Goal: Task Accomplishment & Management: Complete application form

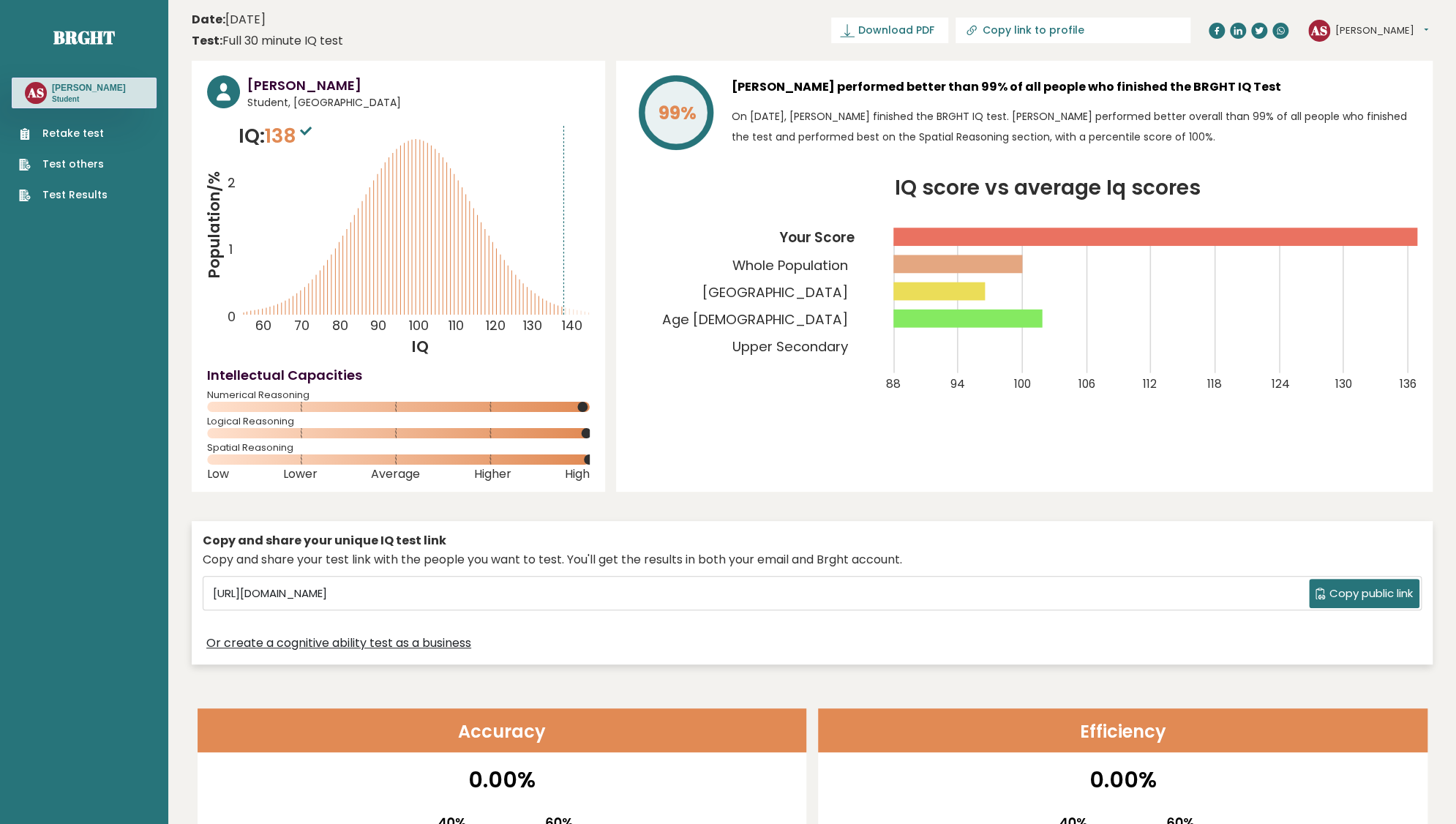
click at [69, 128] on link "Retake test" at bounding box center [63, 134] width 88 height 16
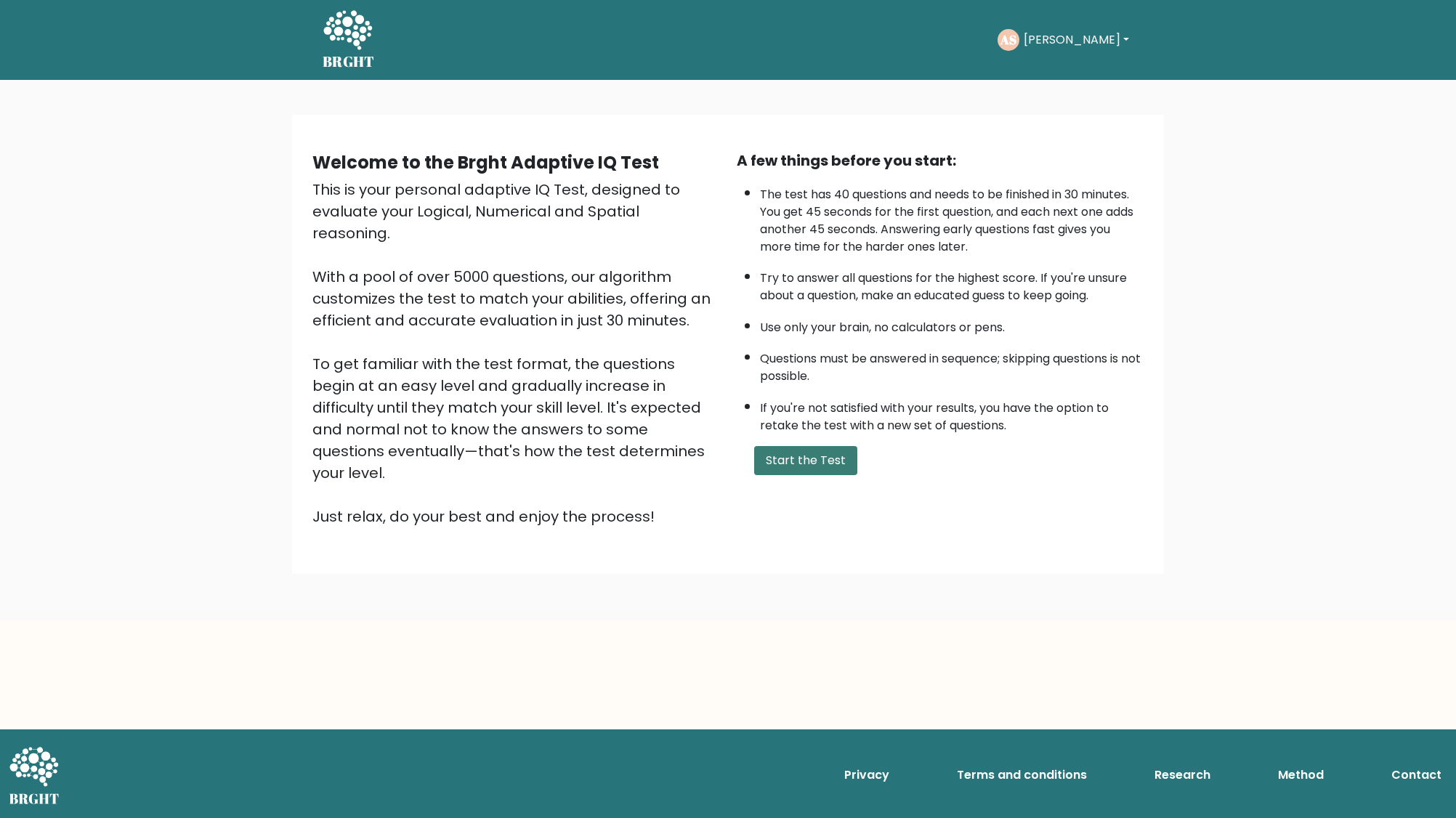
click at [836, 454] on button "Start the Test" at bounding box center [805, 461] width 103 height 29
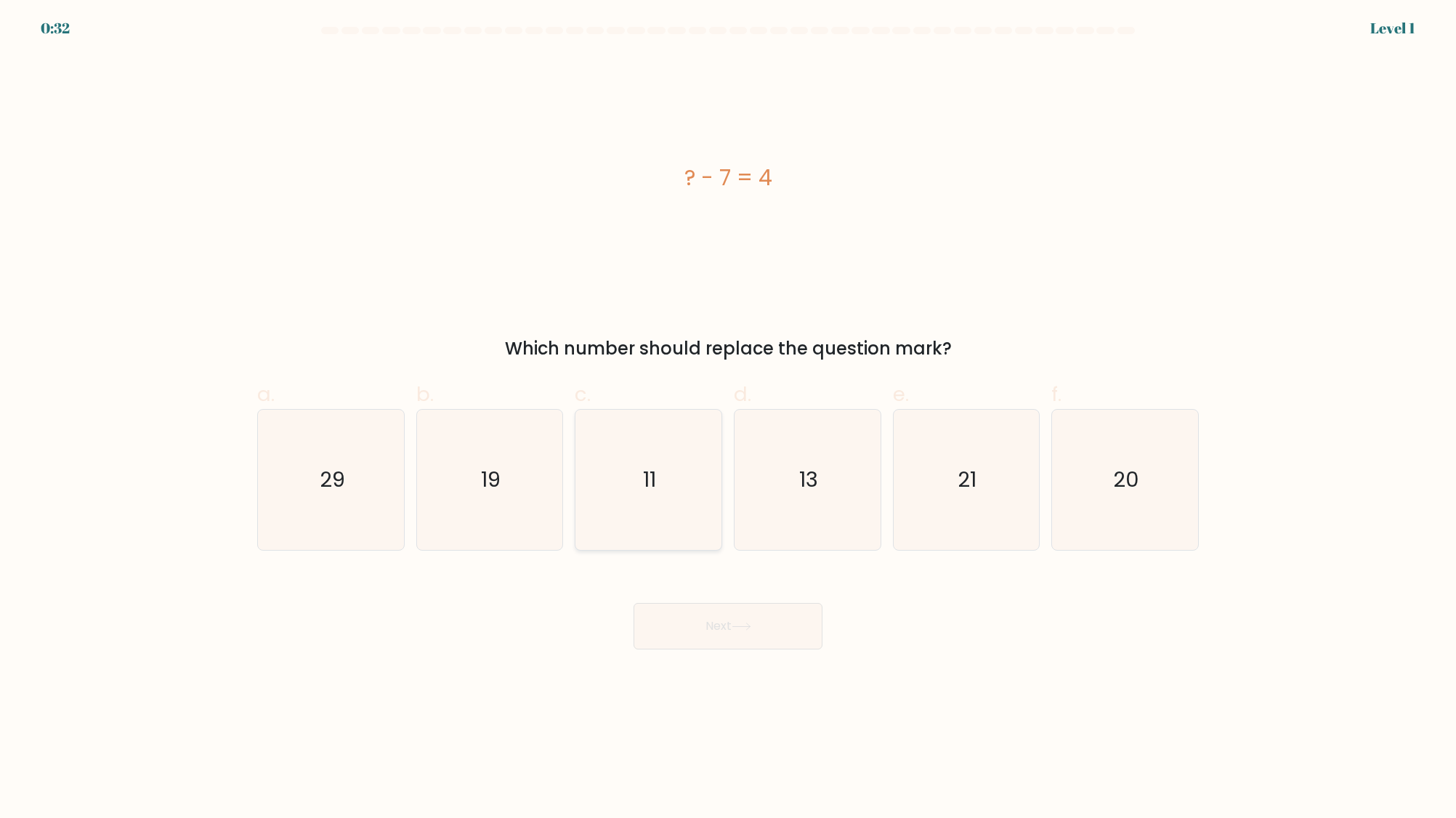
click at [660, 483] on icon "11" at bounding box center [649, 480] width 140 height 141
click at [728, 419] on input "c. 11" at bounding box center [728, 414] width 1 height 10
radio input "true"
click at [754, 621] on button "Next" at bounding box center [728, 626] width 189 height 46
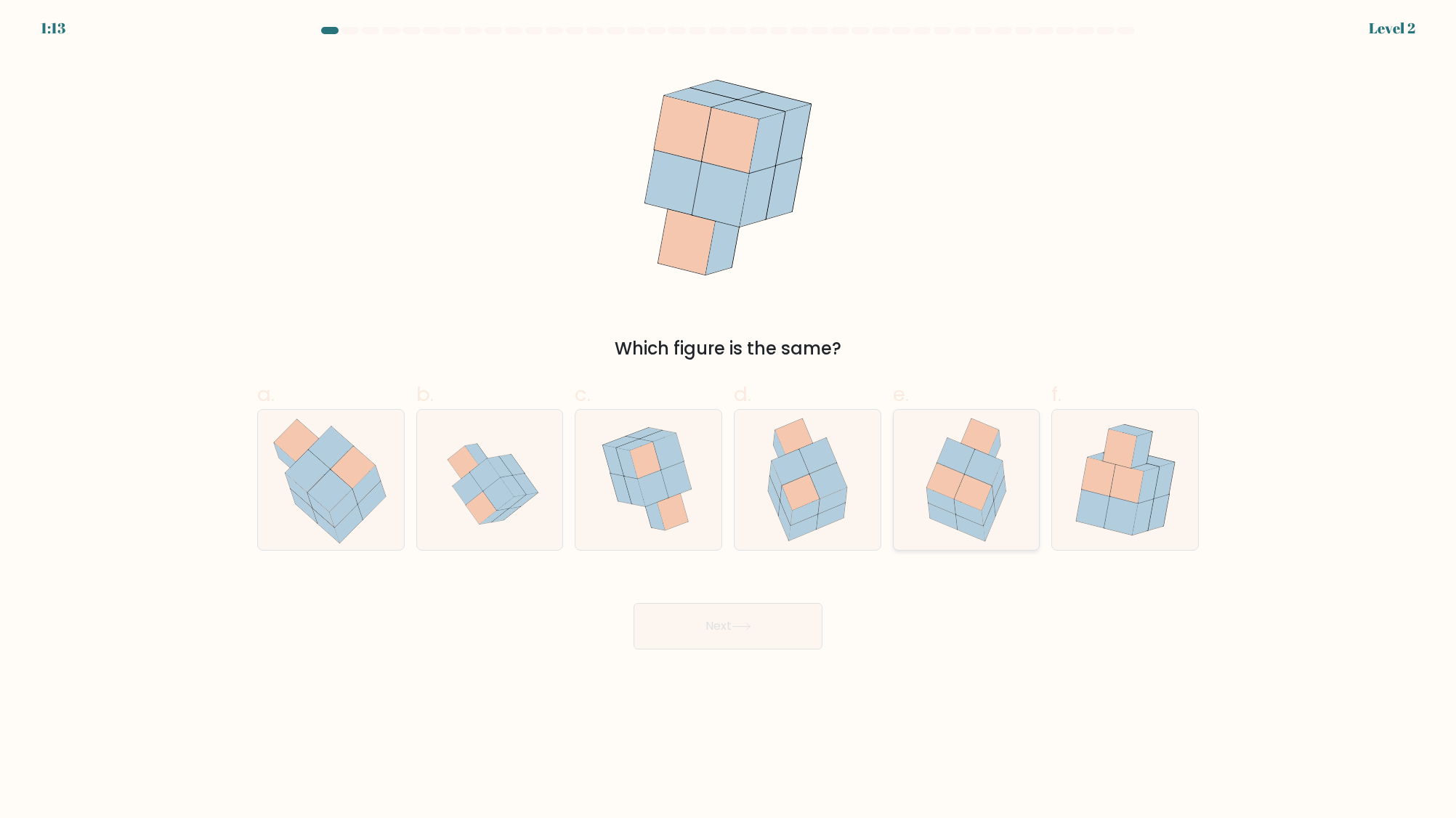
drag, startPoint x: 995, startPoint y: 466, endPoint x: 977, endPoint y: 471, distance: 18.7
click at [994, 466] on icon at bounding box center [983, 467] width 37 height 36
click at [728, 419] on input "e." at bounding box center [728, 414] width 1 height 10
radio input "true"
click at [721, 626] on button "Next" at bounding box center [728, 626] width 189 height 46
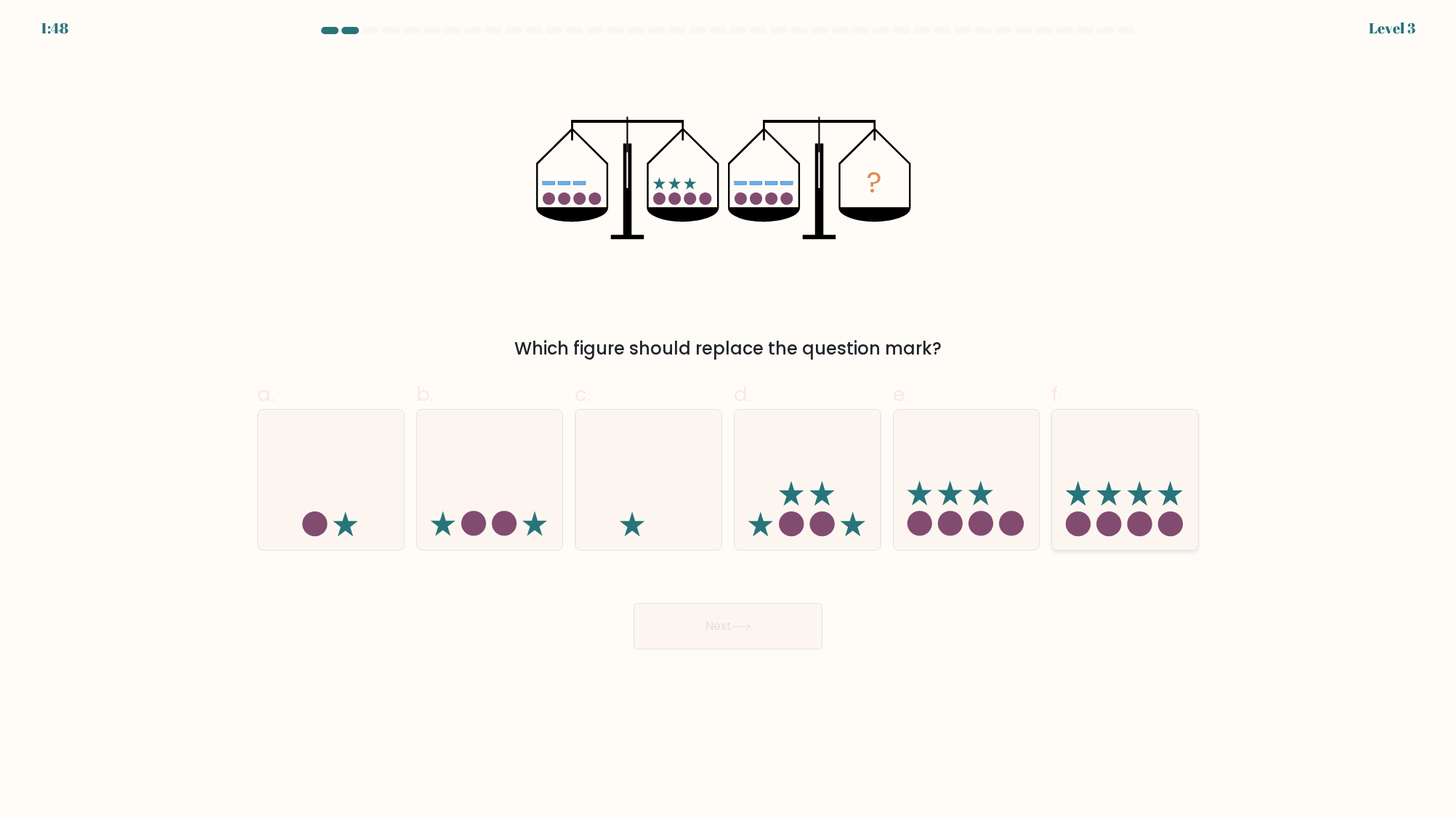
click at [1092, 499] on icon at bounding box center [1125, 479] width 146 height 120
click at [728, 419] on input "f." at bounding box center [728, 414] width 1 height 10
radio input "true"
click at [764, 624] on button "Next" at bounding box center [728, 626] width 189 height 46
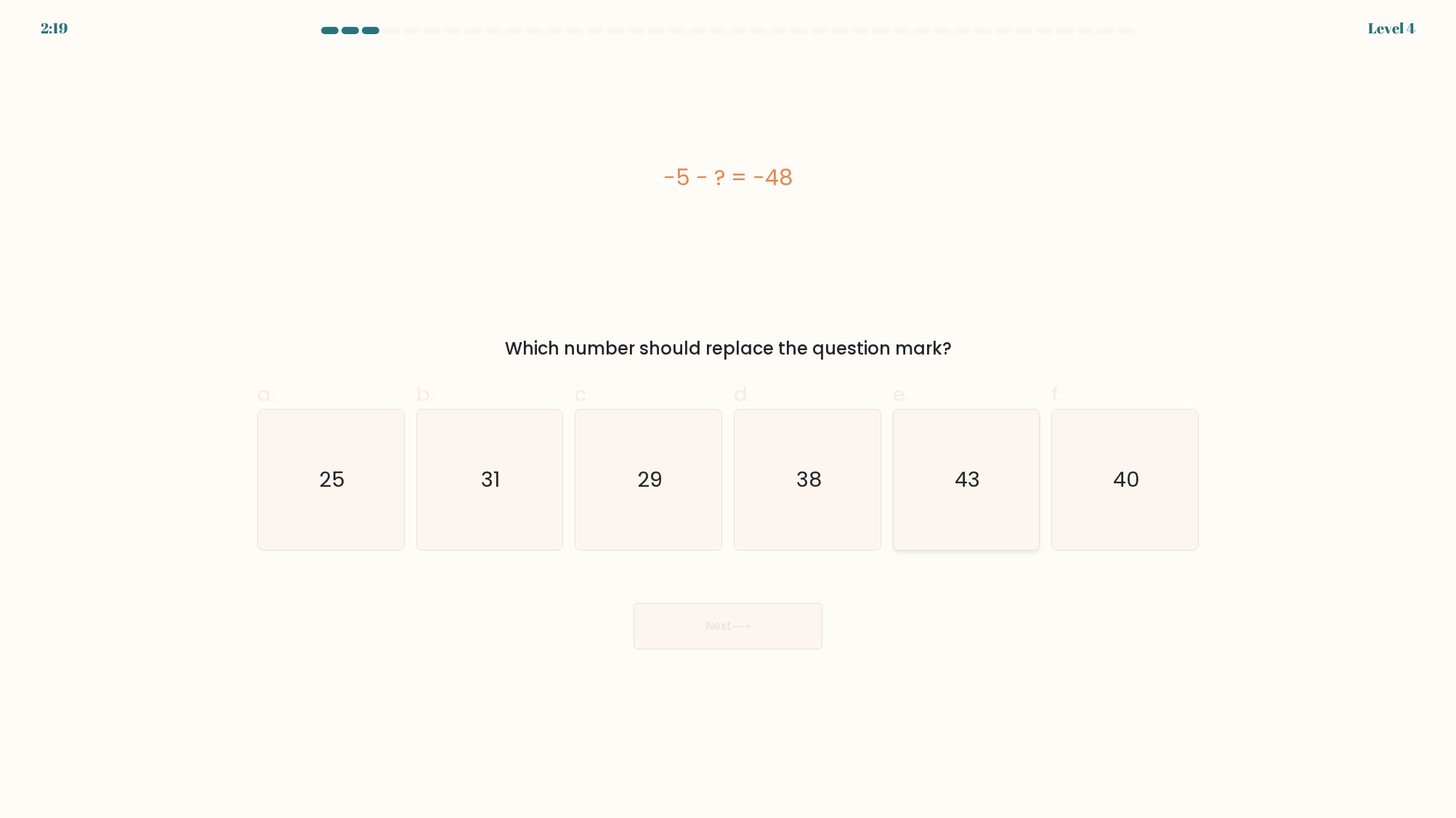
click at [977, 476] on text "43" at bounding box center [967, 479] width 25 height 29
click at [728, 419] on input "e. 43" at bounding box center [728, 414] width 1 height 10
radio input "true"
click at [713, 624] on button "Next" at bounding box center [728, 626] width 189 height 46
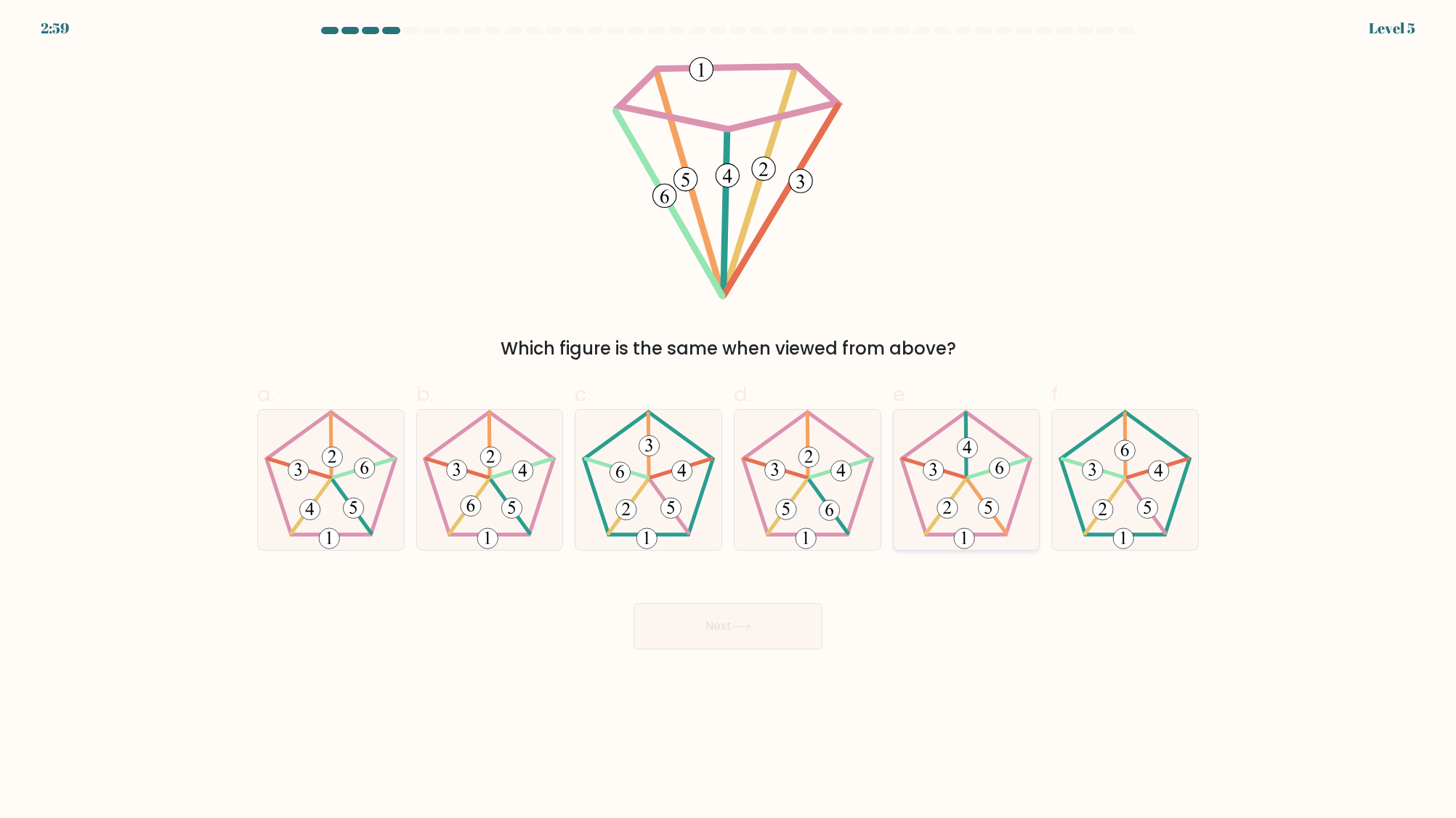
click at [993, 501] on 768 at bounding box center [988, 507] width 20 height 20
click at [728, 419] on input "e." at bounding box center [728, 414] width 1 height 10
radio input "true"
click at [723, 618] on button "Next" at bounding box center [728, 626] width 189 height 46
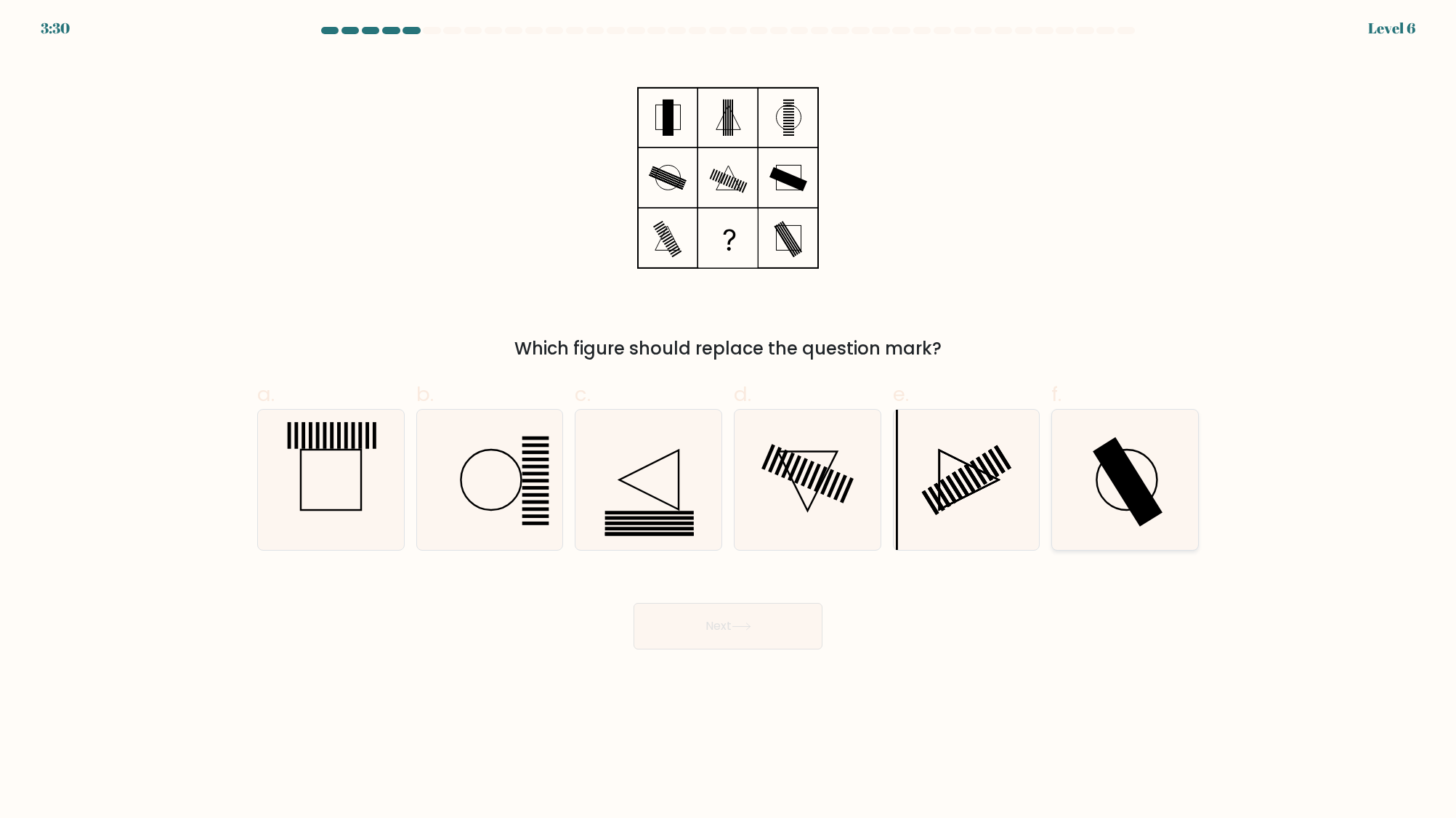
click at [1135, 473] on rect at bounding box center [1127, 481] width 69 height 89
click at [728, 419] on input "f." at bounding box center [728, 414] width 1 height 10
radio input "true"
click at [724, 631] on button "Next" at bounding box center [728, 626] width 189 height 46
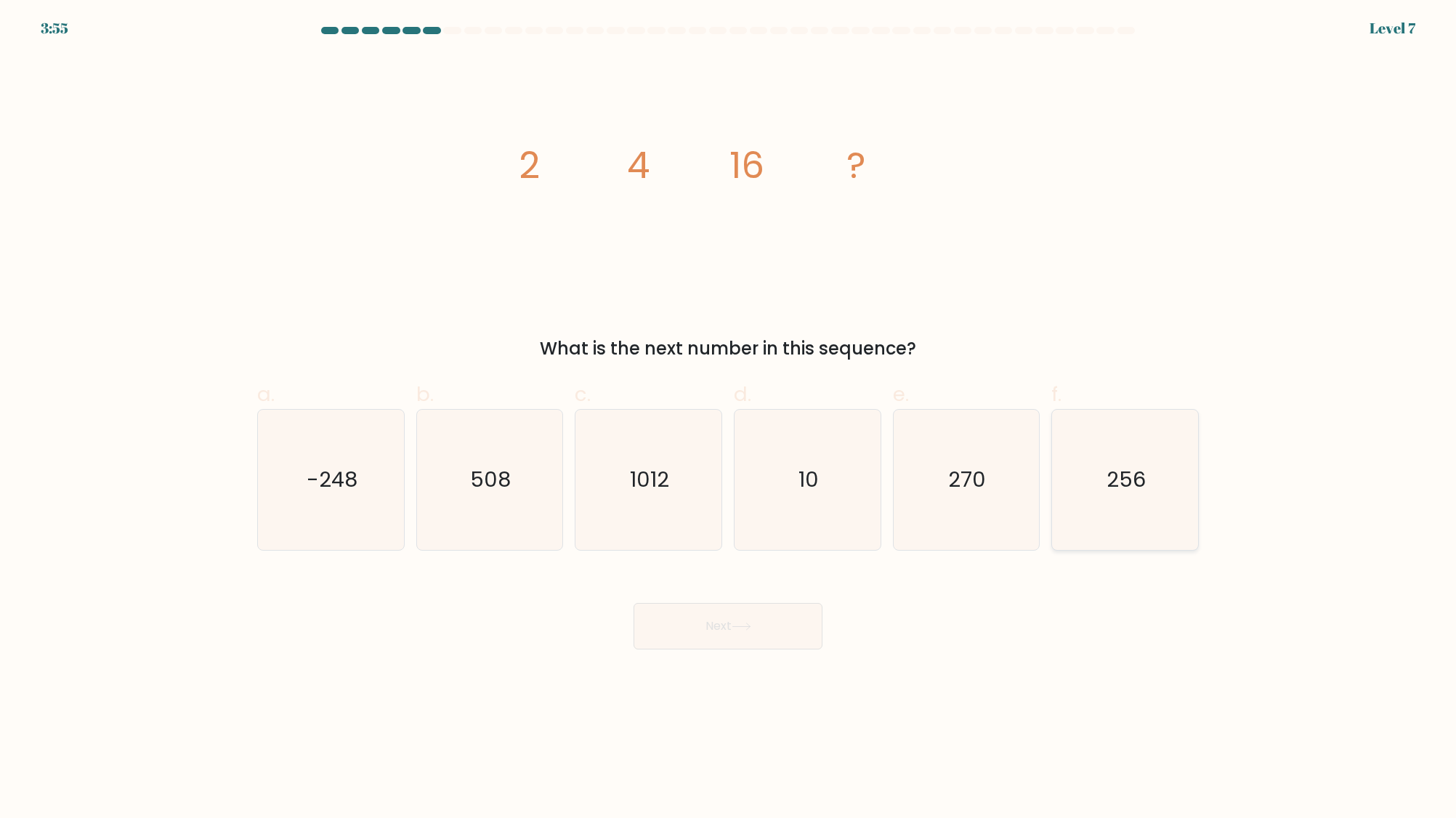
click at [1130, 480] on text "256" at bounding box center [1126, 479] width 39 height 29
click at [728, 419] on input "f. 256" at bounding box center [728, 414] width 1 height 10
radio input "true"
click at [773, 628] on button "Next" at bounding box center [728, 626] width 189 height 46
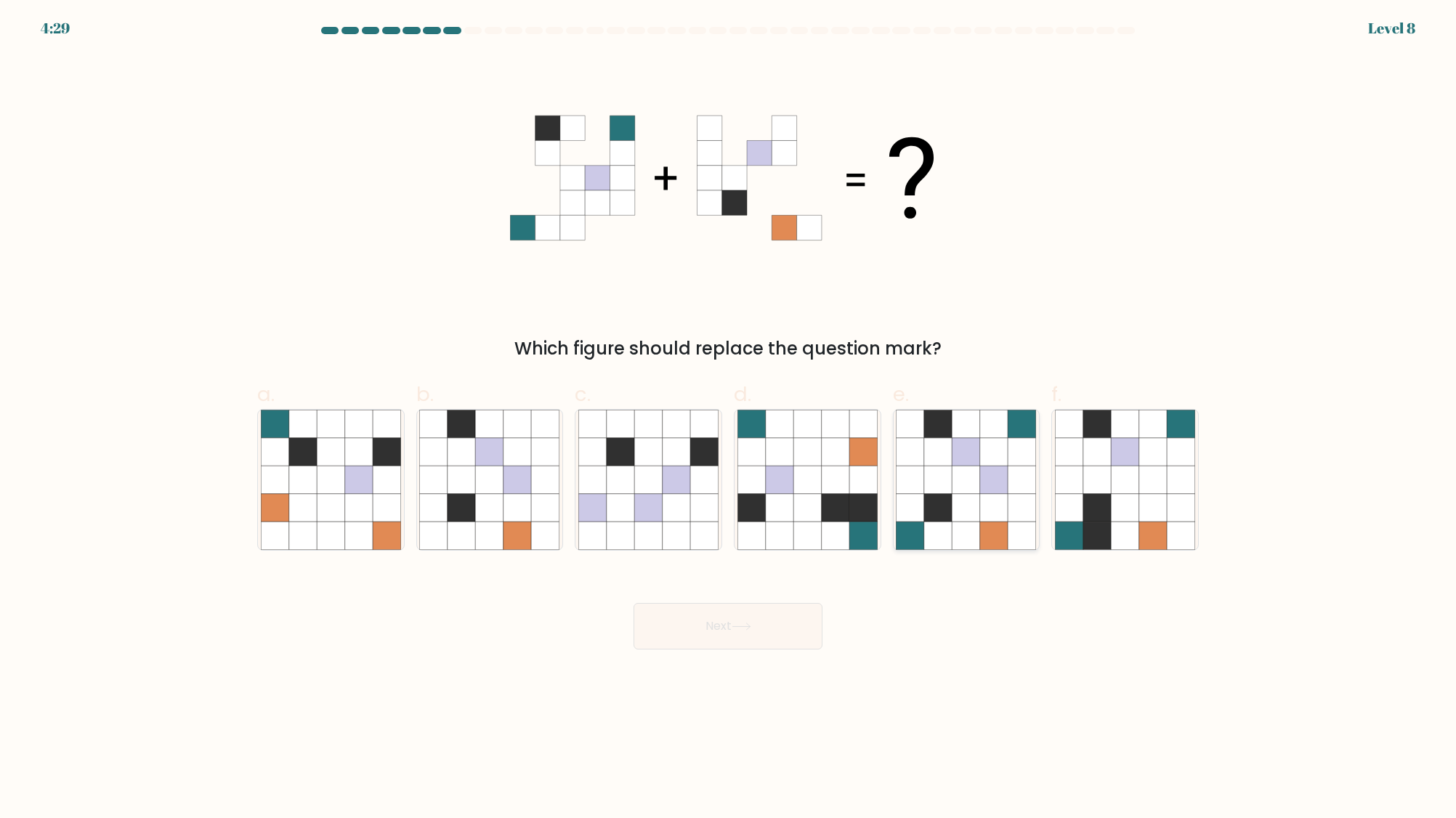
click at [1002, 435] on icon at bounding box center [993, 423] width 28 height 28
click at [728, 419] on input "e." at bounding box center [728, 414] width 1 height 10
radio input "true"
click at [692, 620] on button "Next" at bounding box center [728, 626] width 189 height 46
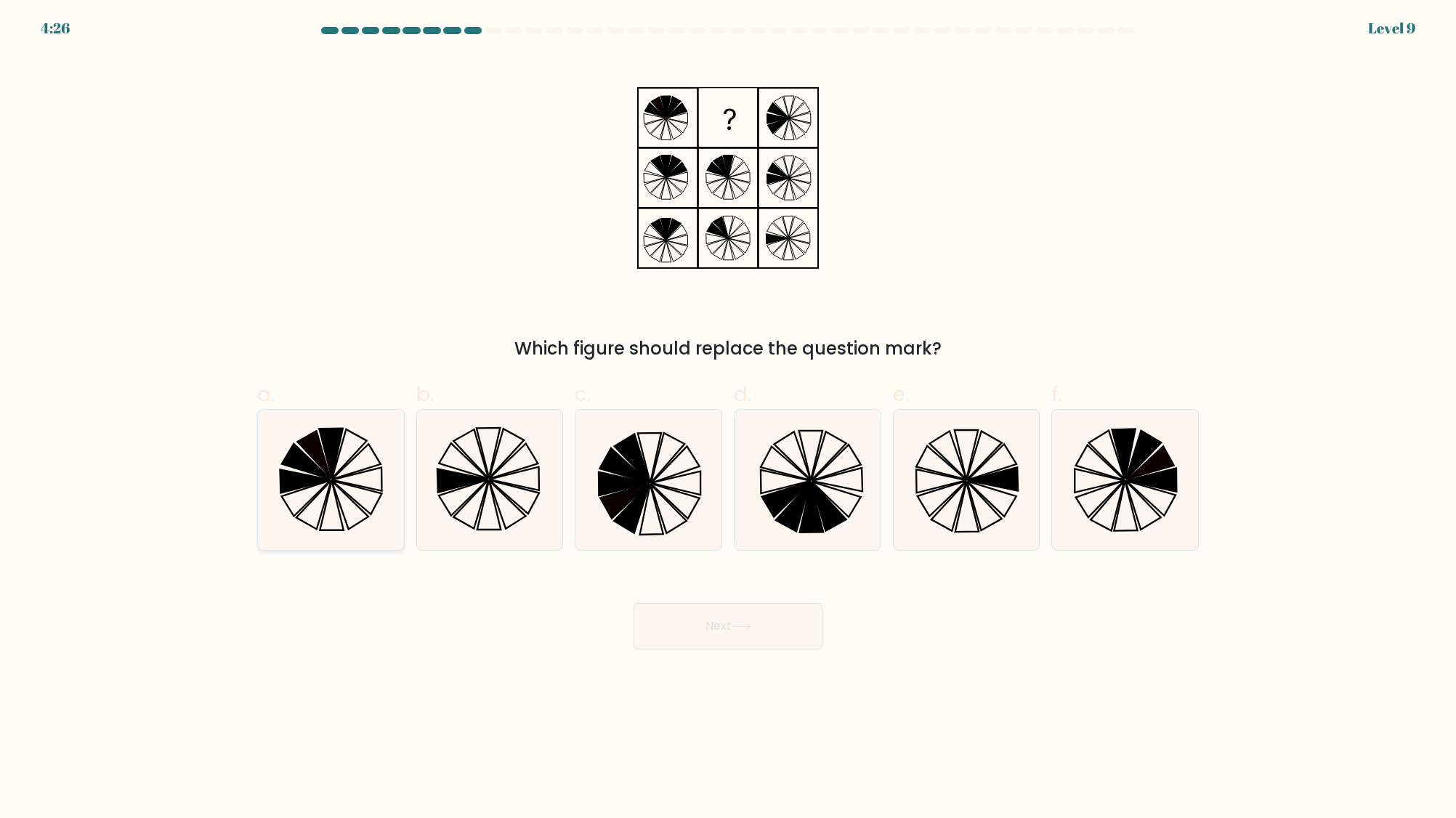
click at [360, 489] on icon at bounding box center [331, 480] width 140 height 141
click at [728, 419] on input "a." at bounding box center [728, 414] width 1 height 10
radio input "true"
click at [754, 615] on button "Next" at bounding box center [728, 626] width 189 height 46
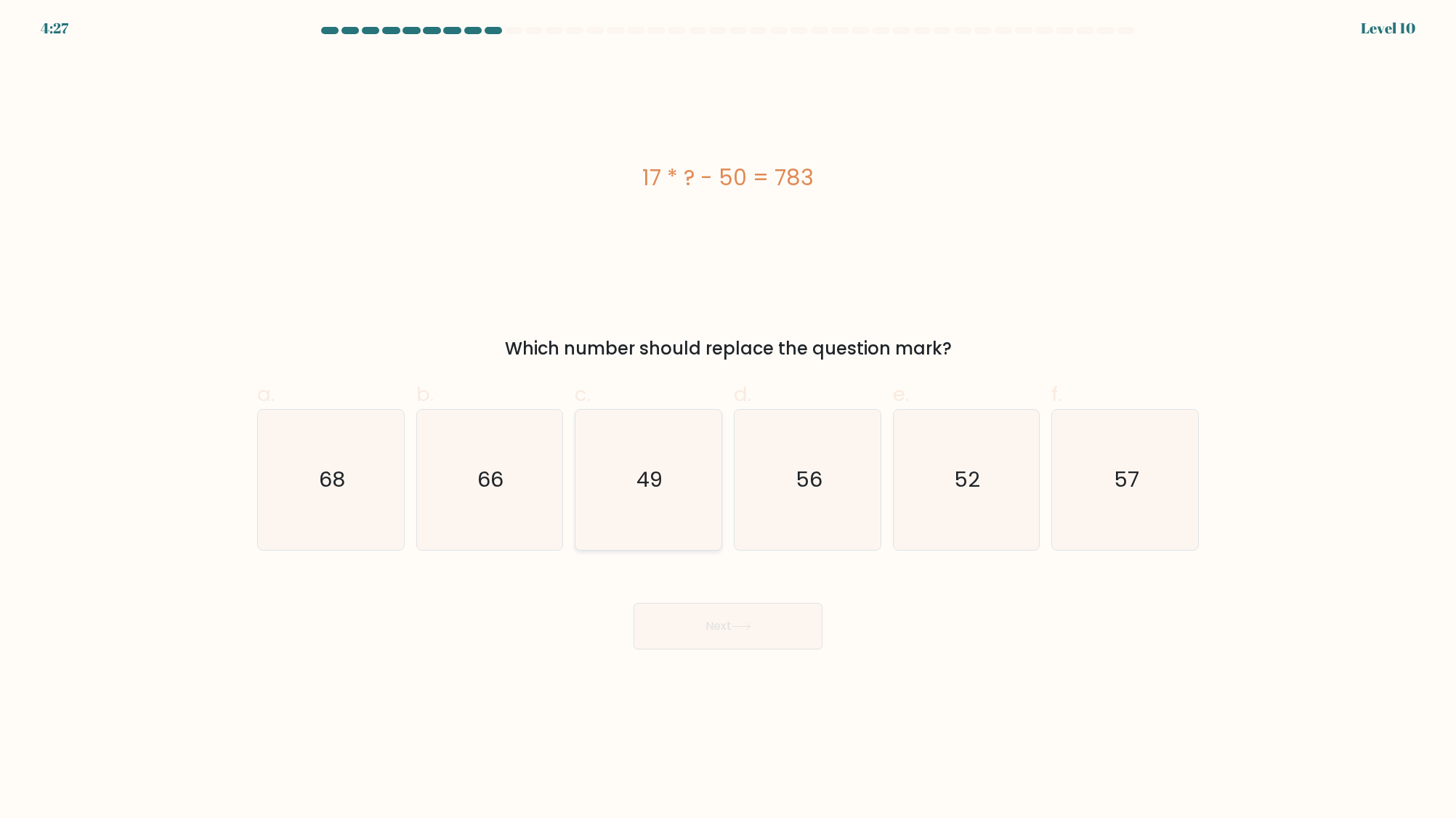
click at [664, 498] on icon "49" at bounding box center [649, 480] width 140 height 141
click at [728, 419] on input "c. 49" at bounding box center [728, 414] width 1 height 10
radio input "true"
click at [739, 649] on button "Next" at bounding box center [728, 626] width 189 height 46
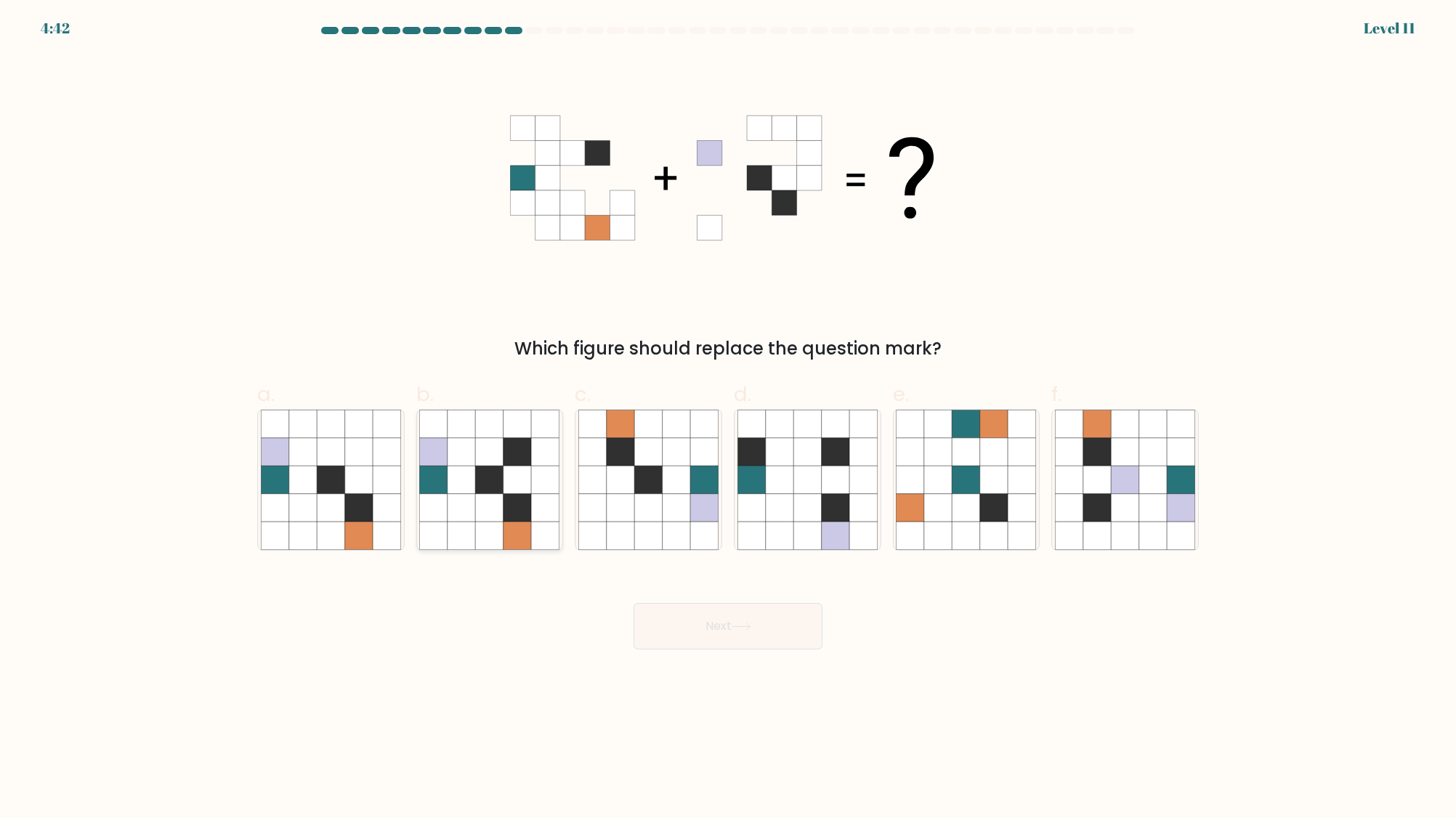
click at [522, 491] on icon at bounding box center [517, 479] width 28 height 28
click at [728, 419] on input "b." at bounding box center [728, 414] width 1 height 10
radio input "true"
click at [740, 629] on icon at bounding box center [741, 626] width 19 height 8
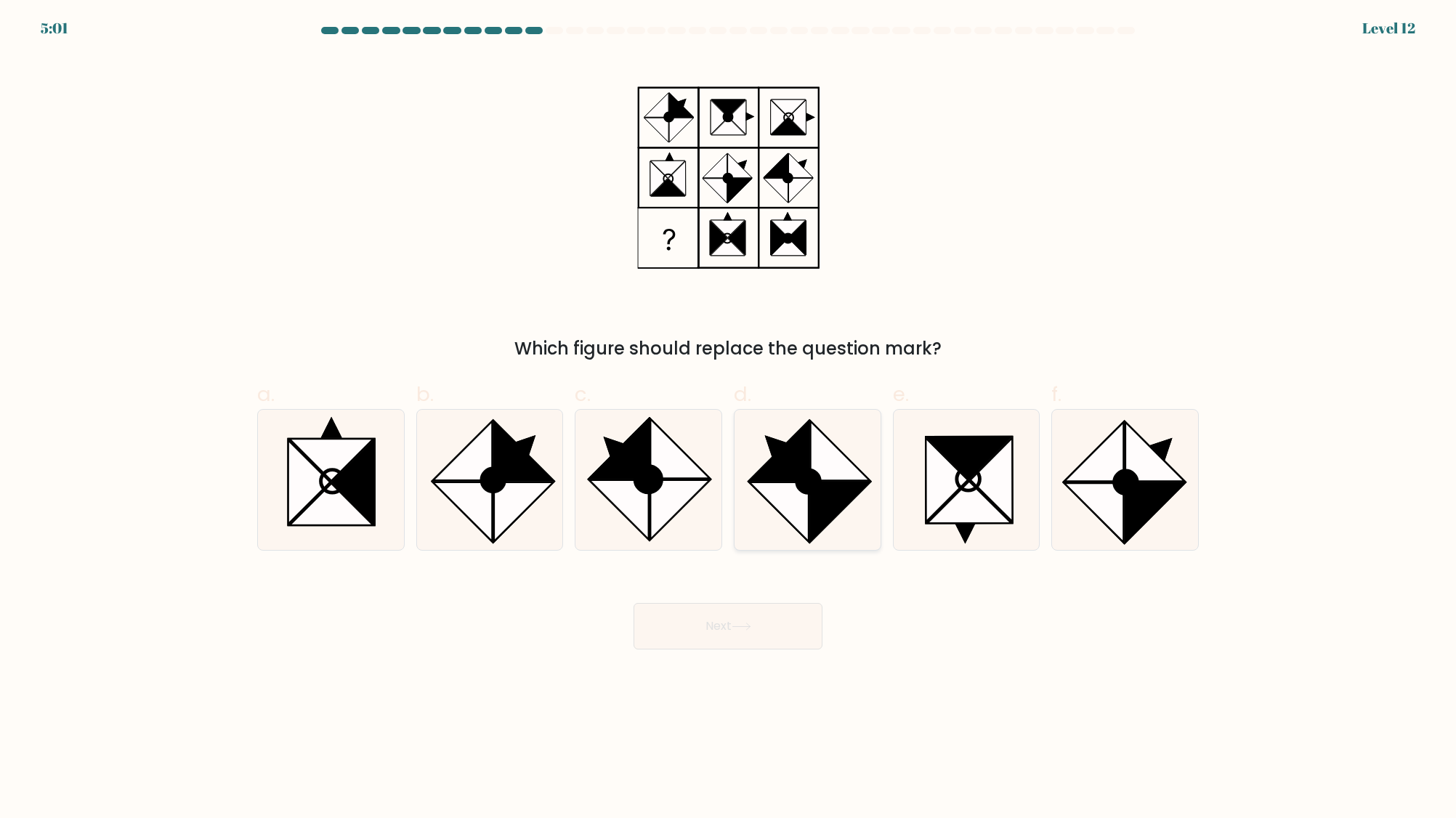
click at [775, 456] on icon at bounding box center [779, 451] width 60 height 60
click at [728, 419] on input "d." at bounding box center [728, 414] width 1 height 10
radio input "true"
click at [689, 627] on button "Next" at bounding box center [728, 626] width 189 height 46
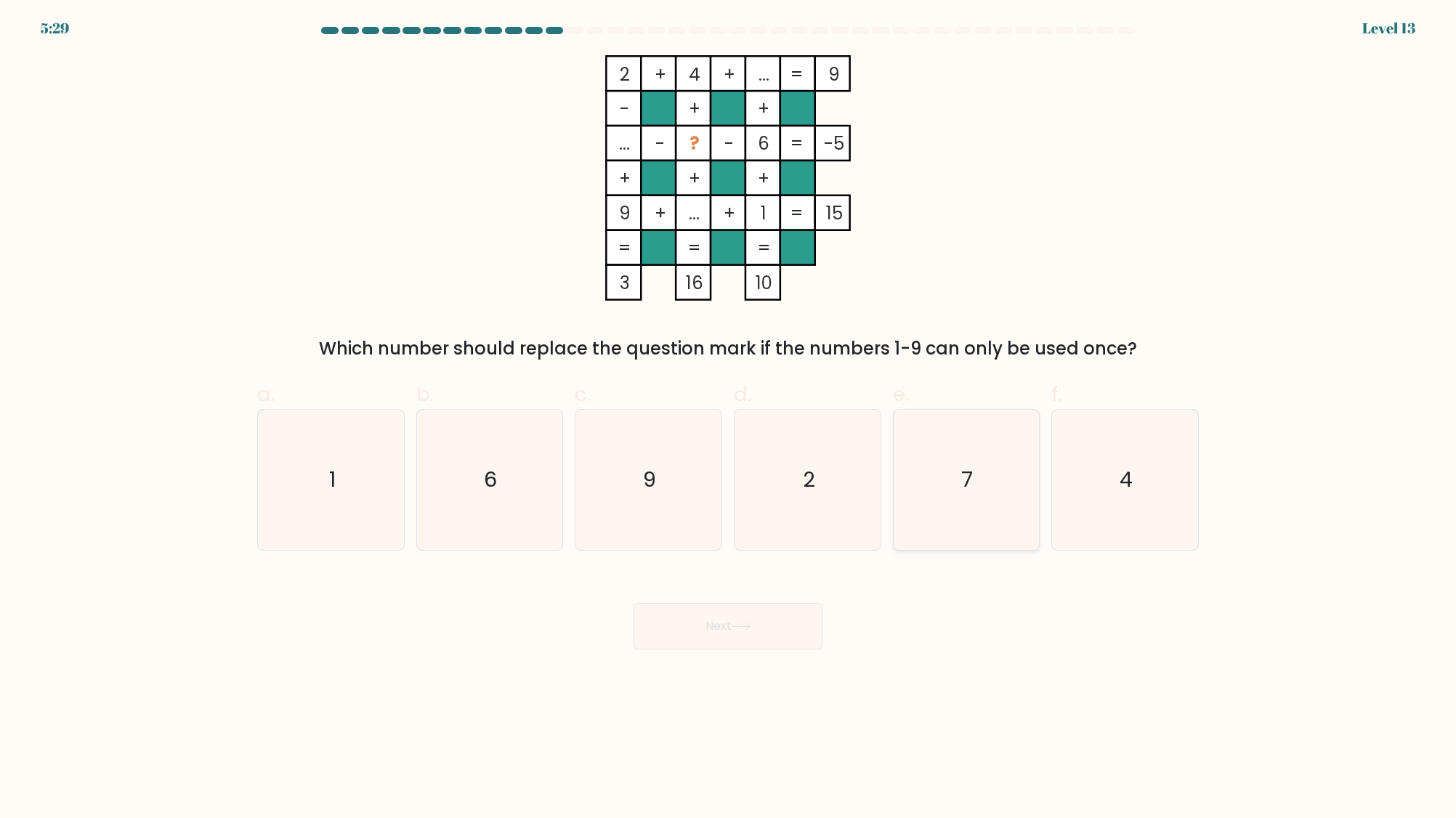
click at [975, 486] on icon "7" at bounding box center [966, 480] width 140 height 141
click at [728, 419] on input "e. 7" at bounding box center [728, 414] width 1 height 10
radio input "true"
click at [672, 629] on button "Next" at bounding box center [728, 626] width 189 height 46
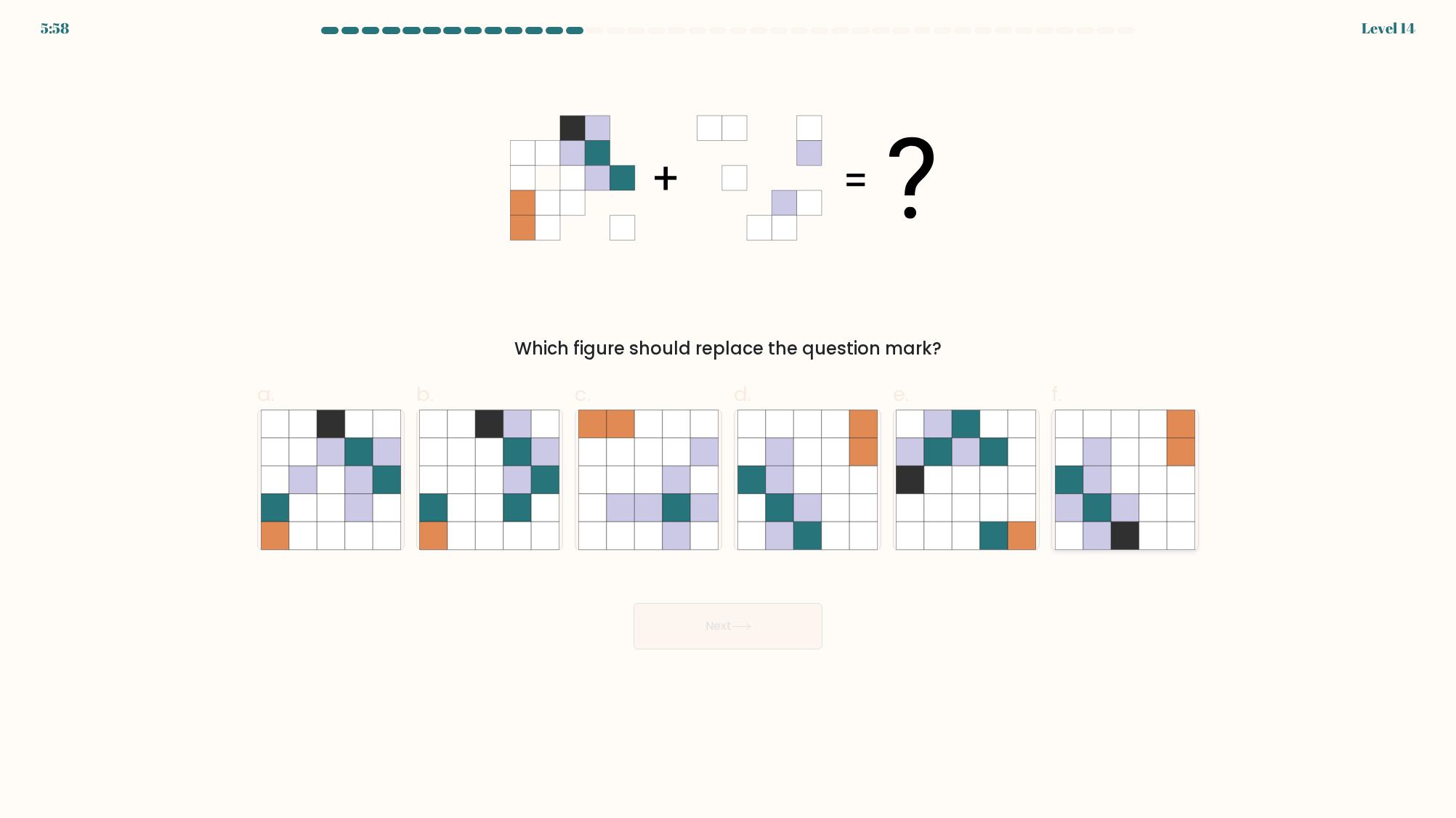
click at [1097, 514] on icon at bounding box center [1097, 507] width 28 height 28
click at [728, 419] on input "f." at bounding box center [728, 414] width 1 height 10
radio input "true"
click at [784, 627] on button "Next" at bounding box center [728, 626] width 189 height 46
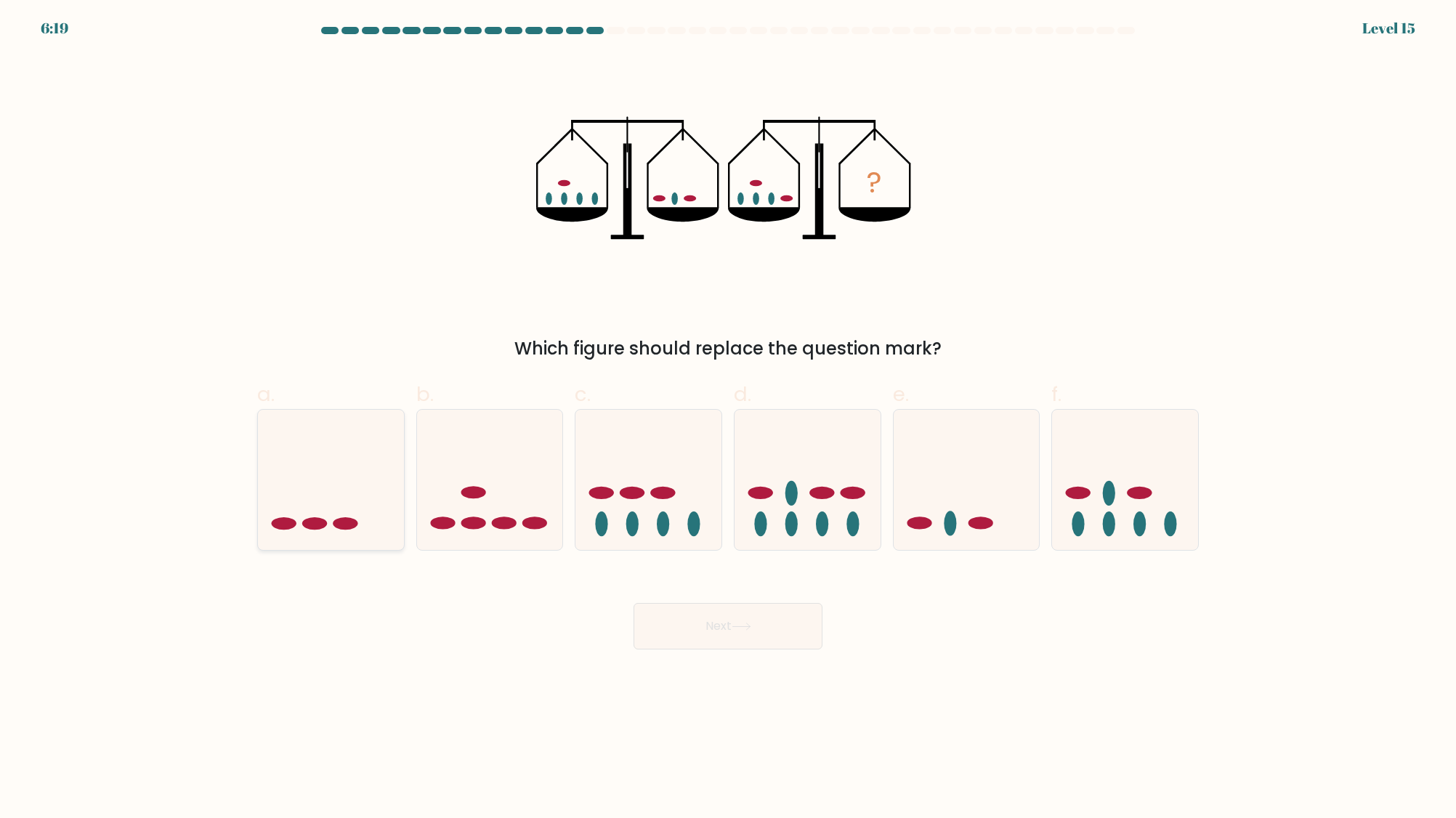
click at [352, 524] on ellipse at bounding box center [345, 523] width 25 height 13
click at [728, 419] on input "a." at bounding box center [728, 414] width 1 height 10
radio input "true"
click at [672, 614] on button "Next" at bounding box center [728, 626] width 189 height 46
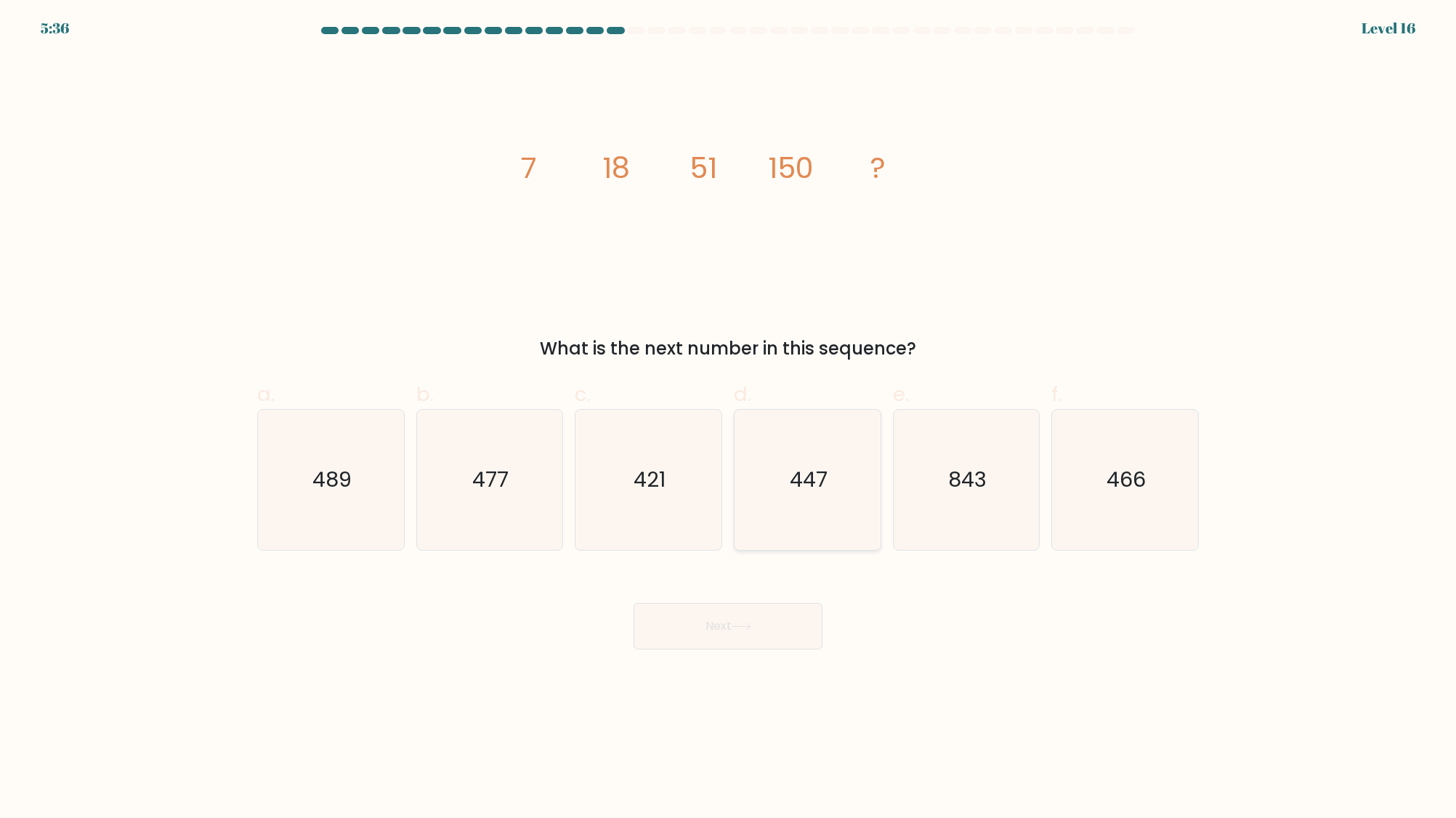
click at [799, 498] on icon "447" at bounding box center [807, 480] width 140 height 141
click at [728, 419] on input "d. 447" at bounding box center [728, 414] width 1 height 10
radio input "true"
click at [698, 621] on button "Next" at bounding box center [728, 626] width 189 height 46
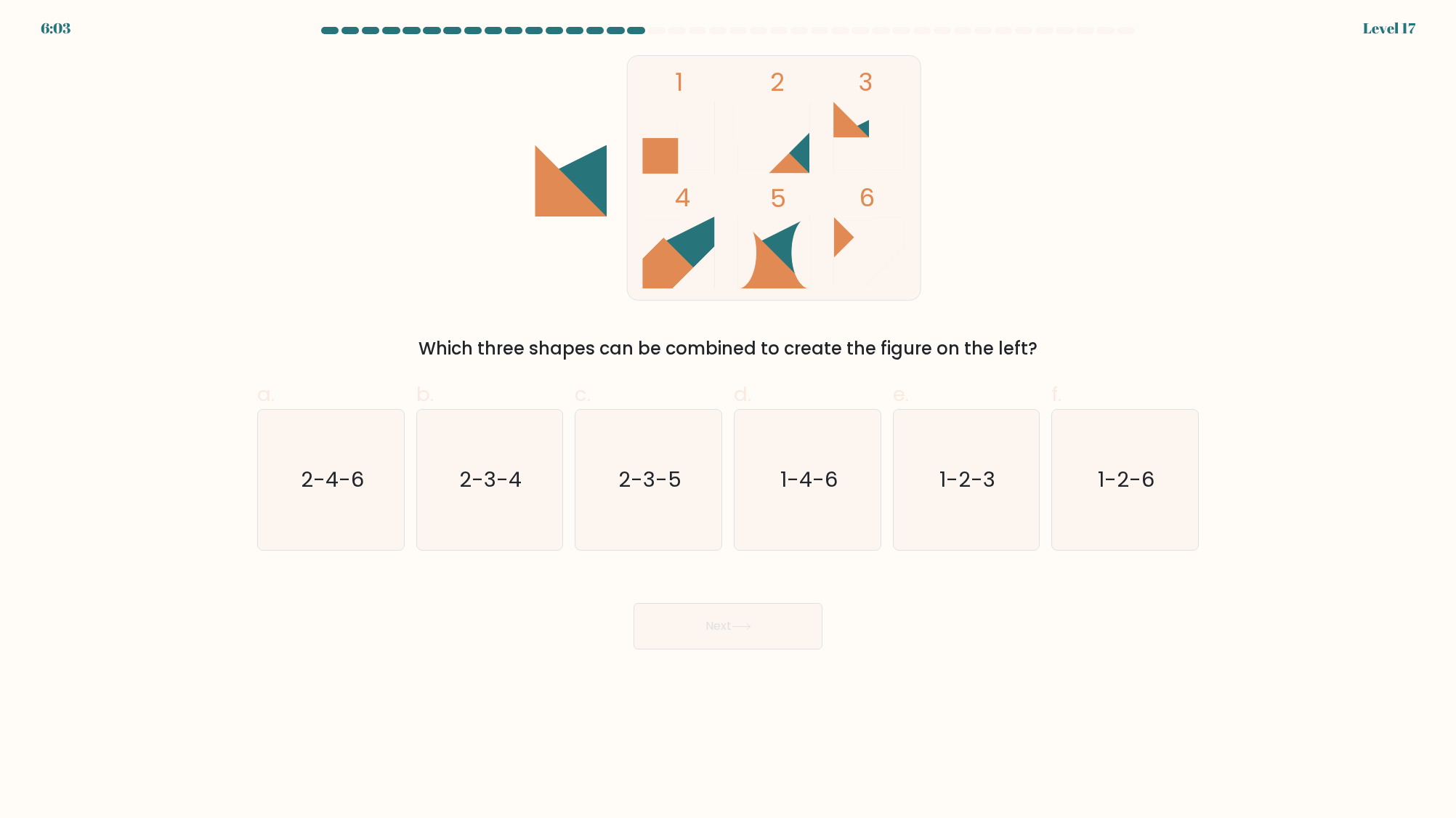
drag, startPoint x: 680, startPoint y: 663, endPoint x: 1229, endPoint y: 660, distance: 549.0
click at [879, 666] on body "6:03 Level 17" at bounding box center [728, 409] width 1456 height 818
click at [316, 495] on icon "2-4-6" at bounding box center [331, 480] width 140 height 141
click at [728, 419] on input "a. 2-4-6" at bounding box center [728, 414] width 1 height 10
radio input "true"
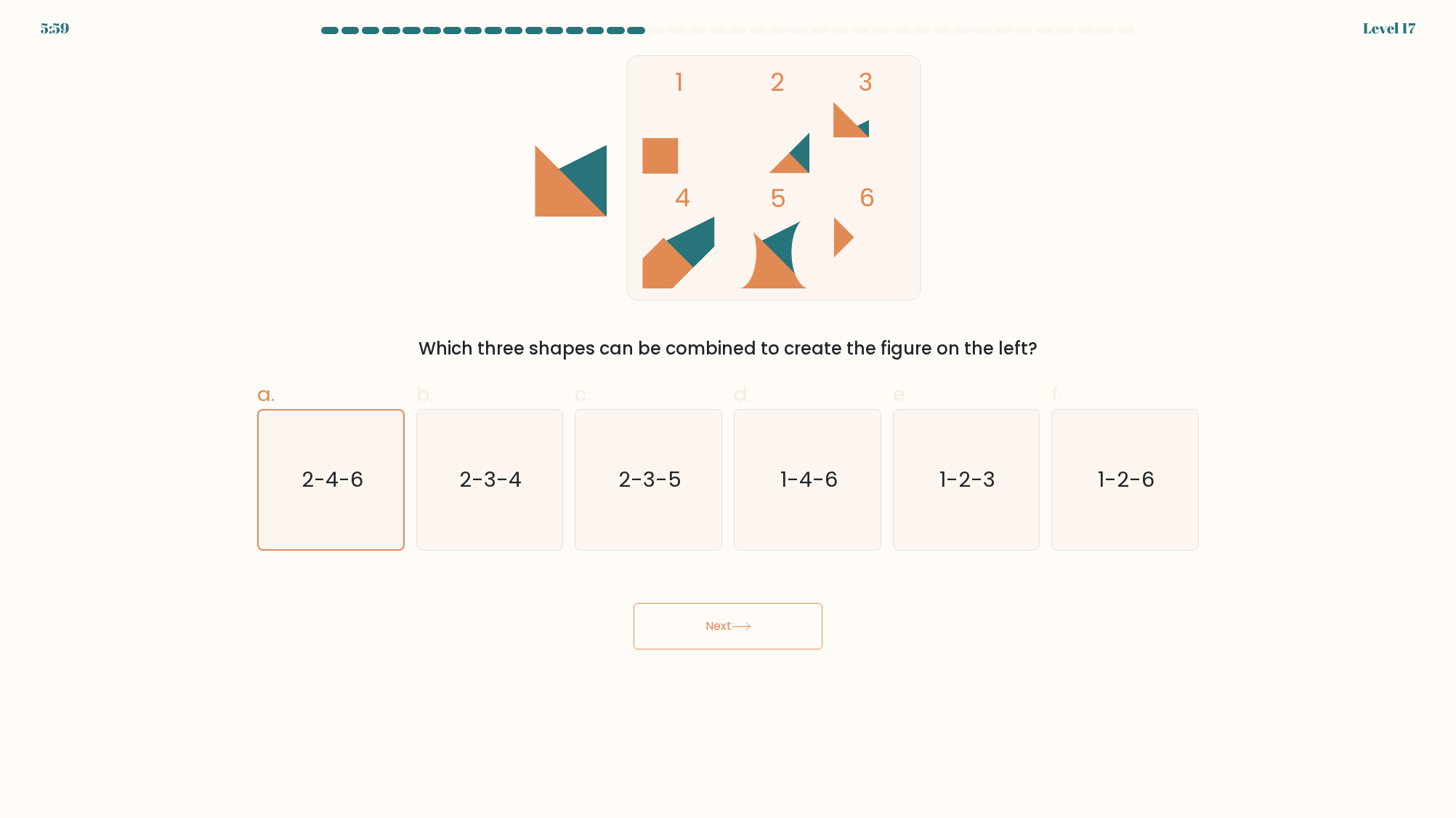
click at [668, 623] on button "Next" at bounding box center [728, 626] width 189 height 46
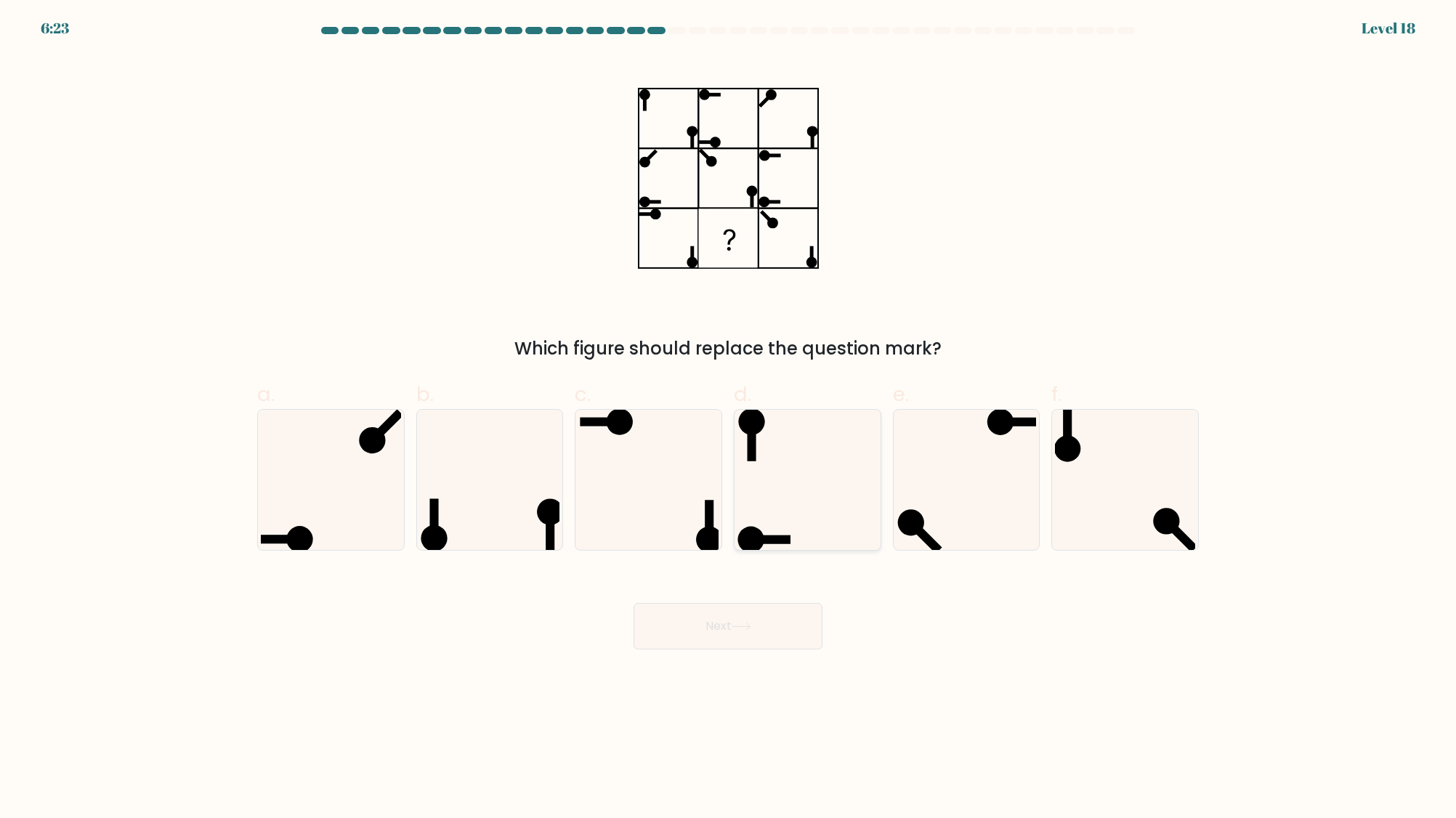
click at [814, 504] on icon at bounding box center [807, 480] width 140 height 141
click at [728, 419] on input "d." at bounding box center [728, 414] width 1 height 10
radio input "true"
click at [656, 500] on icon at bounding box center [649, 480] width 140 height 141
click at [728, 419] on input "c." at bounding box center [728, 414] width 1 height 10
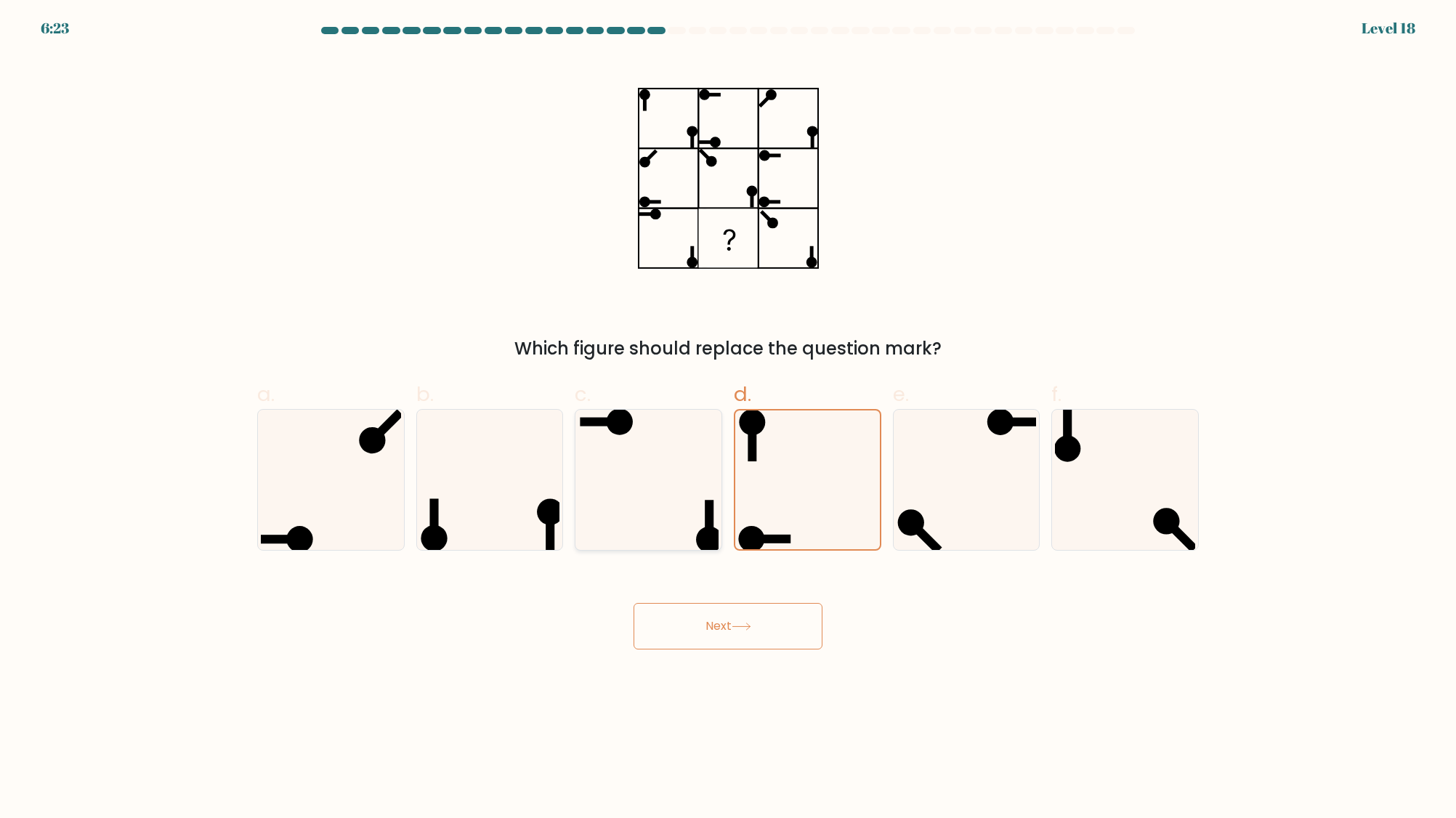
radio input "true"
click at [460, 500] on icon at bounding box center [490, 480] width 140 height 141
click at [728, 419] on input "b." at bounding box center [728, 414] width 1 height 10
radio input "true"
click at [372, 508] on icon at bounding box center [331, 480] width 140 height 141
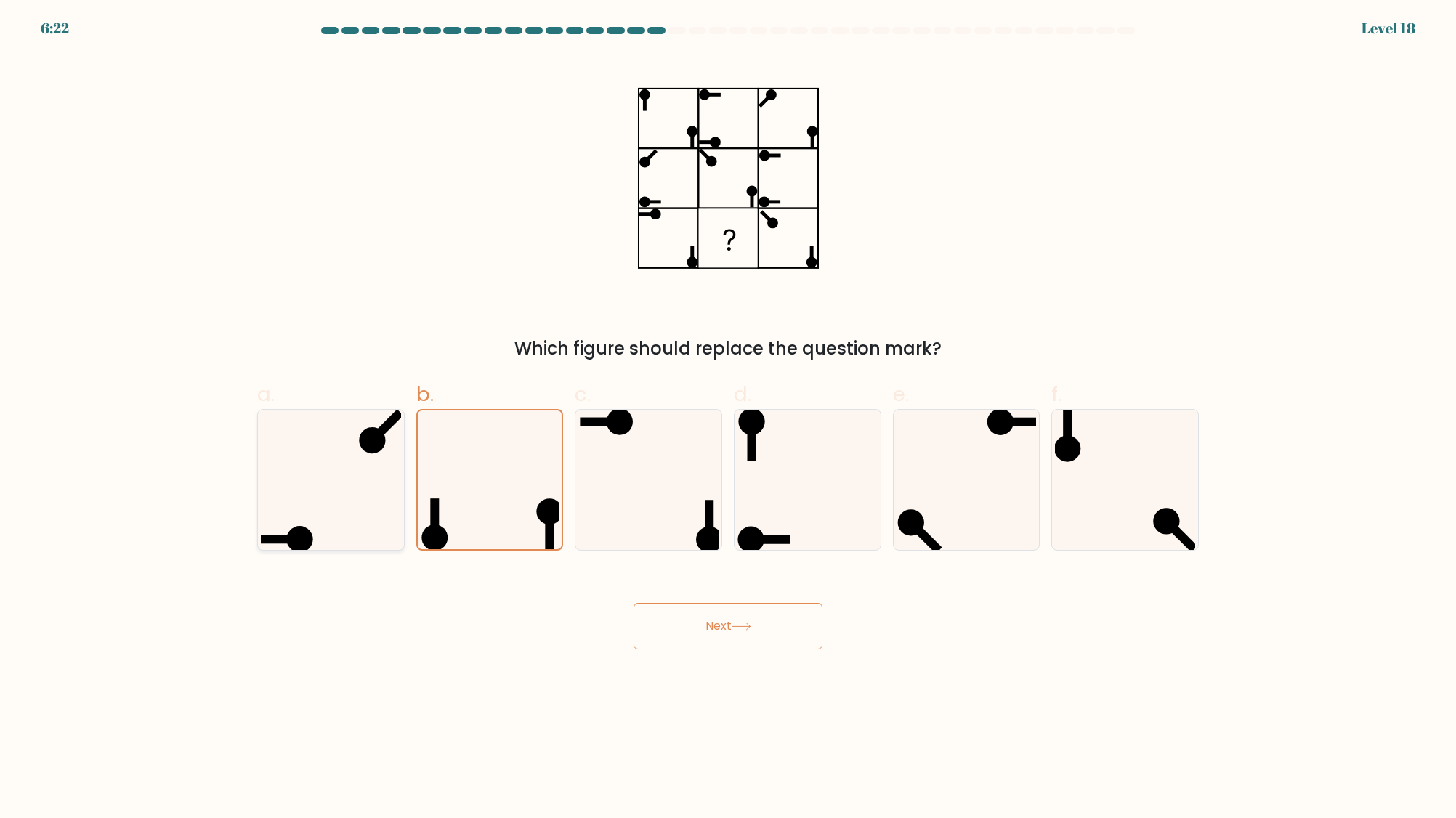
click at [728, 419] on input "a." at bounding box center [728, 414] width 1 height 10
radio input "true"
click at [875, 520] on icon at bounding box center [807, 480] width 140 height 141
click at [728, 419] on input "d." at bounding box center [728, 414] width 1 height 10
radio input "true"
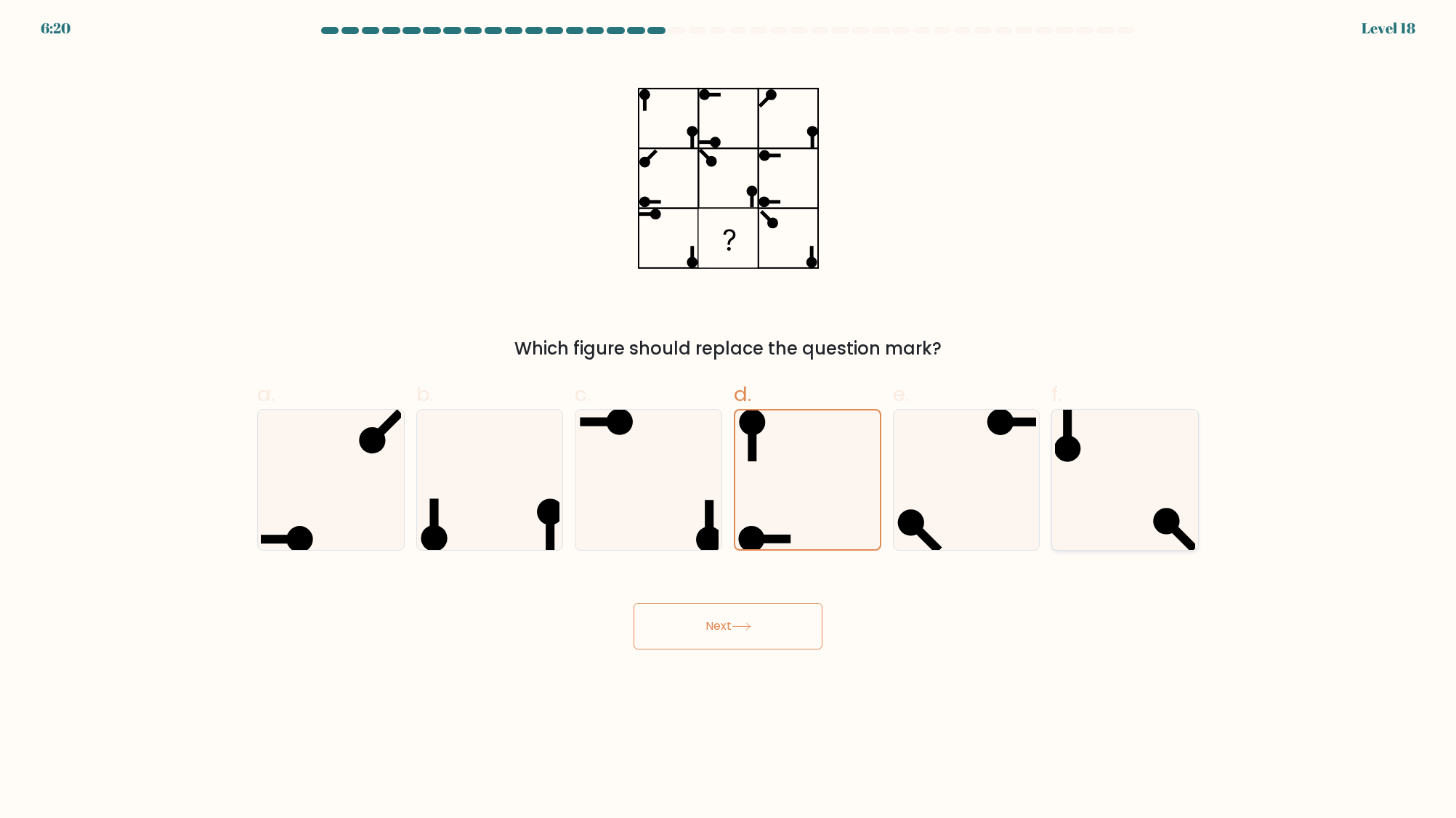
click at [1097, 514] on icon at bounding box center [1125, 480] width 140 height 141
click at [728, 419] on input "f." at bounding box center [728, 414] width 1 height 10
radio input "true"
click at [919, 509] on icon at bounding box center [966, 480] width 140 height 141
click at [728, 419] on input "e." at bounding box center [728, 414] width 1 height 10
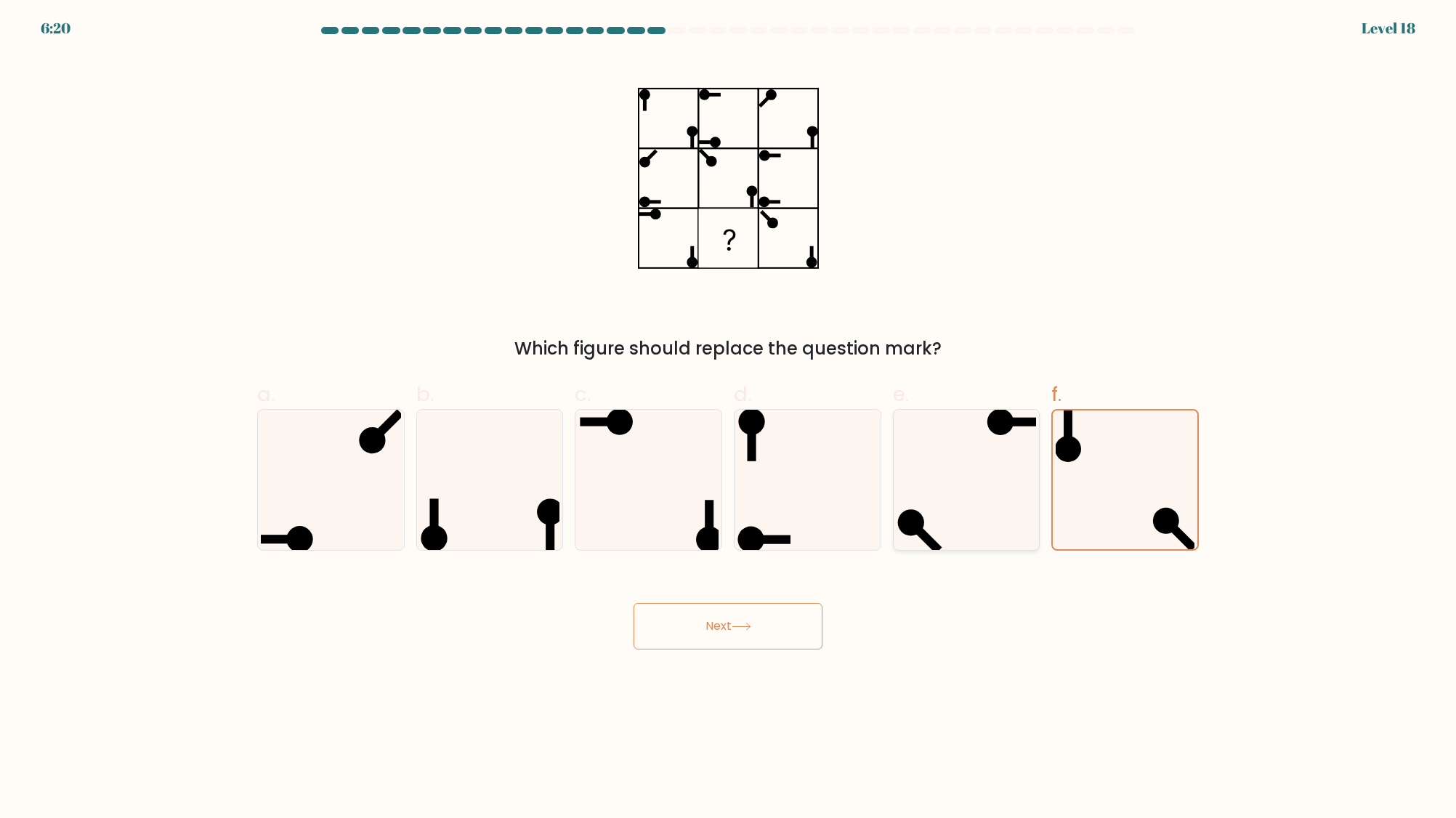
radio input "true"
drag, startPoint x: 713, startPoint y: 502, endPoint x: 704, endPoint y: 502, distance: 9.0
click at [704, 502] on icon at bounding box center [649, 480] width 140 height 141
click at [728, 419] on input "c." at bounding box center [728, 414] width 1 height 10
radio input "true"
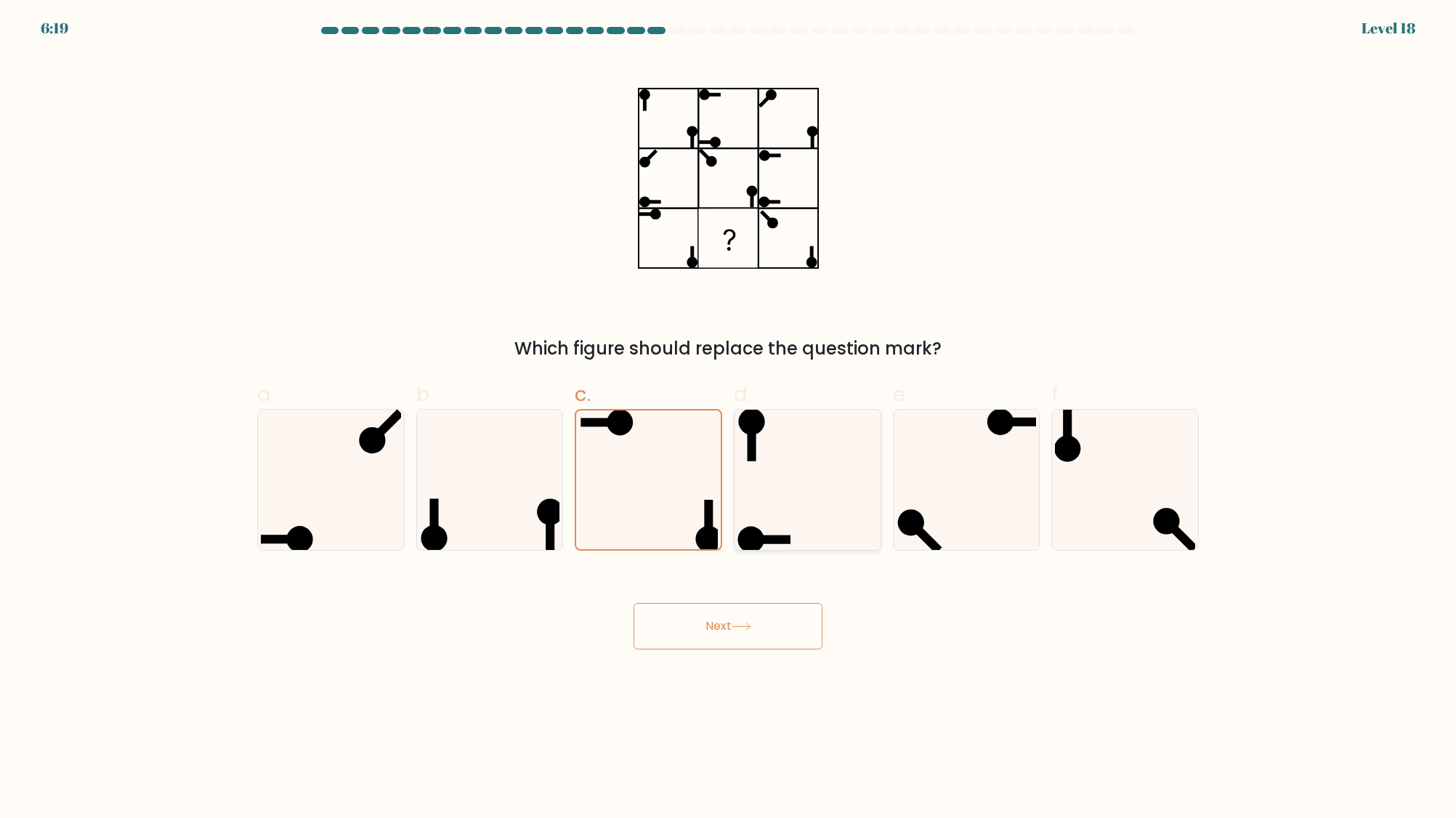
click at [776, 503] on icon at bounding box center [807, 480] width 140 height 141
click at [728, 419] on input "d." at bounding box center [728, 414] width 1 height 10
radio input "true"
click at [544, 500] on ellipse at bounding box center [550, 512] width 26 height 26
click at [728, 419] on input "b." at bounding box center [728, 414] width 1 height 10
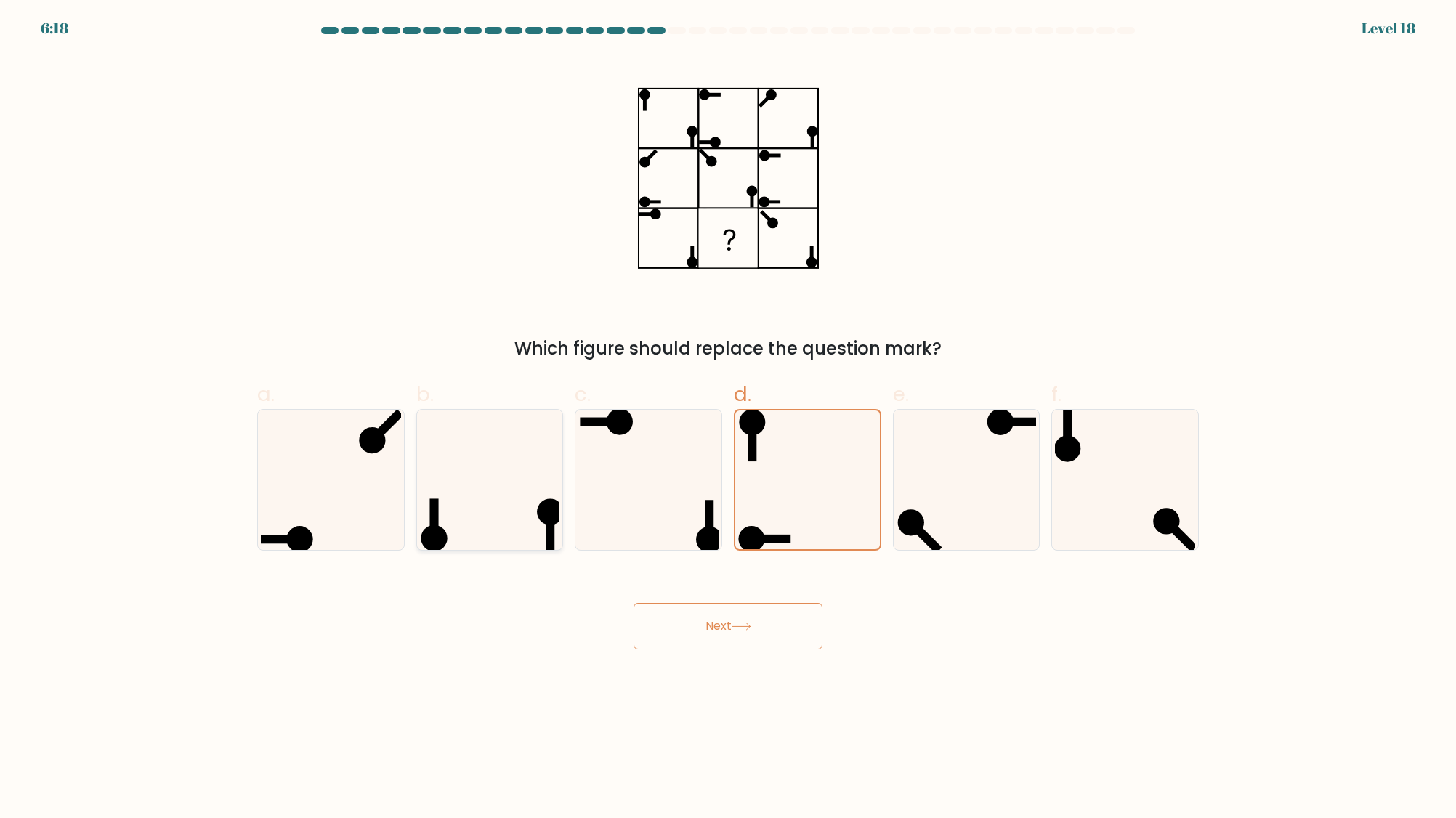
radio input "true"
click at [813, 507] on icon at bounding box center [807, 480] width 140 height 141
click at [728, 419] on input "d." at bounding box center [728, 414] width 1 height 10
radio input "true"
click at [702, 623] on button "Next" at bounding box center [728, 626] width 189 height 46
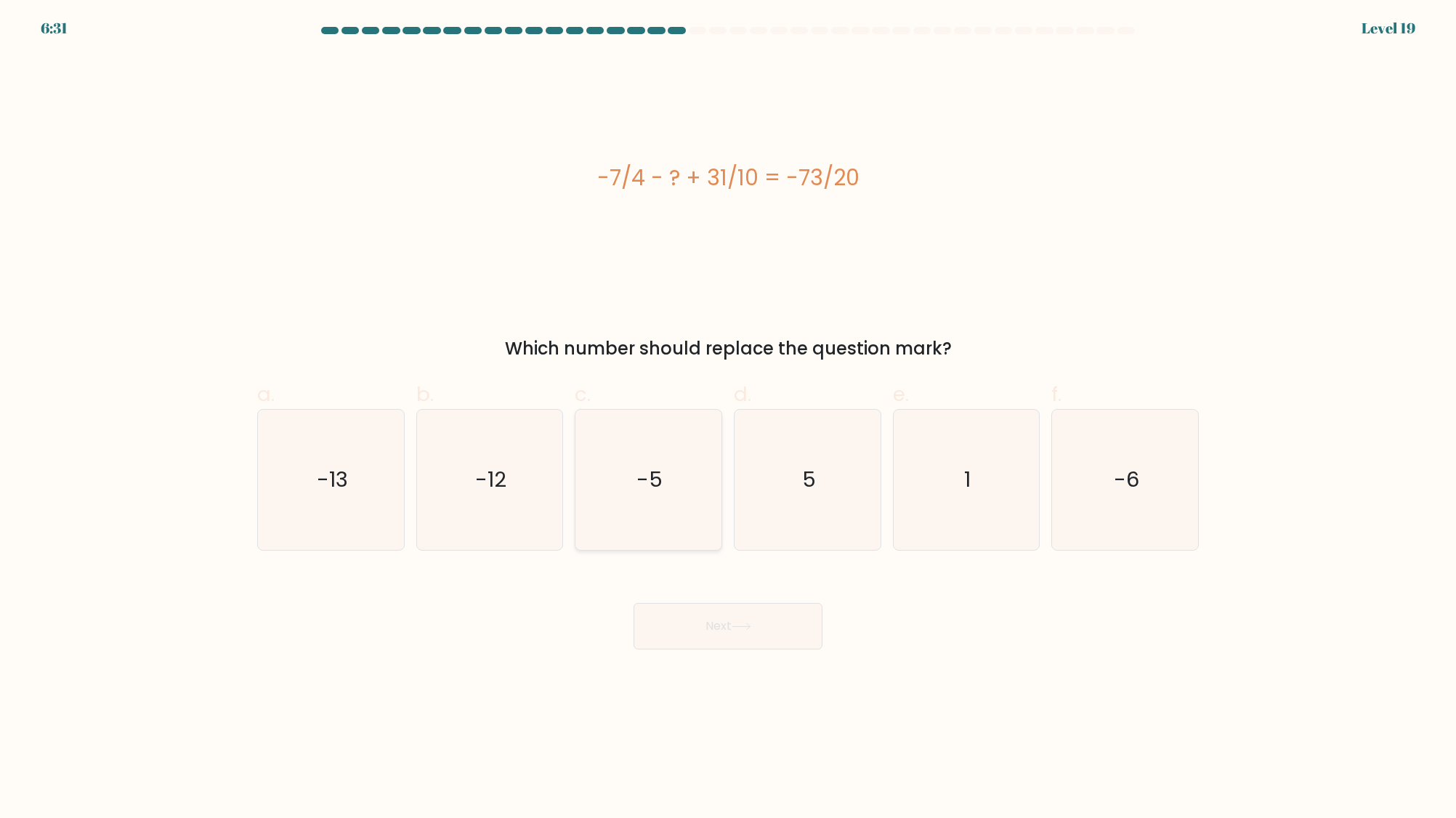
click at [645, 481] on text "-5" at bounding box center [650, 479] width 26 height 29
click at [728, 419] on input "c. -5" at bounding box center [728, 414] width 1 height 10
radio input "true"
click at [659, 615] on button "Next" at bounding box center [728, 626] width 189 height 46
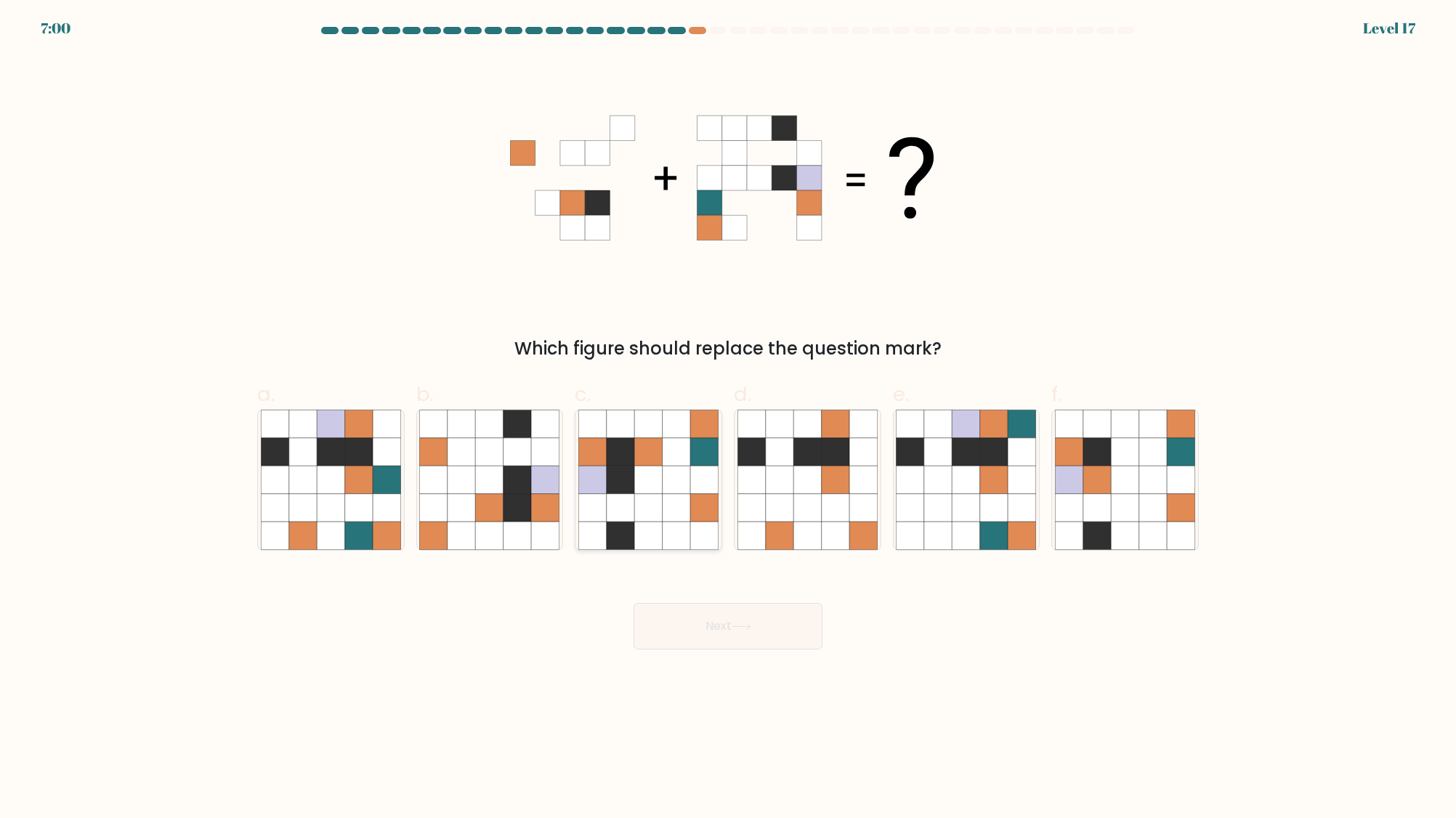
click at [626, 499] on icon at bounding box center [620, 507] width 28 height 28
click at [728, 419] on input "c." at bounding box center [728, 414] width 1 height 10
radio input "true"
click at [666, 636] on button "Next" at bounding box center [728, 626] width 189 height 46
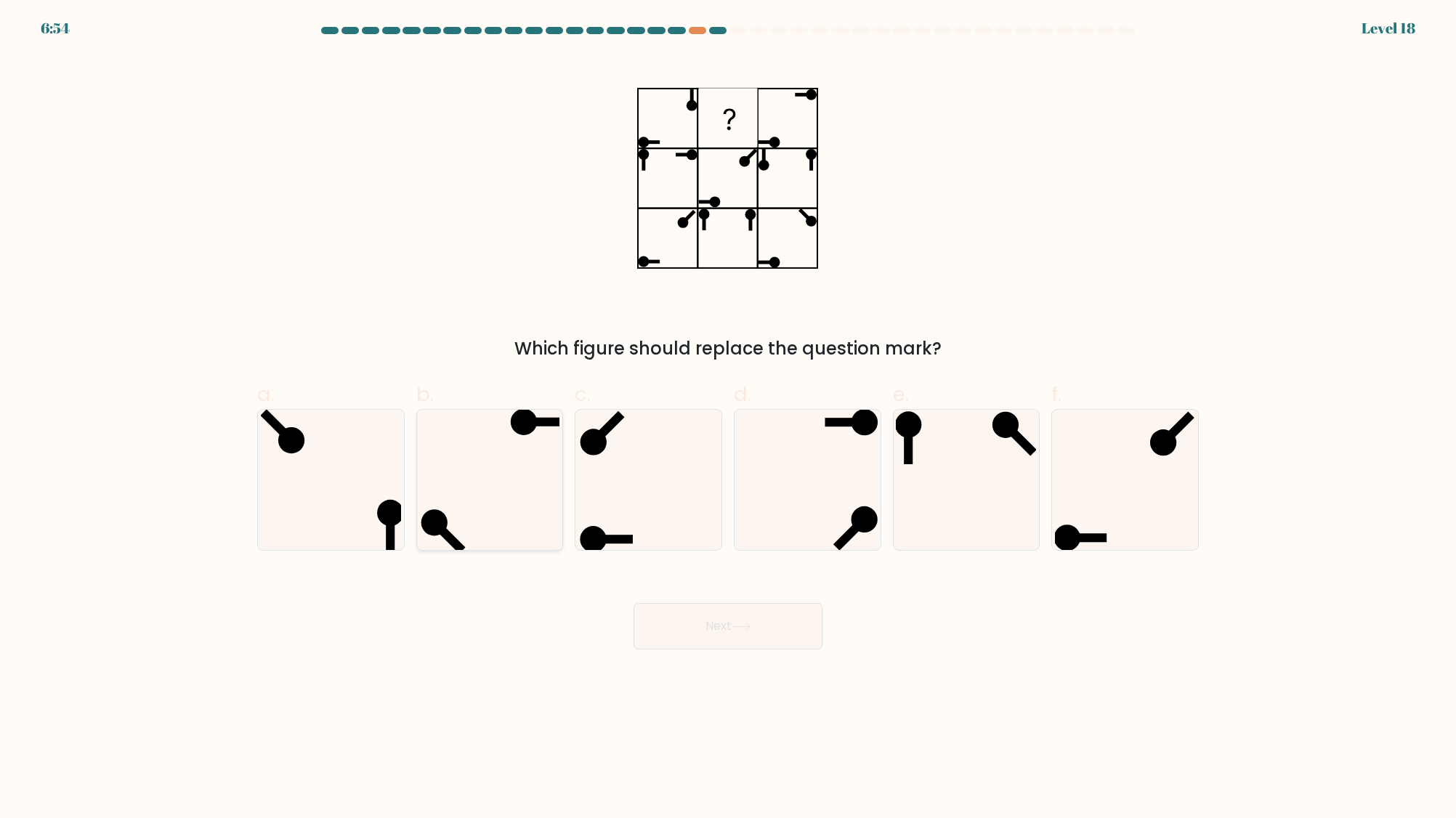
click at [555, 526] on icon at bounding box center [490, 480] width 140 height 141
click at [728, 419] on input "b." at bounding box center [728, 414] width 1 height 10
radio input "true"
drag, startPoint x: 409, startPoint y: 530, endPoint x: 313, endPoint y: 521, distance: 96.4
click at [407, 530] on div "a." at bounding box center [330, 465] width 159 height 171
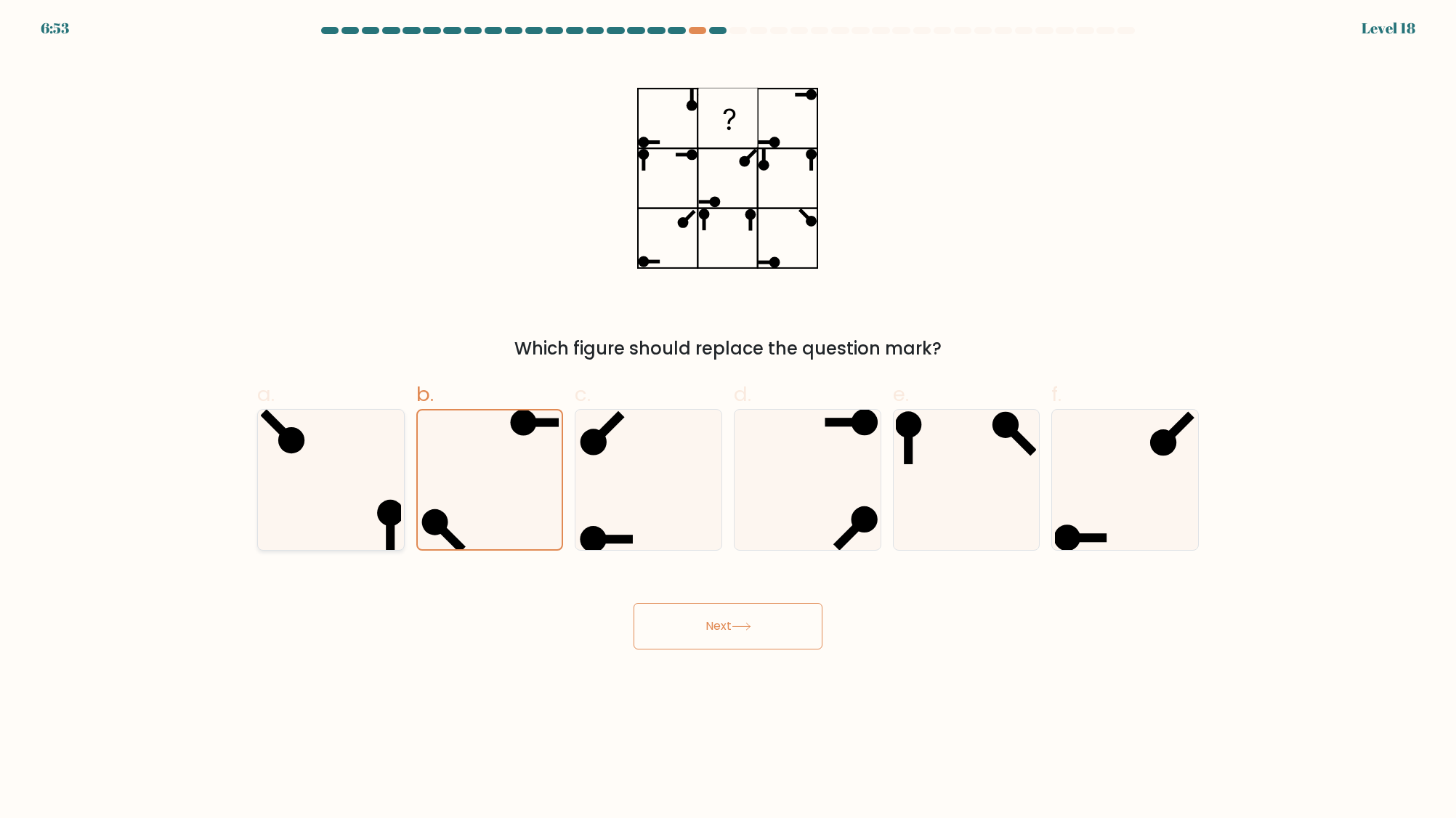
drag, startPoint x: 313, startPoint y: 520, endPoint x: 340, endPoint y: 517, distance: 27.2
click at [315, 520] on icon at bounding box center [331, 480] width 140 height 141
click at [728, 419] on input "a." at bounding box center [728, 414] width 1 height 10
radio input "true"
click at [669, 486] on icon at bounding box center [649, 480] width 140 height 141
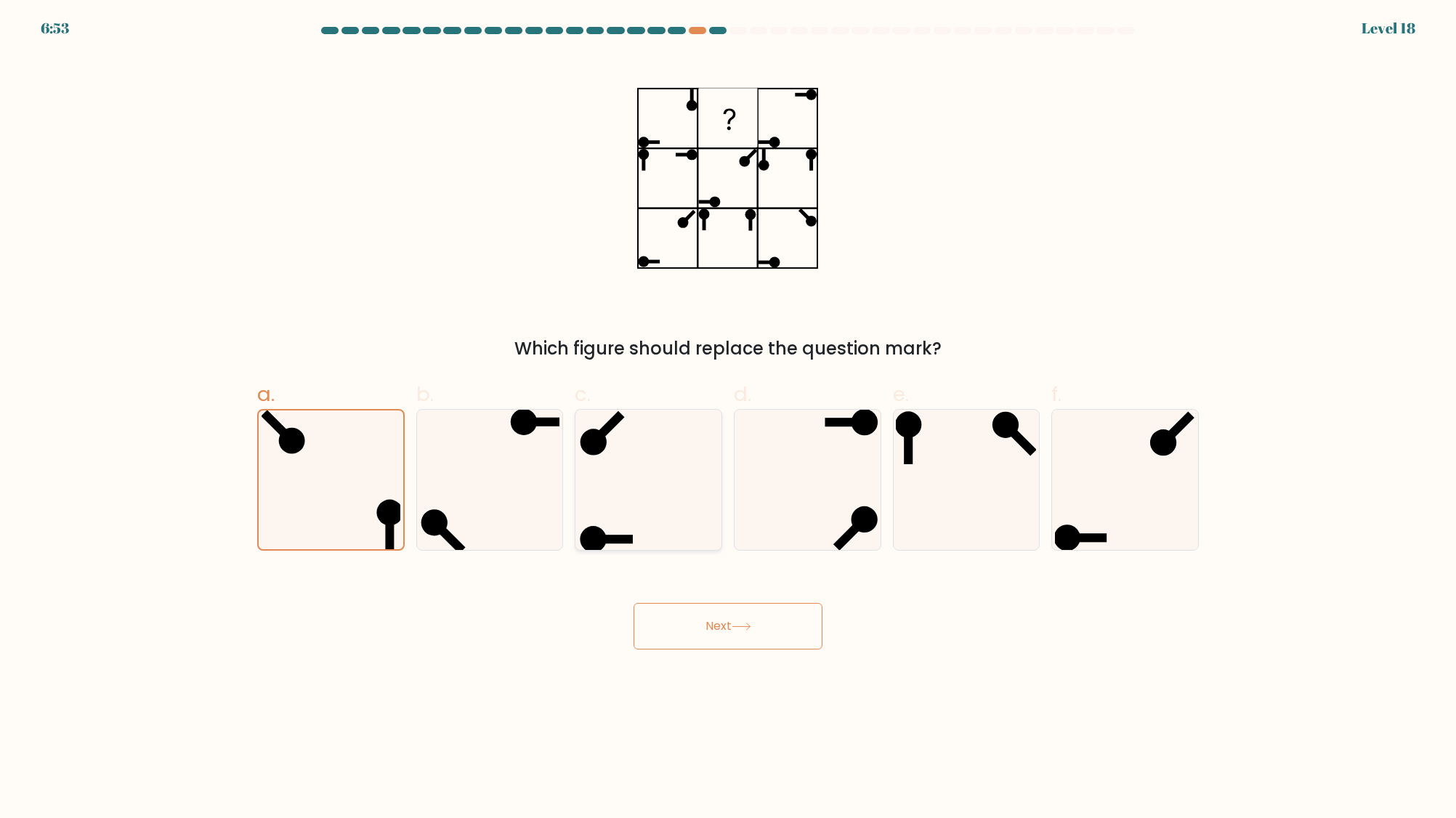
click at [728, 419] on input "c." at bounding box center [728, 414] width 1 height 10
radio input "true"
click at [843, 475] on icon at bounding box center [807, 480] width 140 height 141
click at [728, 419] on input "d." at bounding box center [728, 414] width 1 height 10
radio input "true"
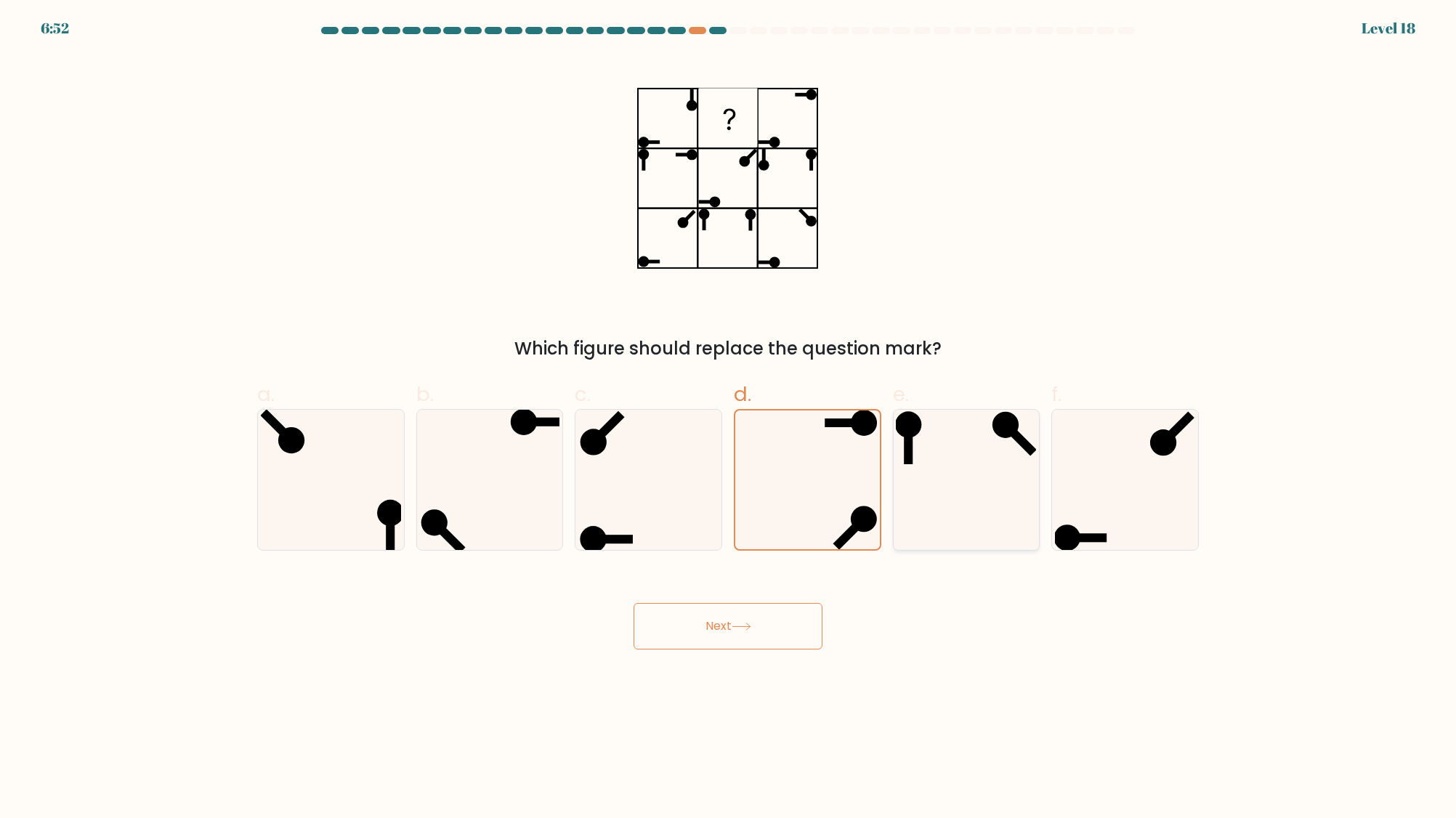
click at [971, 476] on icon at bounding box center [966, 480] width 140 height 141
click at [728, 419] on input "e." at bounding box center [728, 414] width 1 height 10
radio input "true"
click at [750, 626] on icon at bounding box center [741, 626] width 17 height 7
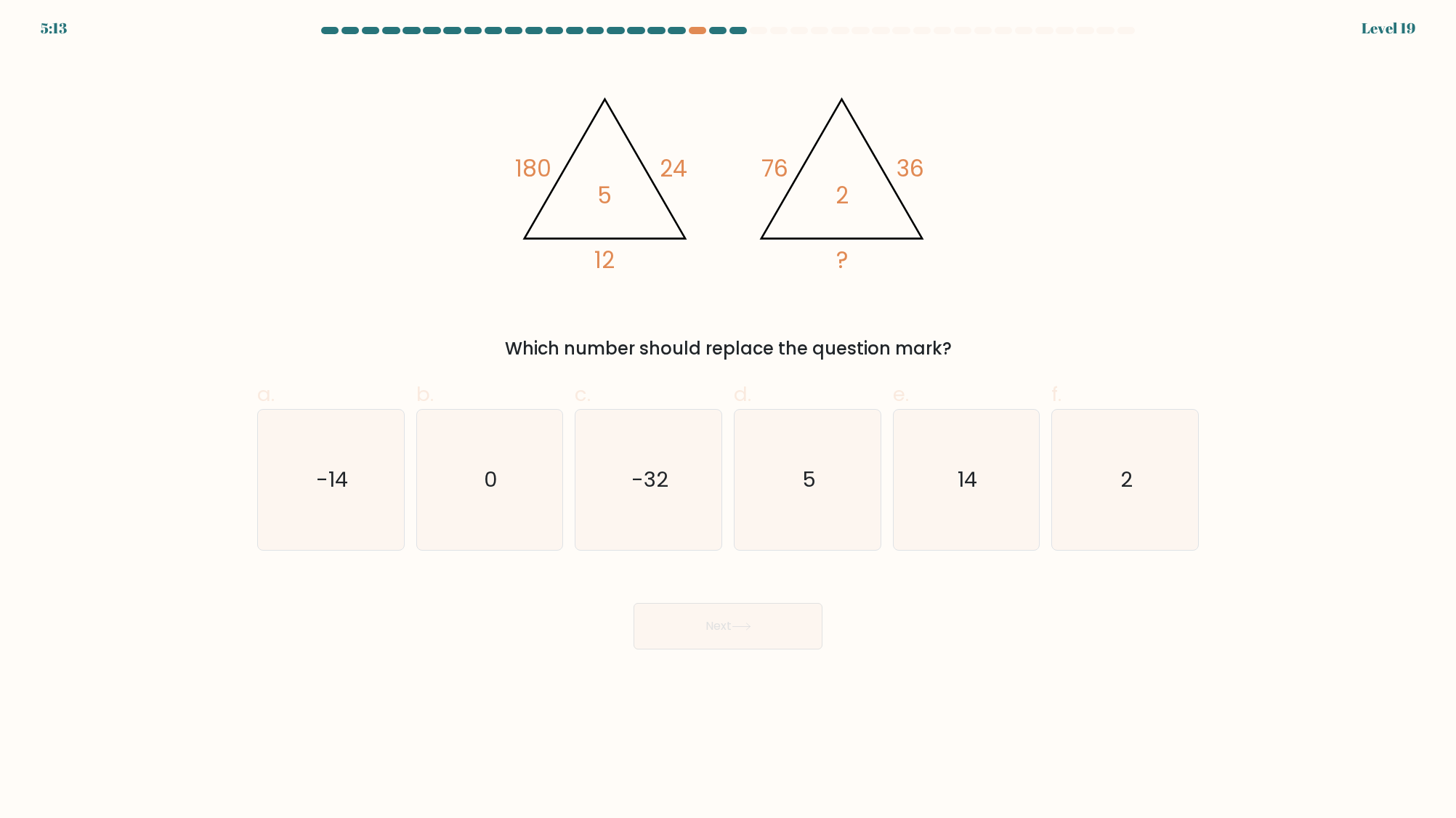
drag, startPoint x: 731, startPoint y: 345, endPoint x: 1256, endPoint y: 341, distance: 525.0
click at [965, 349] on div "Which number should replace the question mark?" at bounding box center [728, 348] width 924 height 26
click at [1181, 474] on icon "2" at bounding box center [1125, 480] width 140 height 141
click at [728, 419] on input "f. 2" at bounding box center [728, 414] width 1 height 10
radio input "true"
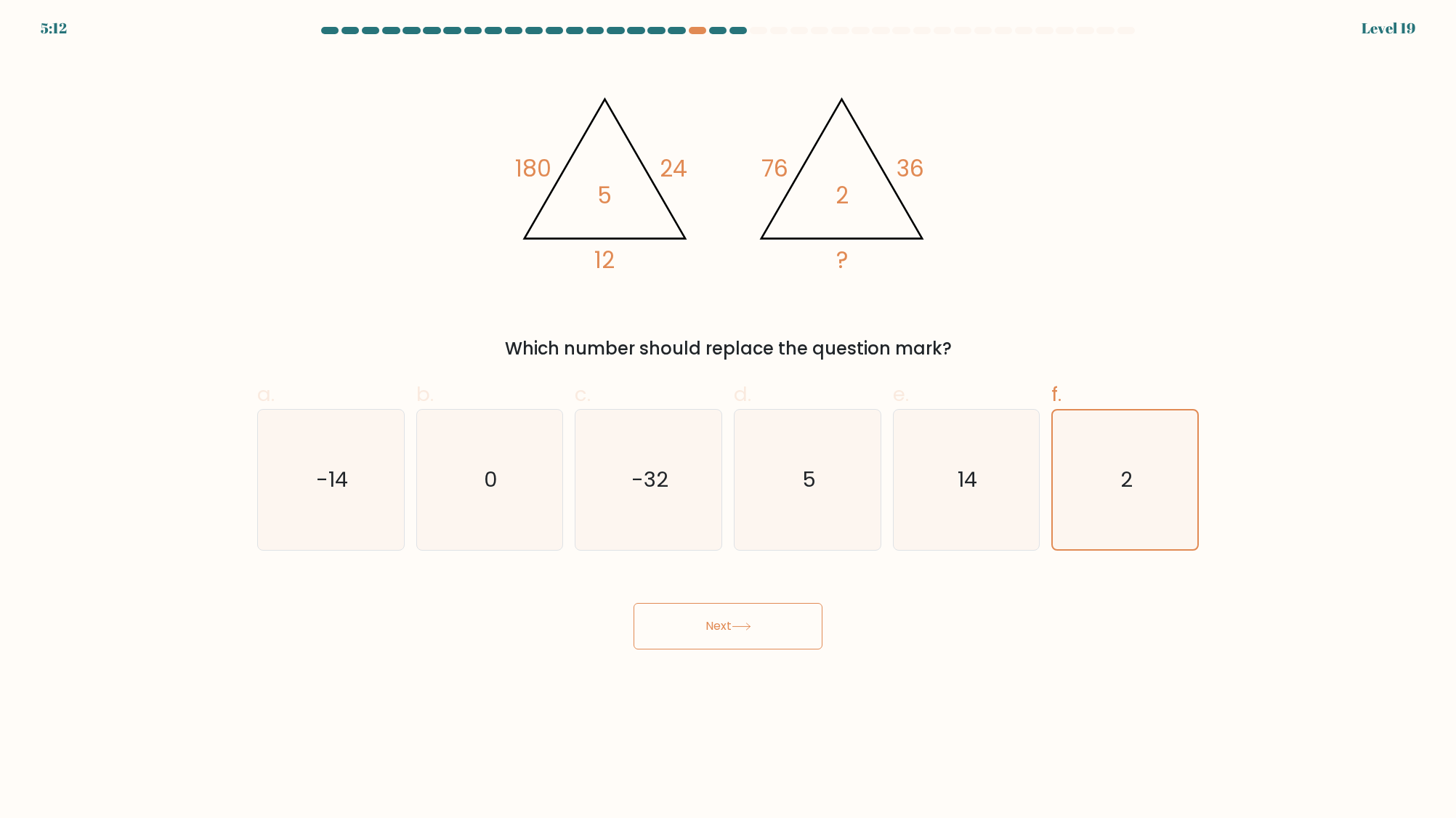
click at [785, 638] on button "Next" at bounding box center [728, 626] width 189 height 46
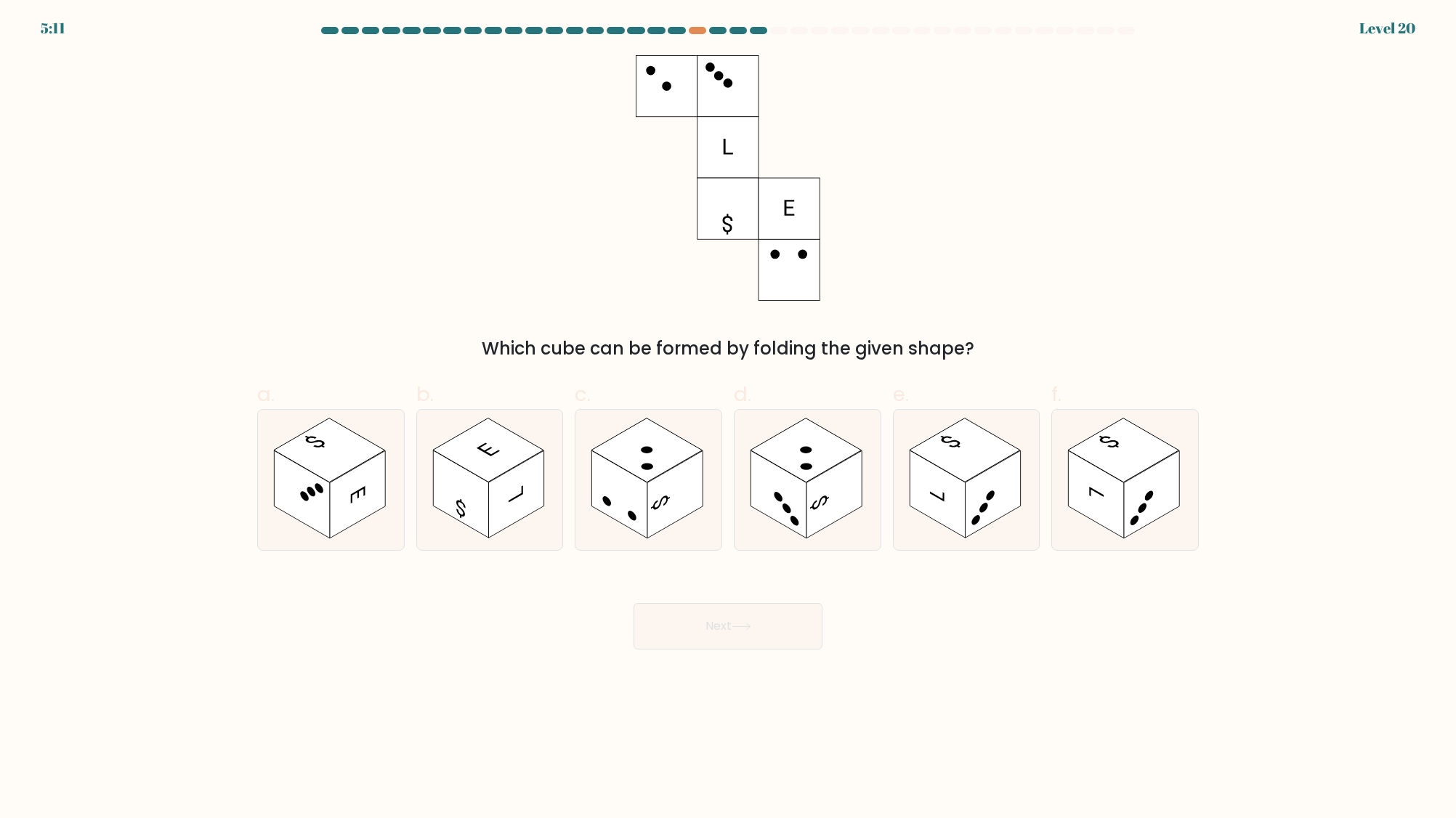
click at [431, 213] on div "Which cube can be formed by folding the given shape?" at bounding box center [728, 208] width 958 height 307
click at [660, 521] on rect at bounding box center [675, 495] width 55 height 88
click at [728, 419] on input "c." at bounding box center [728, 414] width 1 height 10
radio input "true"
click at [828, 469] on rect at bounding box center [805, 450] width 111 height 64
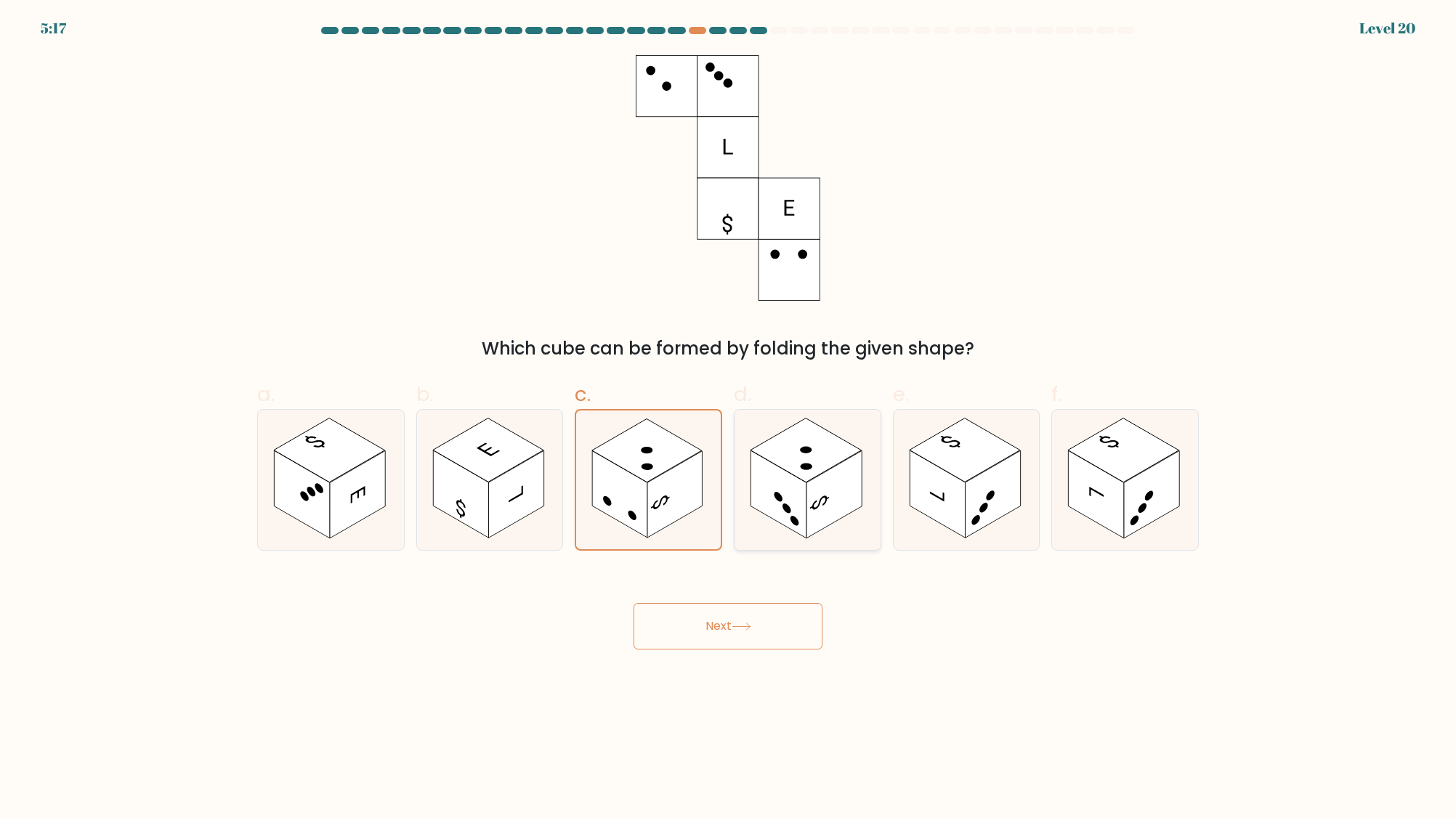
click at [728, 419] on input "d." at bounding box center [728, 414] width 1 height 10
radio input "true"
click at [659, 450] on rect at bounding box center [646, 450] width 111 height 64
click at [728, 419] on input "c." at bounding box center [728, 414] width 1 height 10
radio input "true"
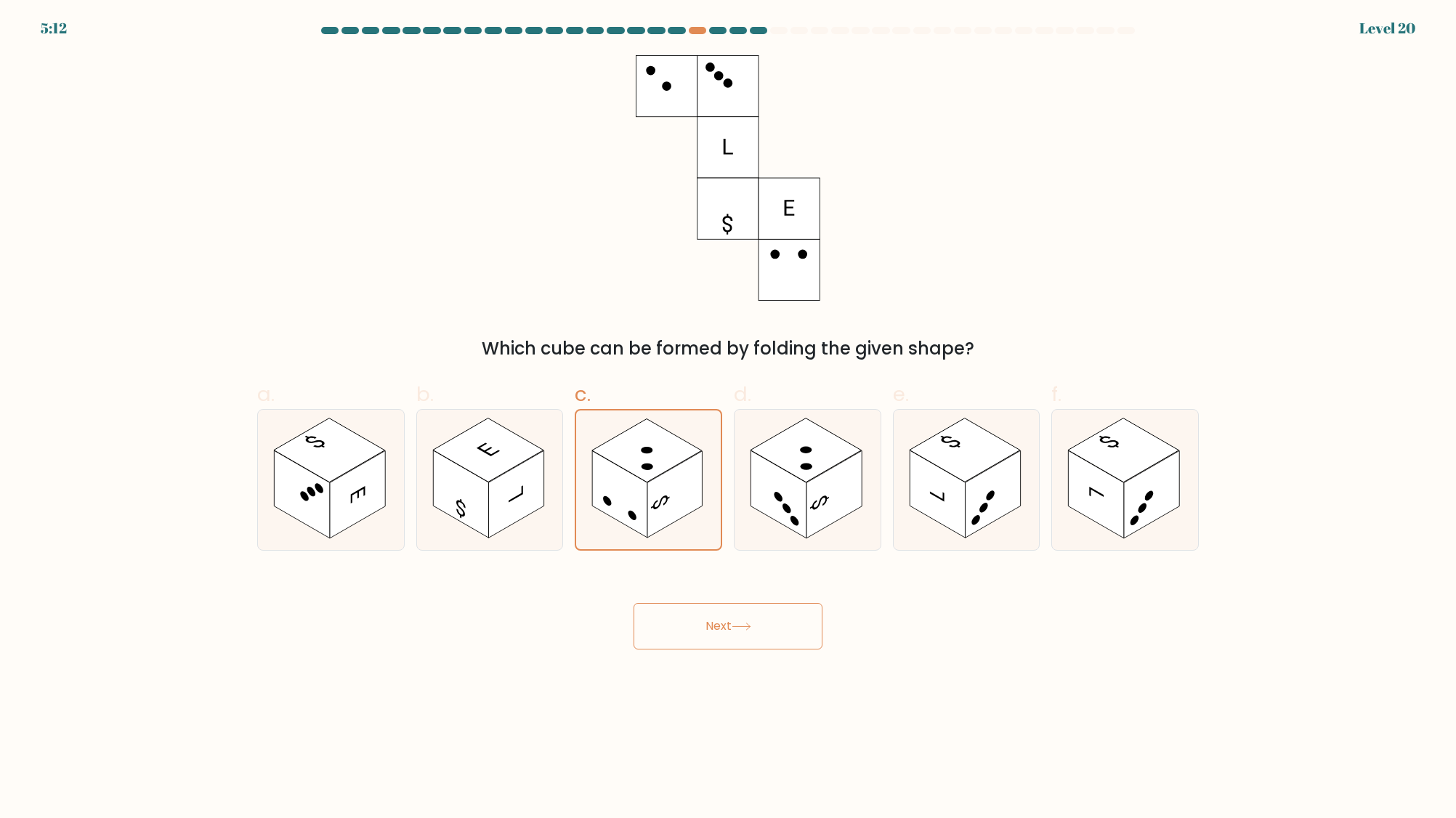
click at [687, 628] on button "Next" at bounding box center [728, 626] width 189 height 46
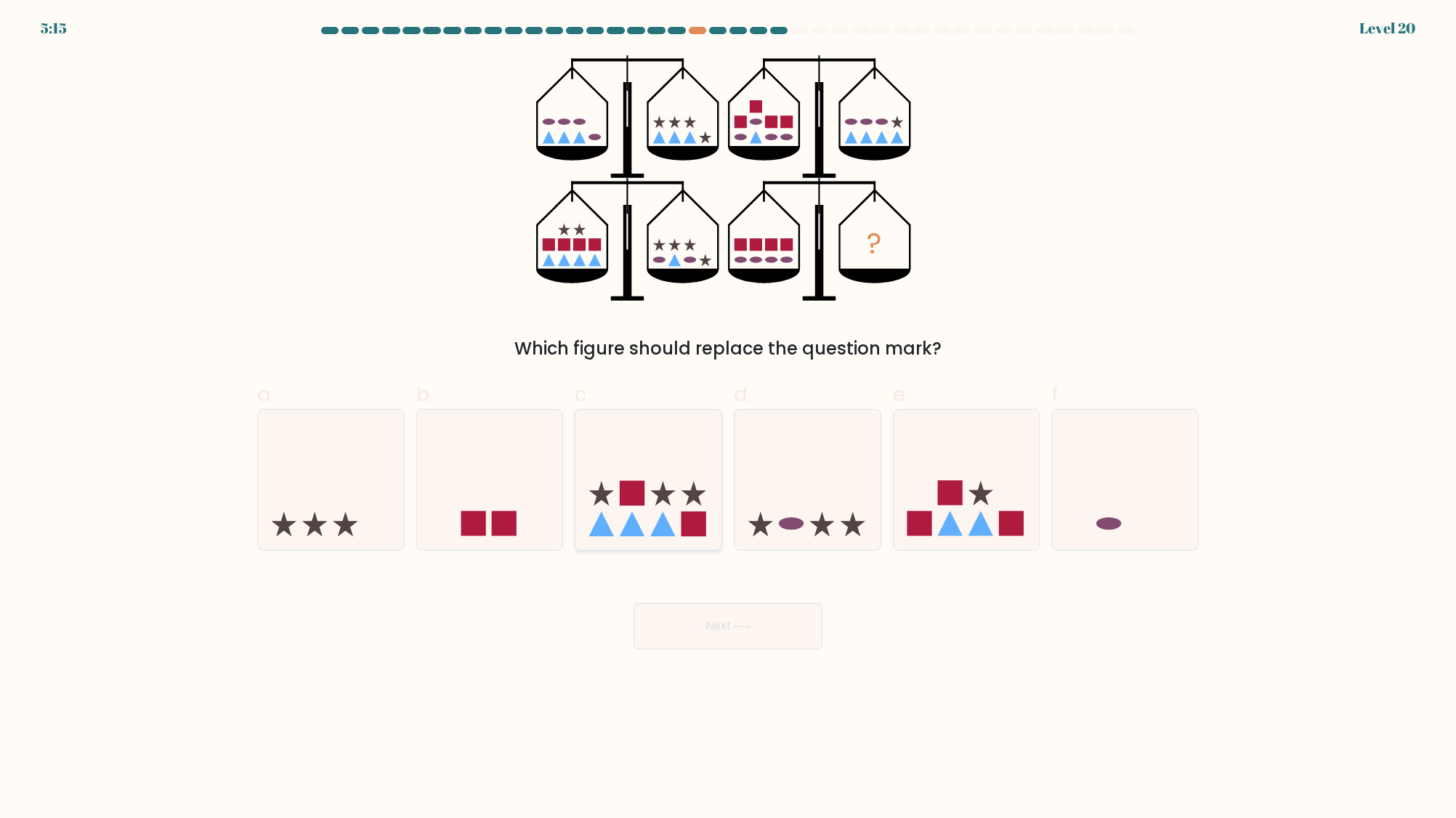
click at [665, 521] on icon at bounding box center [649, 479] width 146 height 120
click at [728, 419] on input "c." at bounding box center [728, 414] width 1 height 10
radio input "true"
click at [806, 532] on icon at bounding box center [807, 479] width 146 height 120
click at [728, 419] on input "d." at bounding box center [728, 414] width 1 height 10
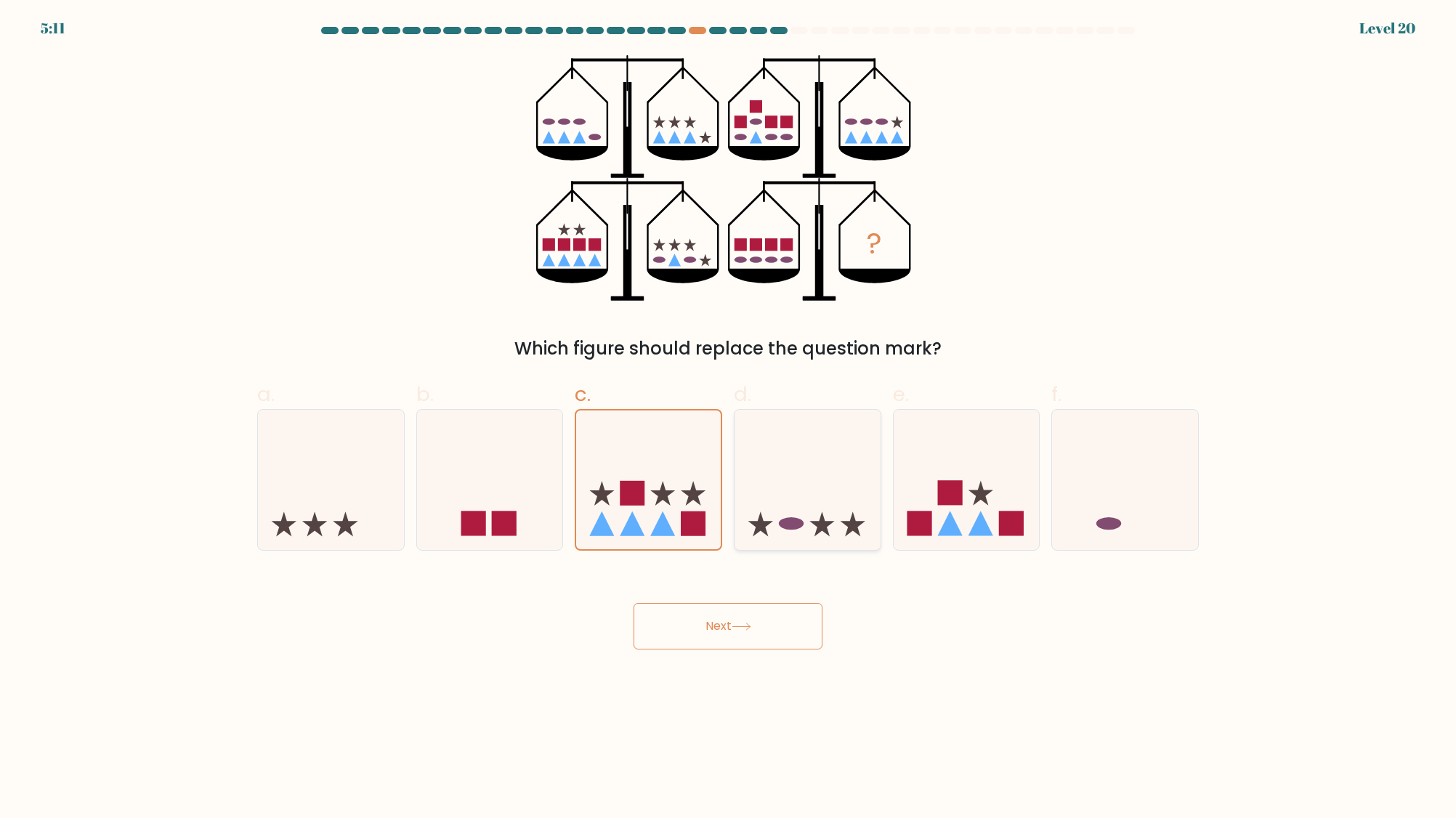
radio input "true"
click at [968, 519] on icon at bounding box center [967, 479] width 146 height 120
click at [728, 419] on input "e." at bounding box center [728, 414] width 1 height 10
radio input "true"
click at [825, 529] on icon at bounding box center [822, 524] width 25 height 25
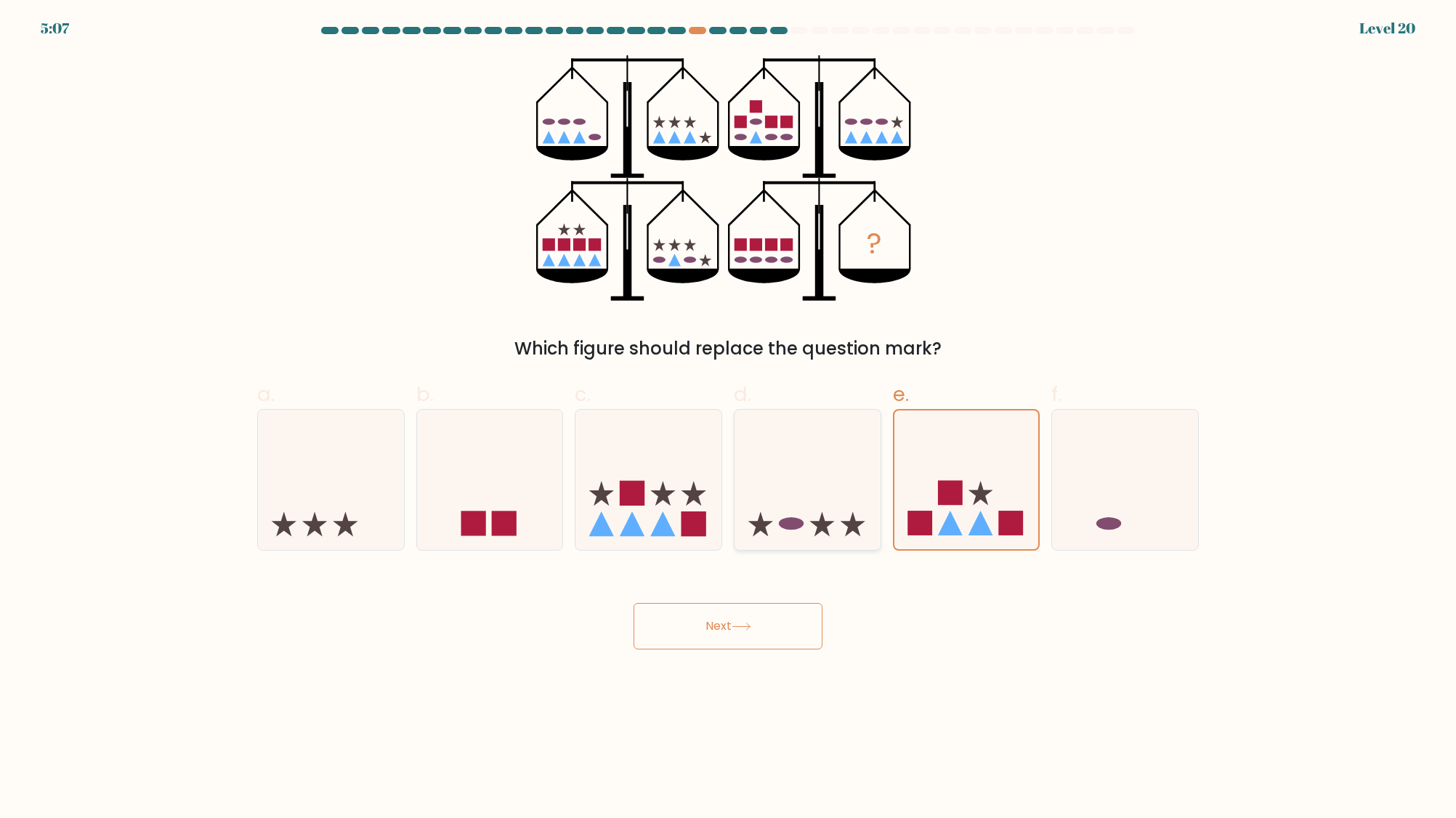
click at [728, 419] on input "d." at bounding box center [728, 414] width 1 height 10
radio input "true"
click at [677, 535] on icon at bounding box center [649, 479] width 146 height 120
click at [728, 419] on input "c." at bounding box center [728, 414] width 1 height 10
radio input "true"
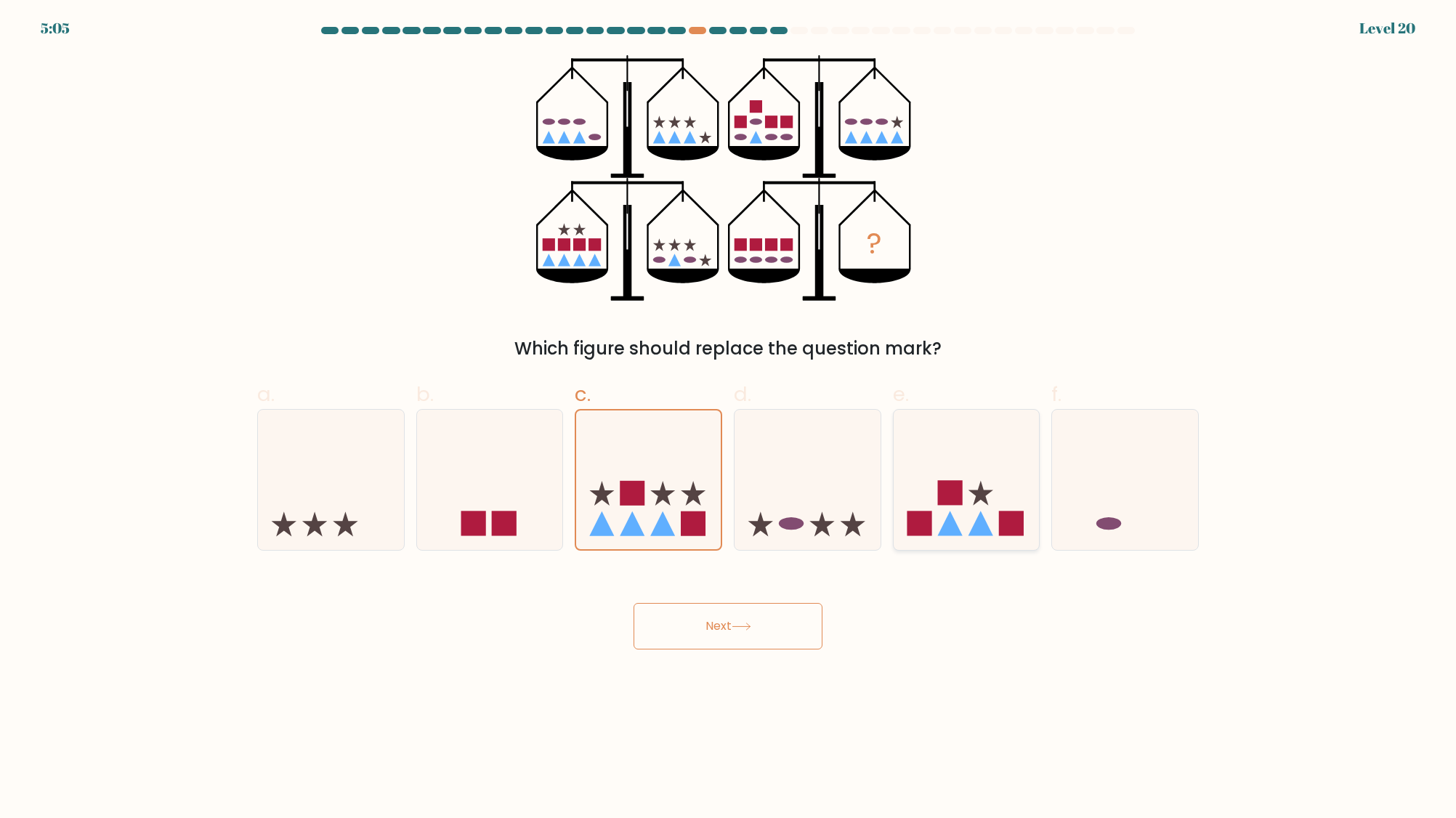
click at [927, 515] on rect at bounding box center [919, 524] width 25 height 25
click at [728, 419] on input "e." at bounding box center [728, 414] width 1 height 10
radio input "true"
click at [669, 498] on icon at bounding box center [649, 479] width 146 height 120
click at [728, 419] on input "c." at bounding box center [728, 414] width 1 height 10
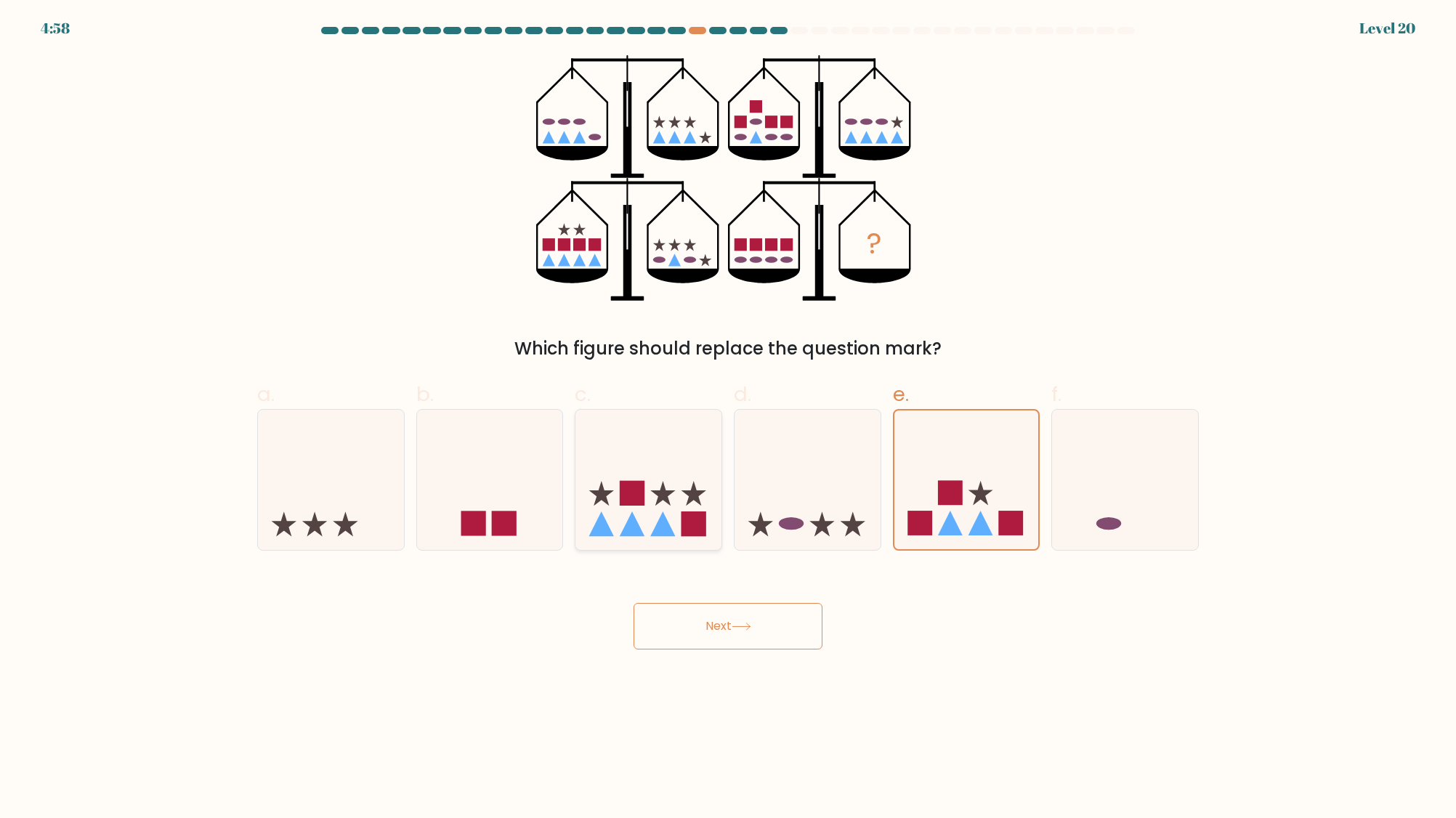
radio input "true"
click at [723, 629] on button "Next" at bounding box center [728, 626] width 189 height 46
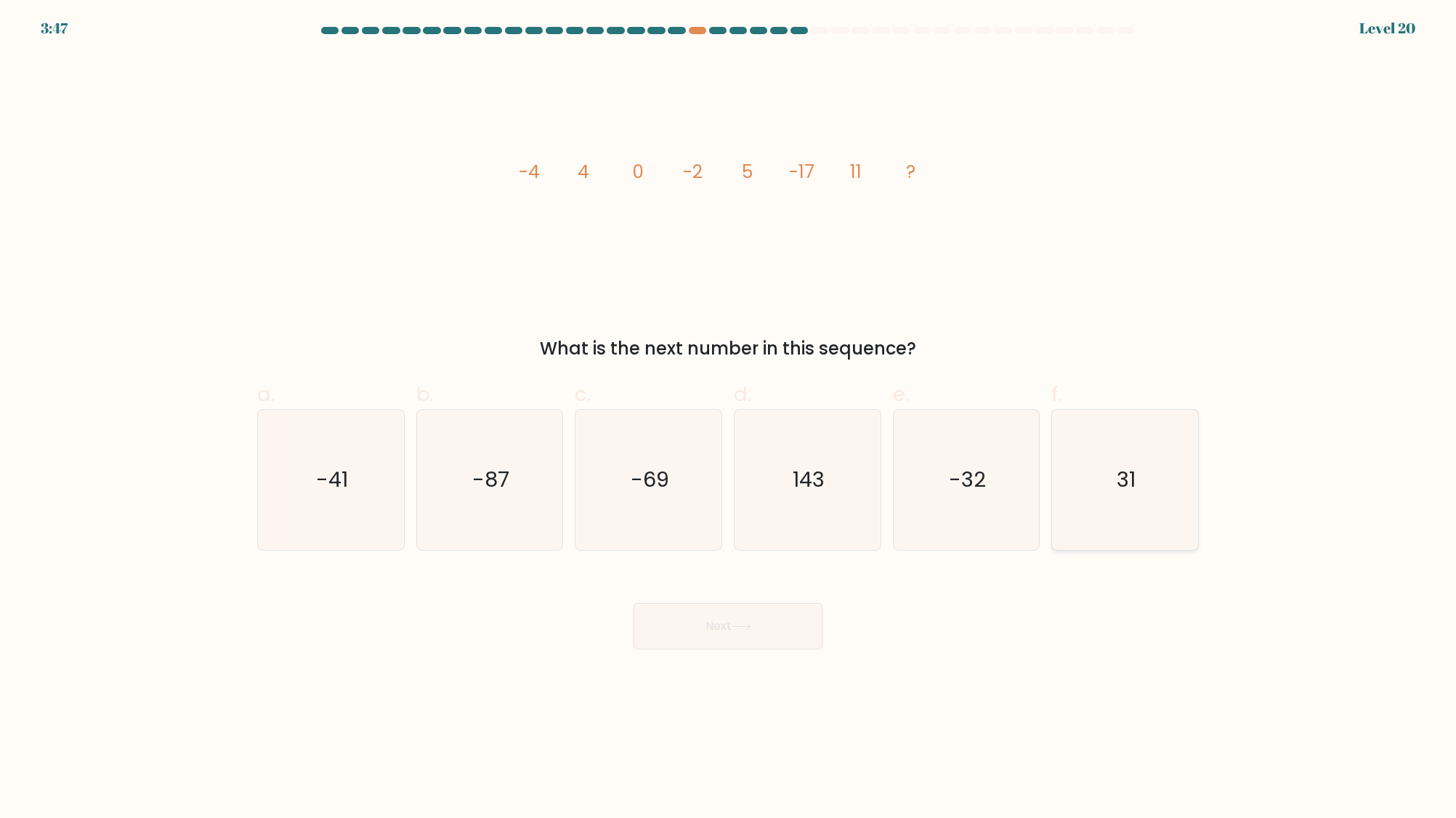
click at [1146, 460] on icon "31" at bounding box center [1125, 480] width 140 height 141
click at [728, 419] on input "f. 31" at bounding box center [728, 414] width 1 height 10
radio input "true"
click at [510, 481] on icon "-87" at bounding box center [490, 480] width 140 height 141
click at [728, 419] on input "b. -87" at bounding box center [728, 414] width 1 height 10
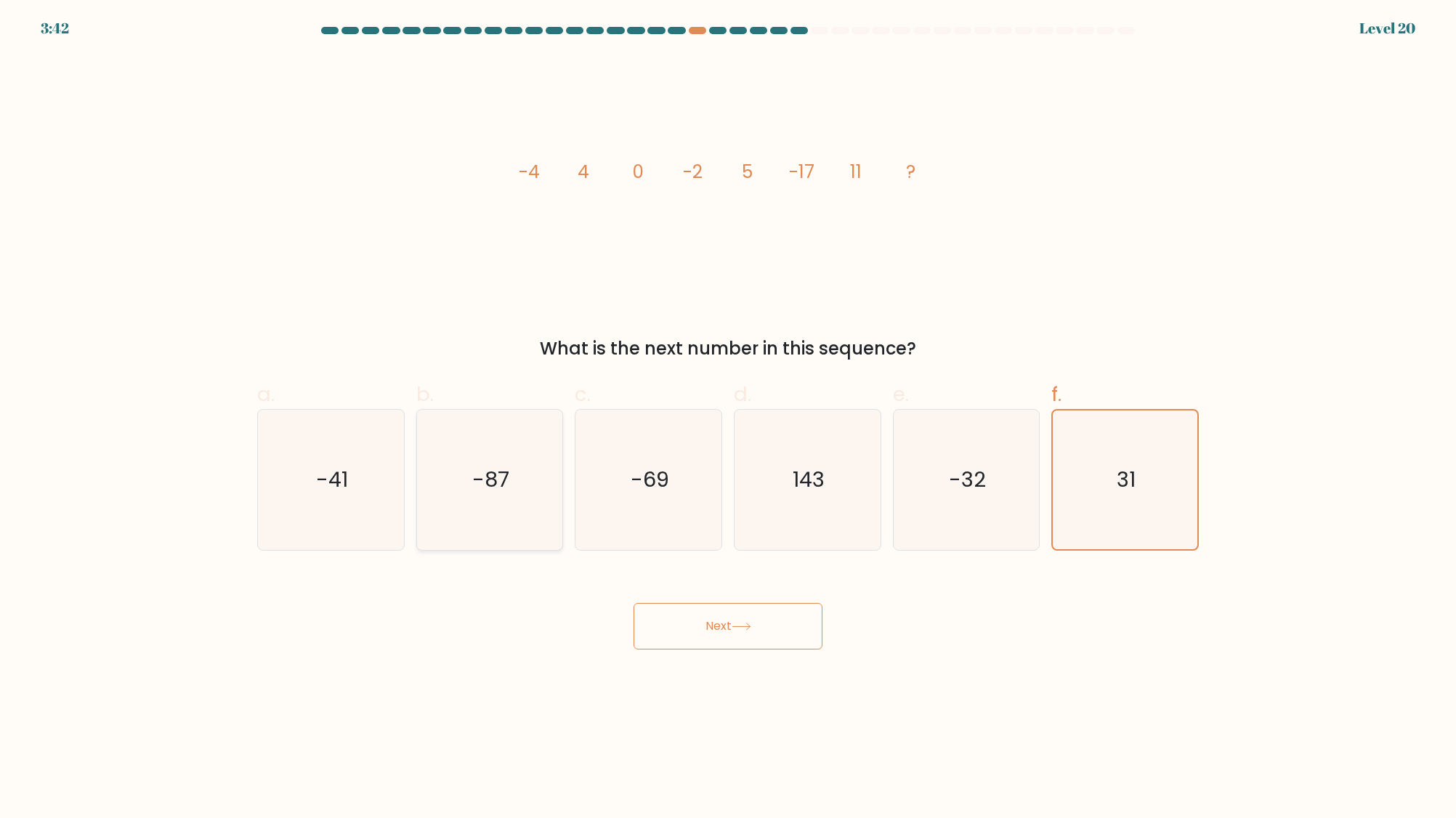
radio input "true"
click at [367, 493] on icon "-41" at bounding box center [331, 480] width 140 height 141
click at [728, 419] on input "a. -41" at bounding box center [728, 414] width 1 height 10
radio input "true"
click at [686, 624] on button "Next" at bounding box center [728, 626] width 189 height 46
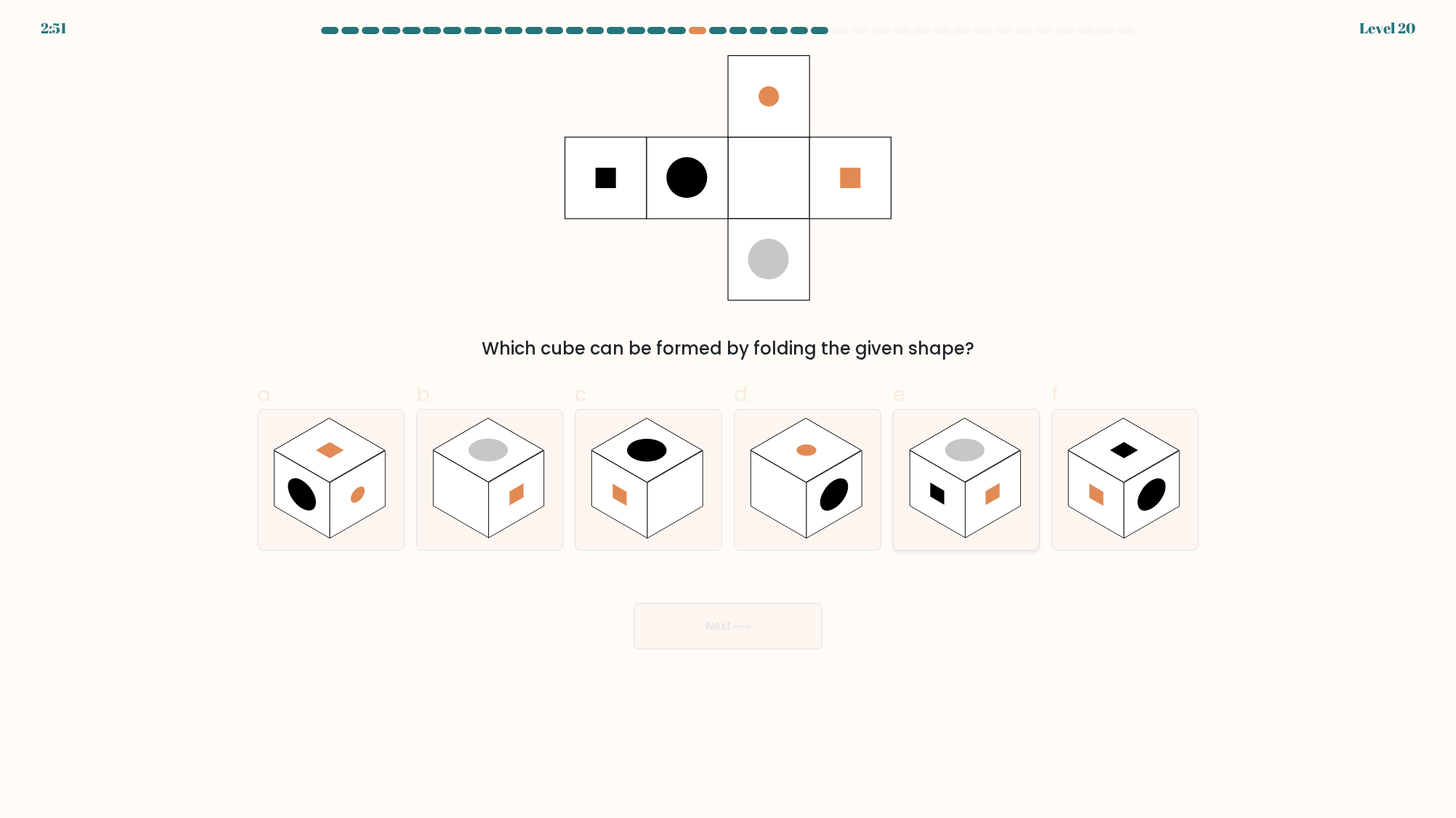
click at [961, 475] on rect at bounding box center [964, 450] width 111 height 64
click at [728, 419] on input "e." at bounding box center [728, 414] width 1 height 10
radio input "true"
click at [741, 638] on button "Next" at bounding box center [728, 626] width 189 height 46
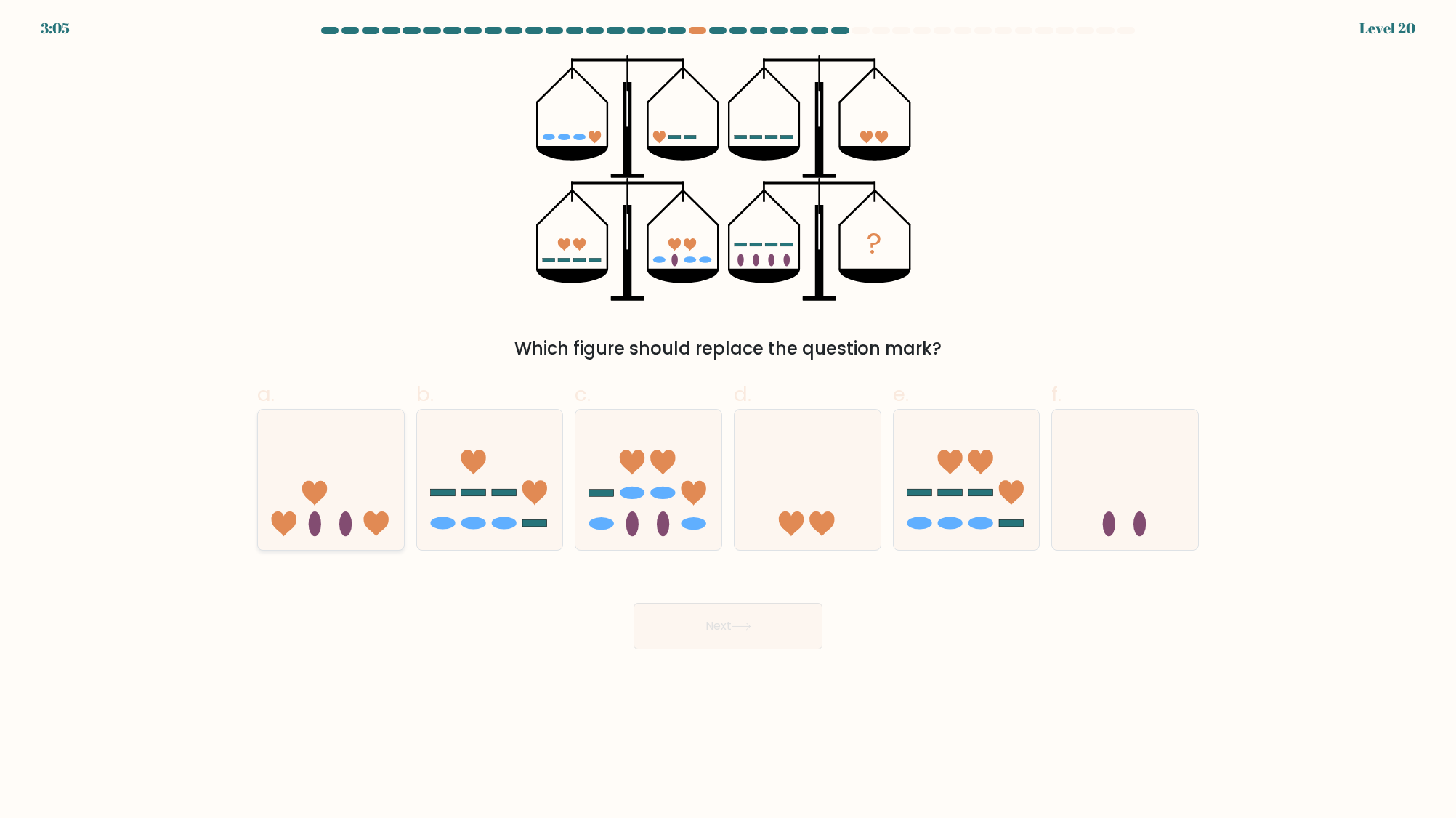
click at [330, 470] on icon at bounding box center [331, 479] width 146 height 120
click at [728, 419] on input "a." at bounding box center [728, 414] width 1 height 10
radio input "true"
click at [710, 624] on button "Next" at bounding box center [728, 626] width 189 height 46
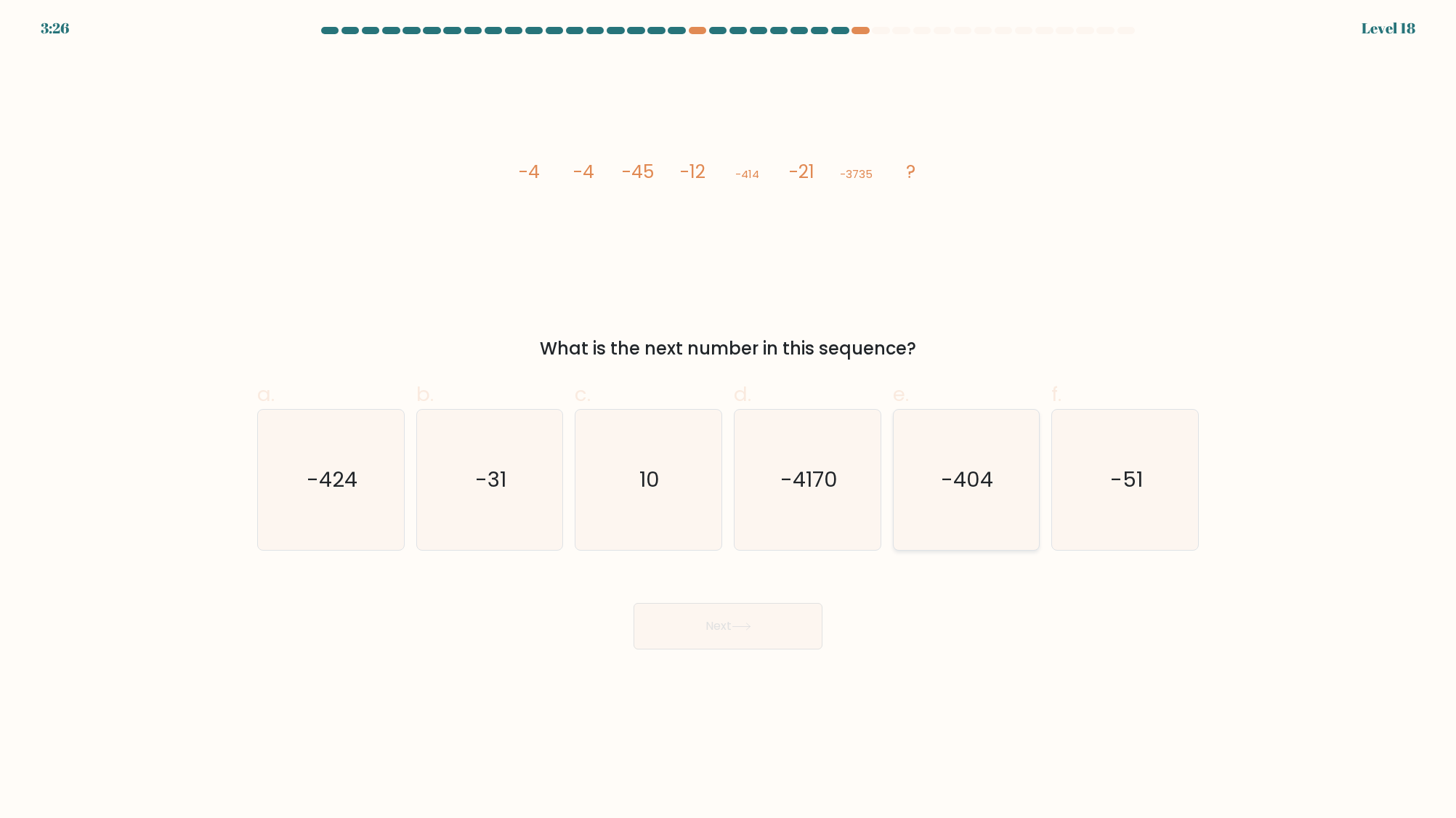
click at [1005, 496] on icon "-404" at bounding box center [966, 480] width 140 height 141
click at [728, 419] on input "e. -404" at bounding box center [728, 414] width 1 height 10
radio input "true"
click at [662, 625] on button "Next" at bounding box center [728, 626] width 189 height 46
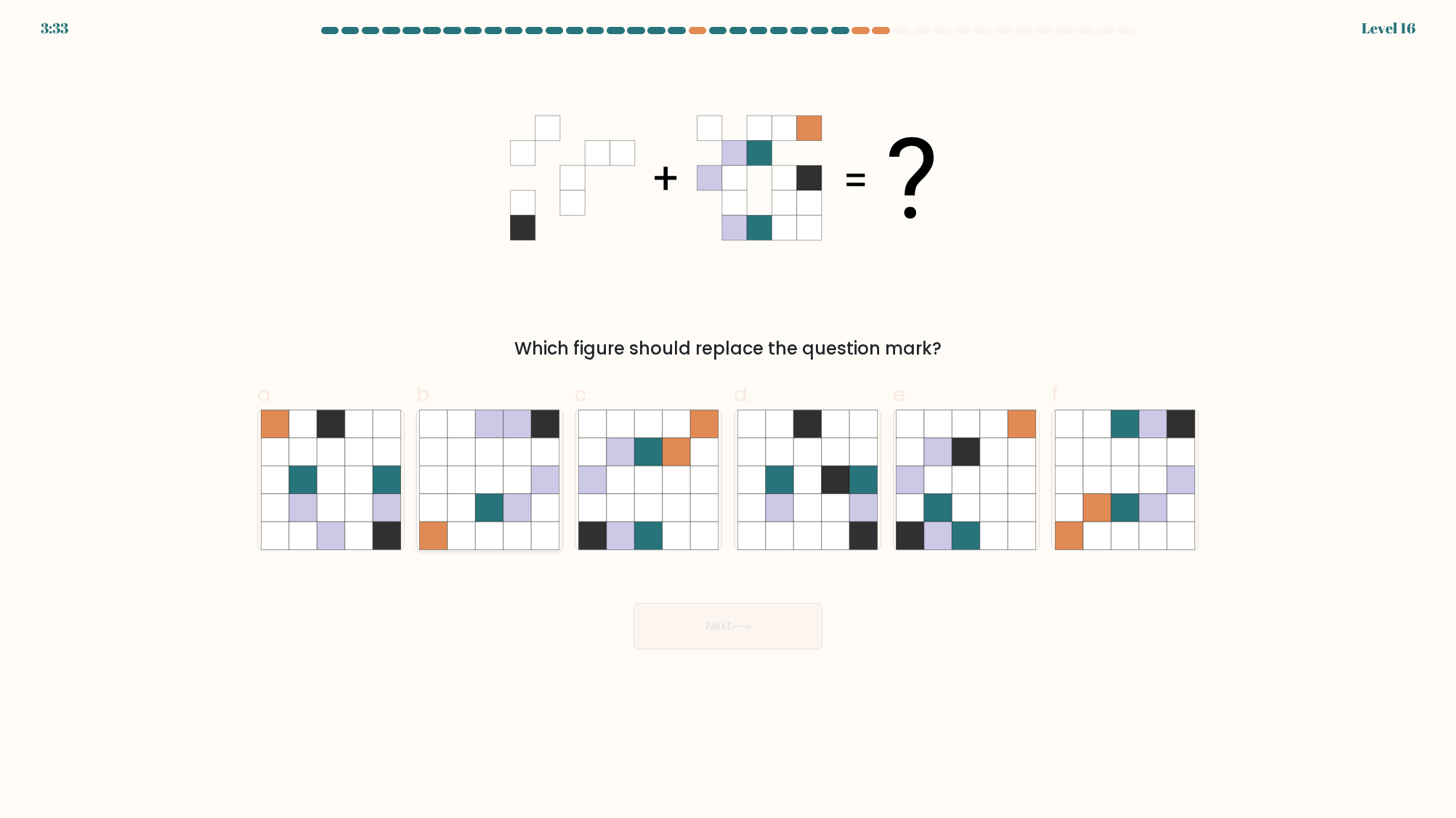
click at [474, 492] on icon at bounding box center [461, 479] width 28 height 28
click at [728, 419] on input "b." at bounding box center [728, 414] width 1 height 10
radio input "true"
click at [360, 503] on icon at bounding box center [359, 507] width 28 height 28
click at [728, 419] on input "a." at bounding box center [728, 414] width 1 height 10
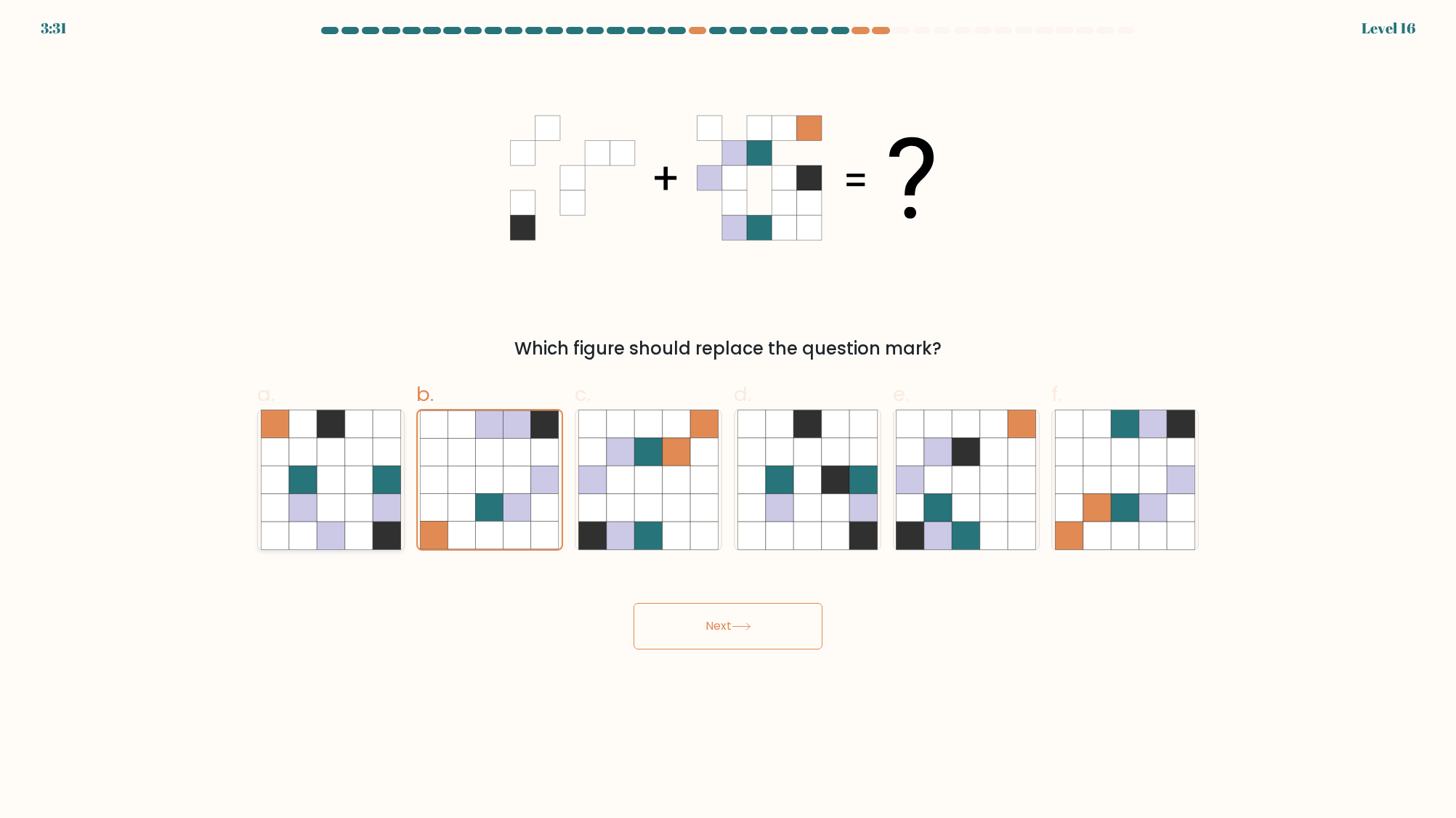
radio input "true"
click at [748, 623] on icon at bounding box center [741, 626] width 19 height 8
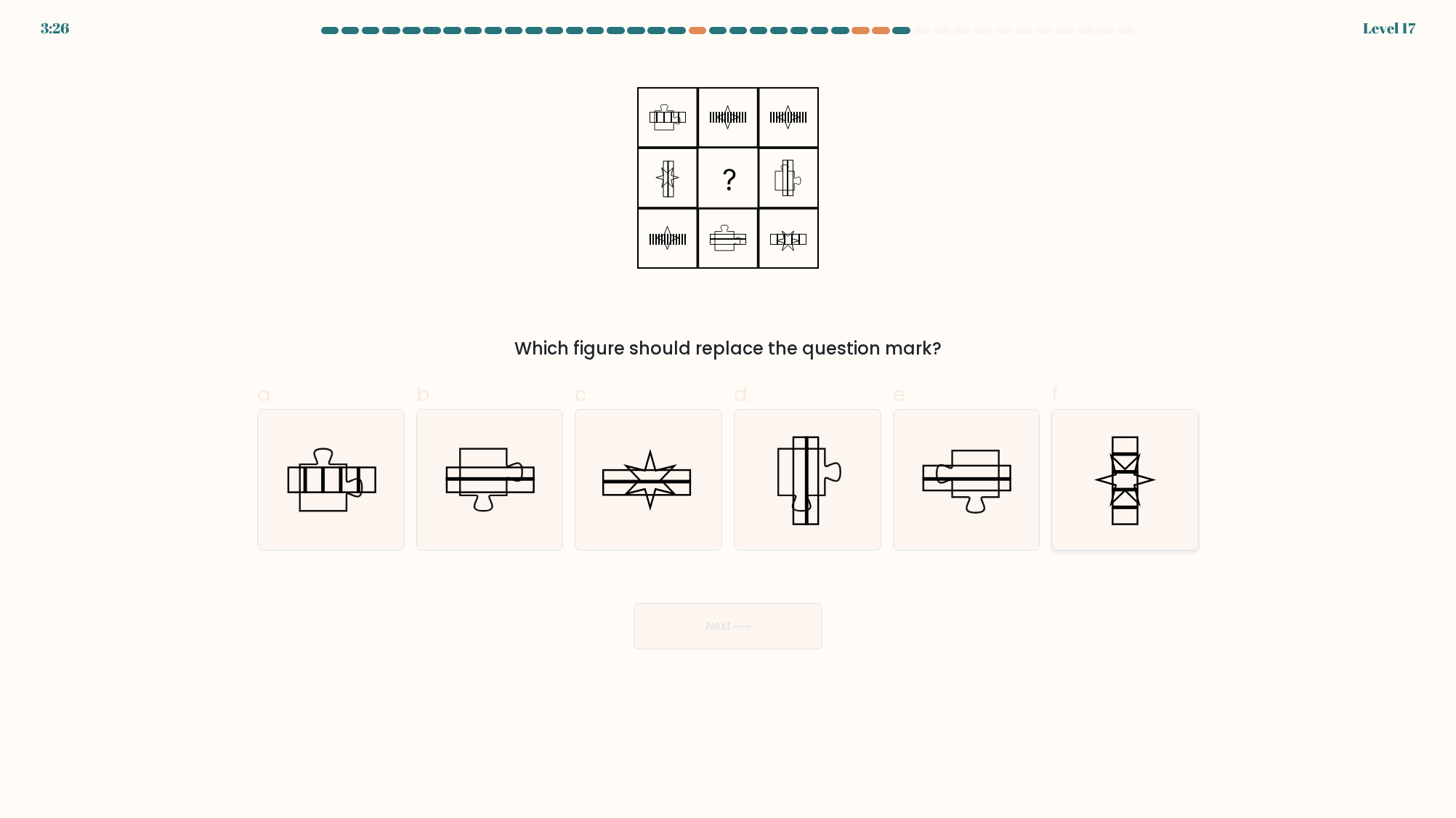
click at [1133, 473] on icon at bounding box center [1125, 480] width 140 height 141
click at [728, 419] on input "f." at bounding box center [728, 414] width 1 height 10
radio input "true"
click at [728, 617] on button "Next" at bounding box center [728, 626] width 189 height 46
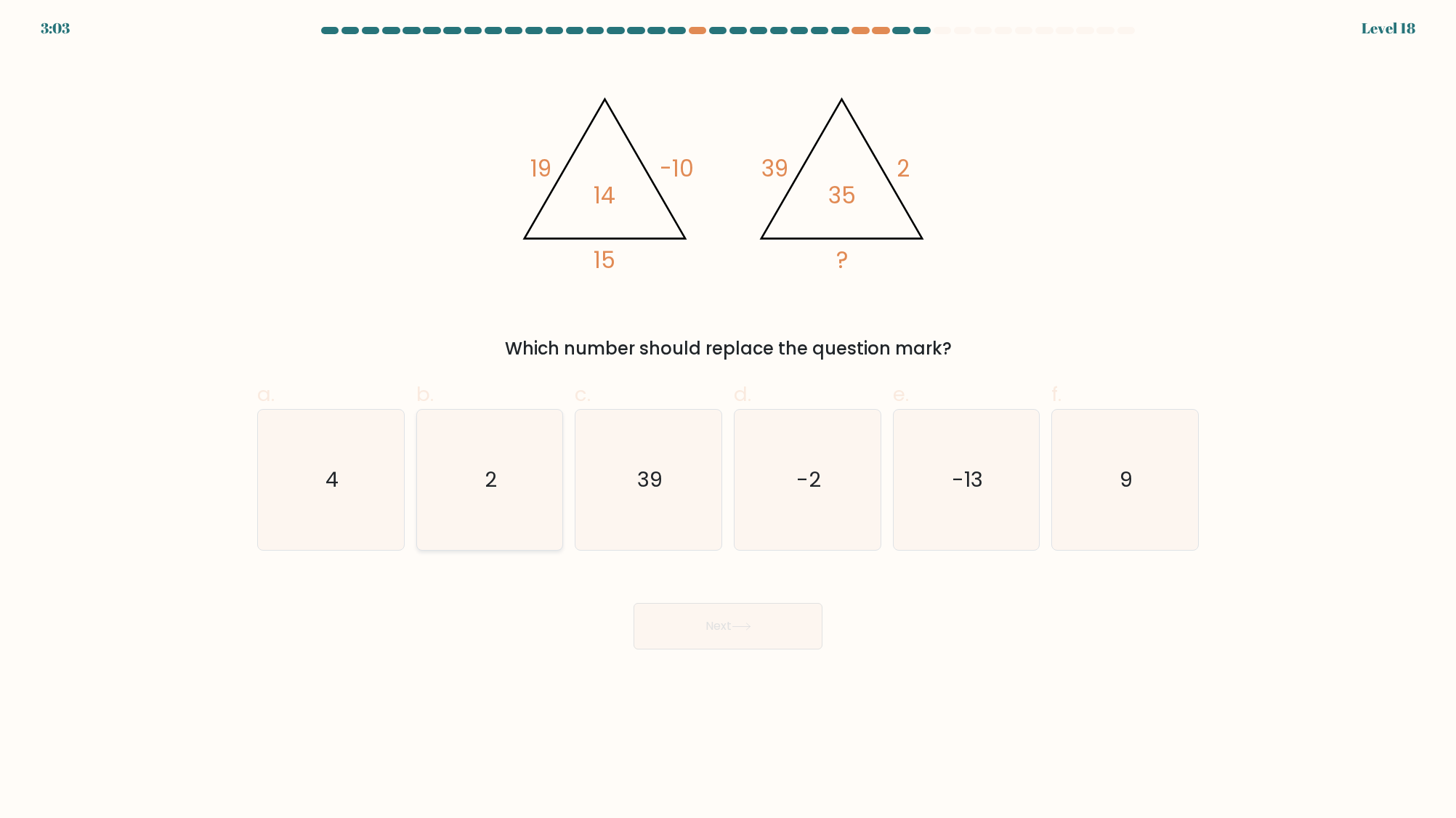
click at [461, 443] on icon "2" at bounding box center [490, 480] width 140 height 141
click at [728, 419] on input "b. 2" at bounding box center [728, 414] width 1 height 10
radio input "true"
click at [720, 614] on button "Next" at bounding box center [728, 626] width 189 height 46
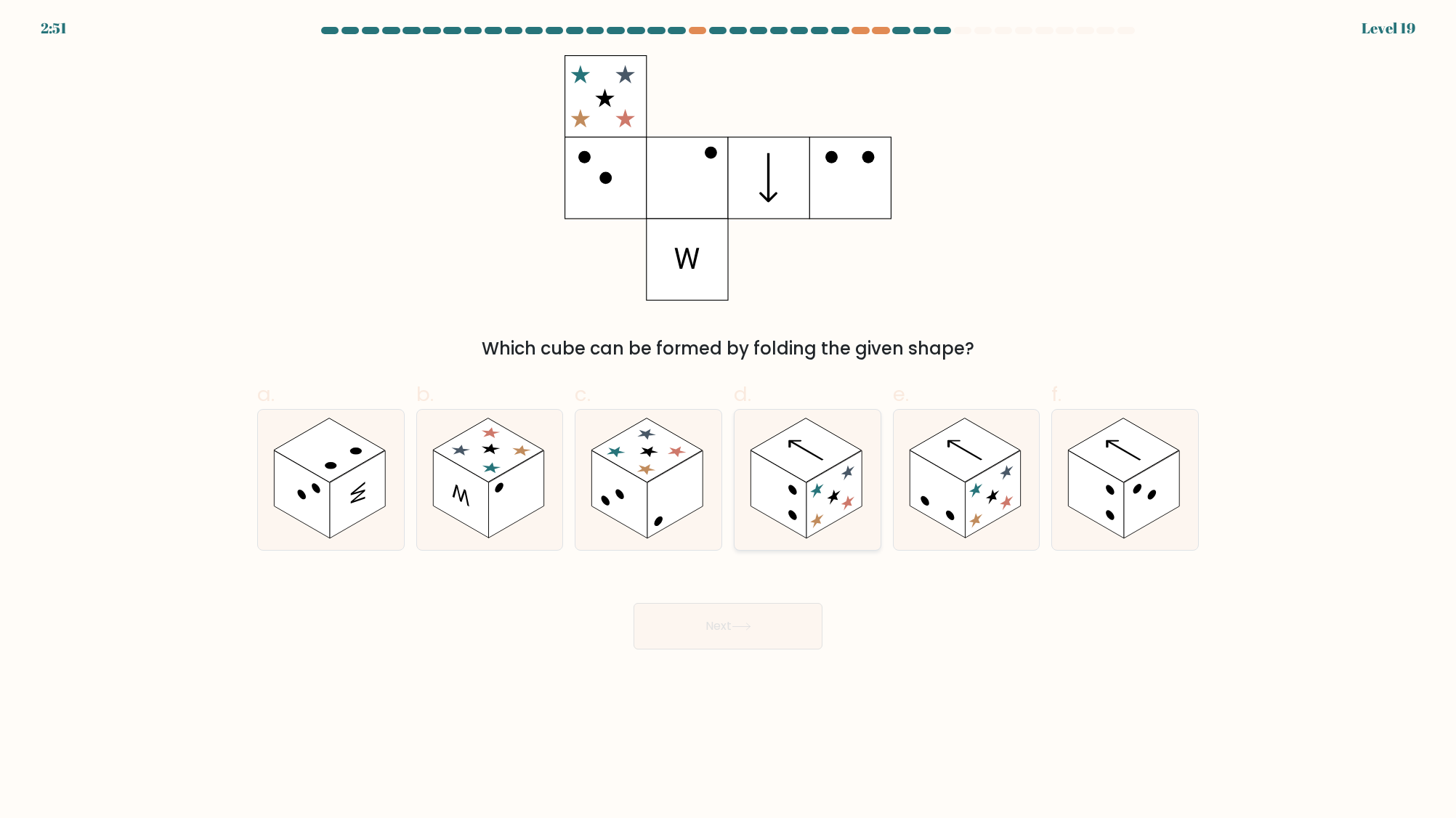
click at [807, 515] on rect at bounding box center [833, 495] width 55 height 88
click at [728, 419] on input "d." at bounding box center [728, 414] width 1 height 10
radio input "true"
click at [710, 627] on button "Next" at bounding box center [728, 626] width 189 height 46
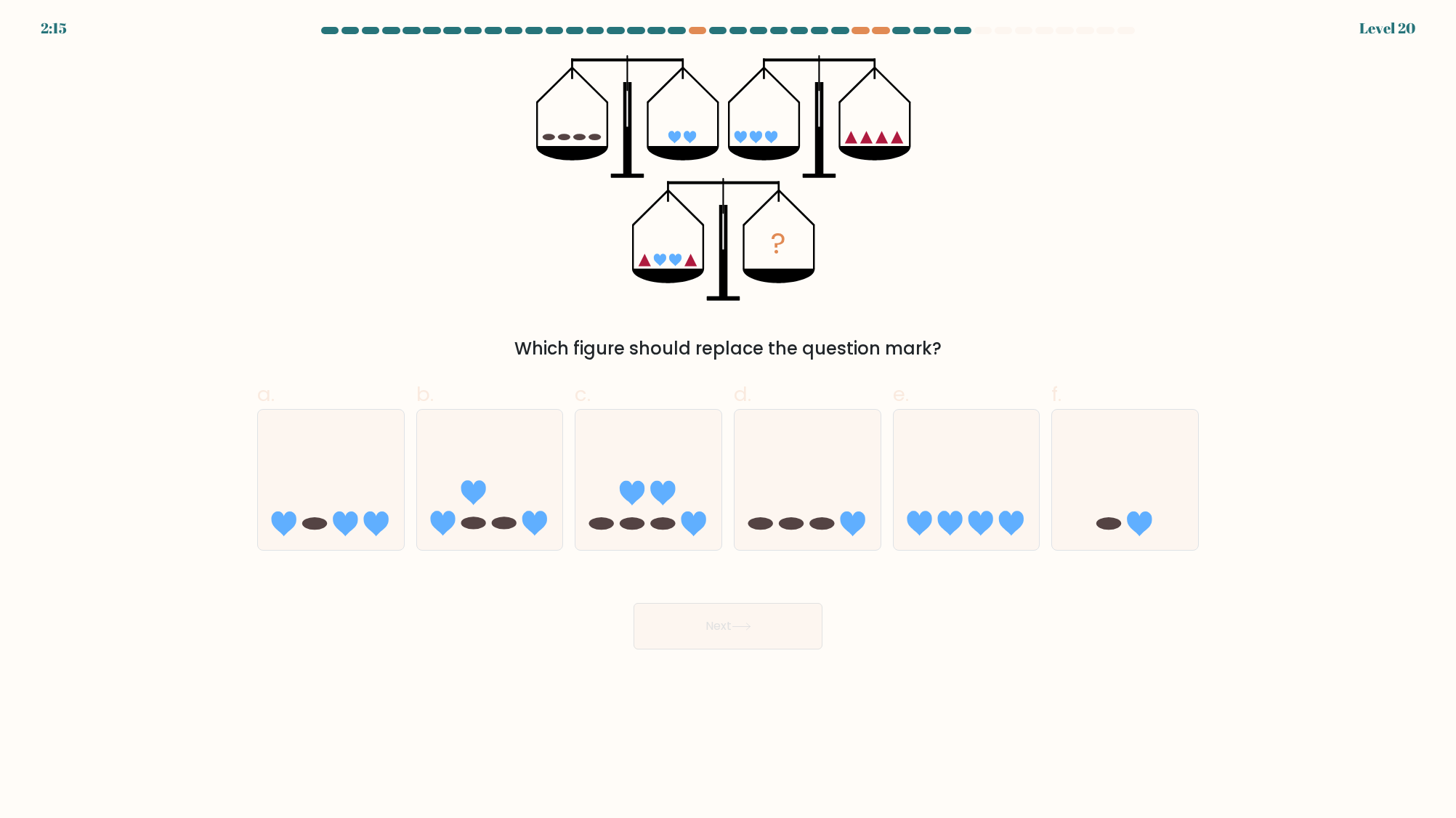
drag, startPoint x: 424, startPoint y: 343, endPoint x: 505, endPoint y: 343, distance: 81.0
click at [424, 343] on div "Which figure should replace the question mark?" at bounding box center [728, 348] width 924 height 26
click at [353, 512] on icon at bounding box center [345, 524] width 25 height 25
click at [728, 419] on input "a." at bounding box center [728, 414] width 1 height 10
radio input "true"
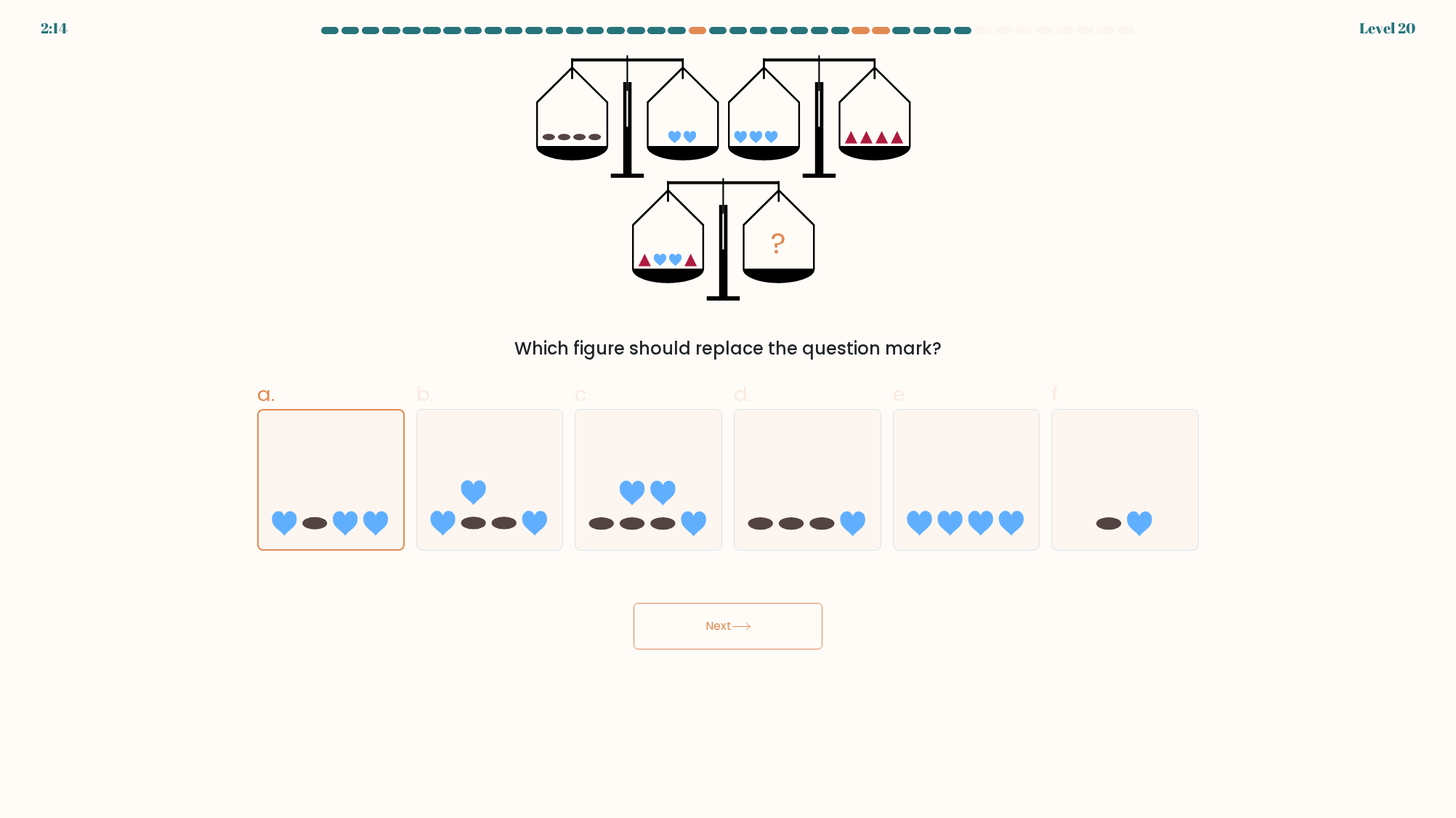
click at [642, 621] on button "Next" at bounding box center [728, 626] width 189 height 46
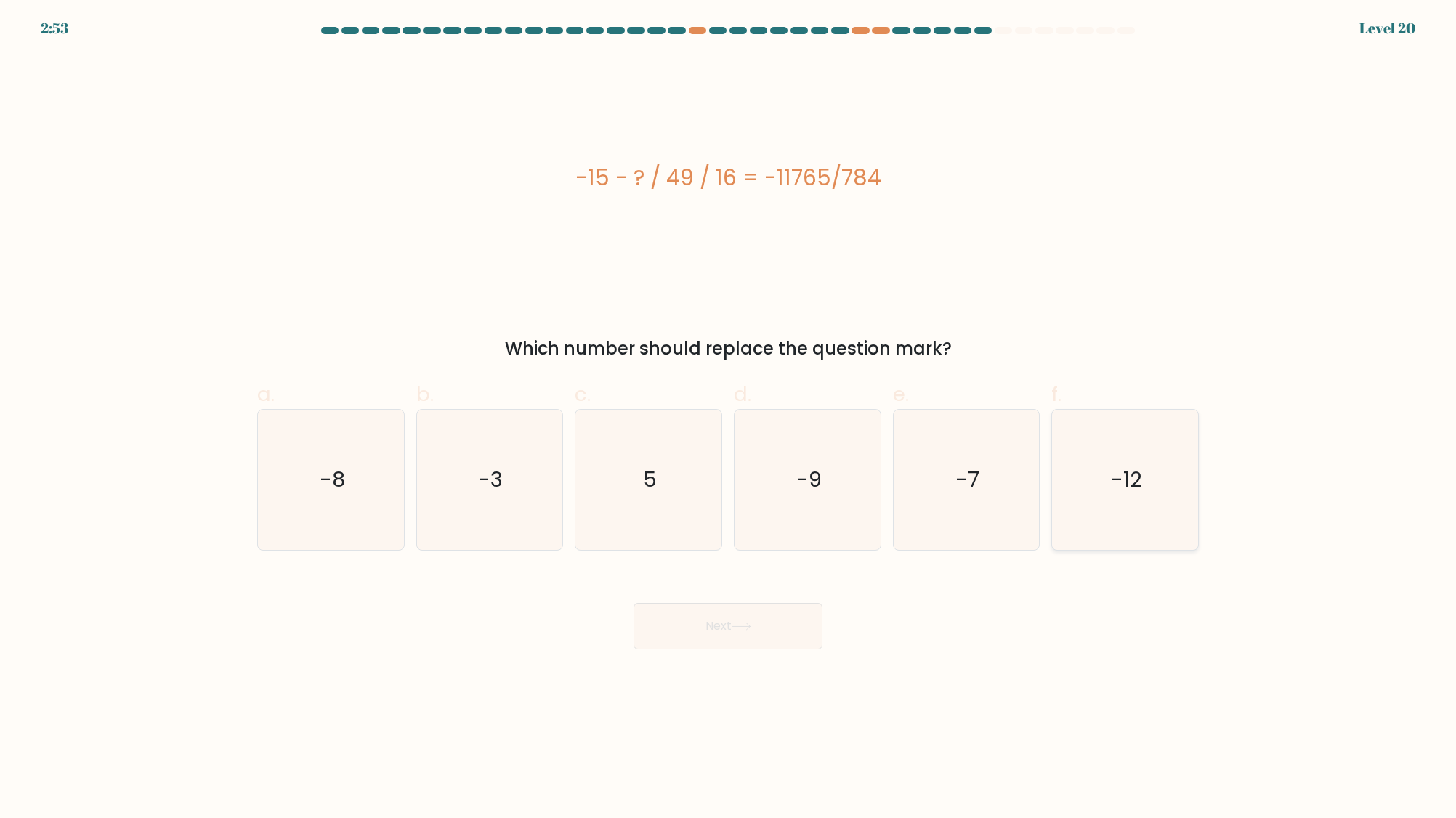
click at [1125, 450] on icon "-12" at bounding box center [1125, 480] width 140 height 141
click at [728, 419] on input "f. -12" at bounding box center [728, 414] width 1 height 10
radio input "true"
click at [686, 609] on button "Next" at bounding box center [728, 626] width 189 height 46
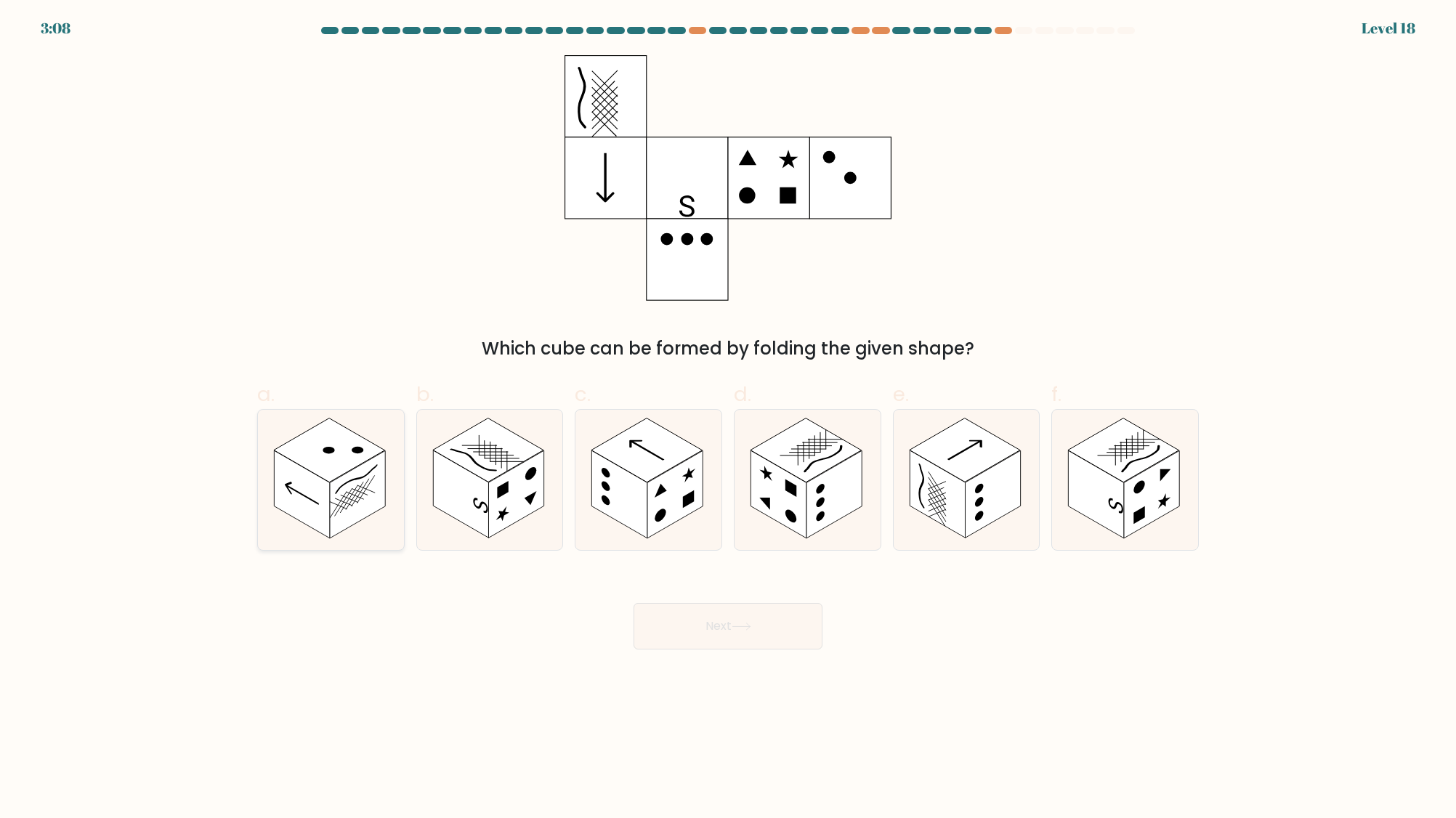
click at [361, 496] on line at bounding box center [366, 489] width 17 height 28
click at [728, 419] on input "a." at bounding box center [728, 414] width 1 height 10
radio input "true"
click at [698, 620] on button "Next" at bounding box center [728, 626] width 189 height 46
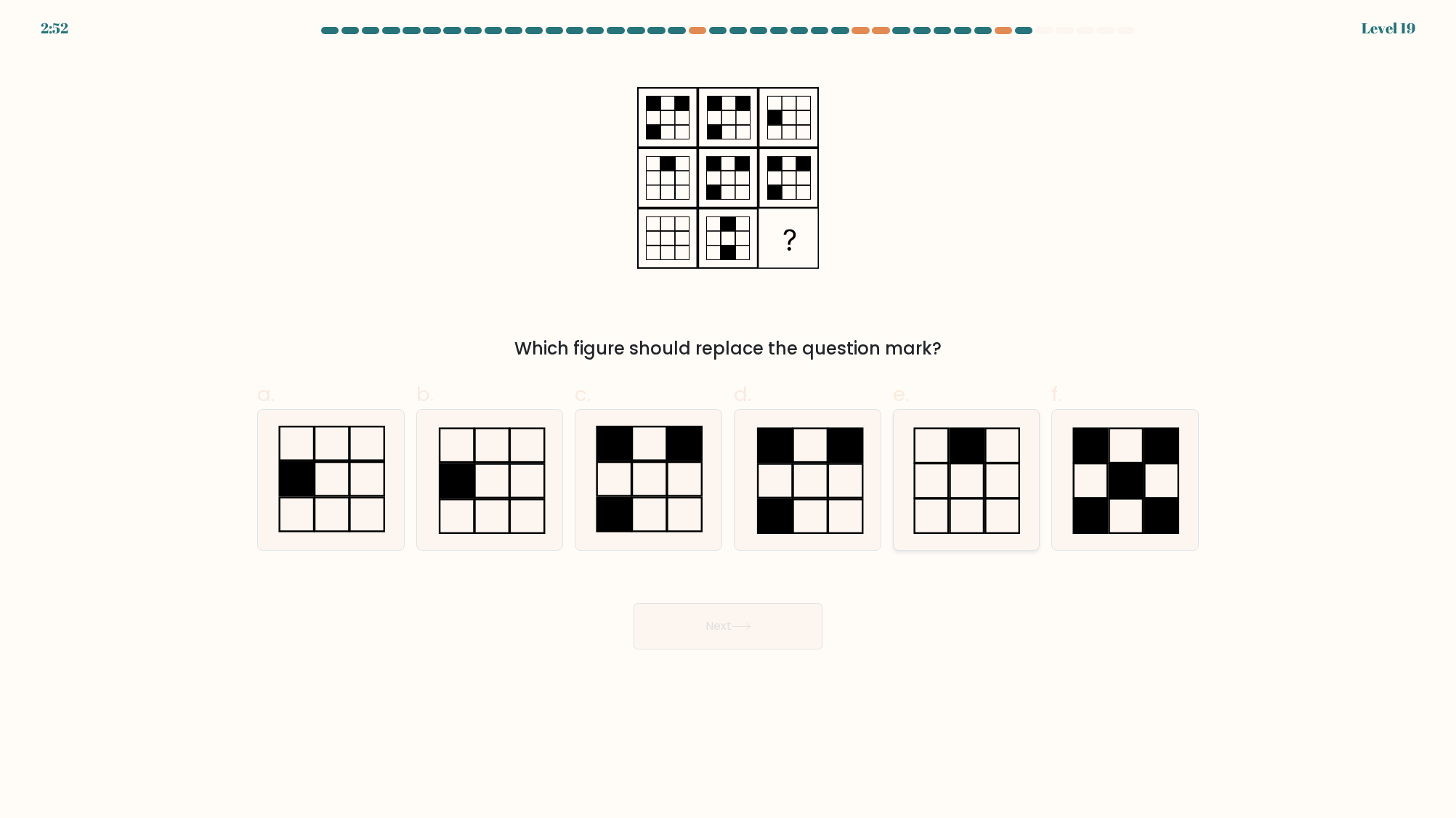
click at [947, 502] on icon at bounding box center [966, 480] width 140 height 141
click at [728, 419] on input "e." at bounding box center [728, 414] width 1 height 10
radio input "true"
click at [738, 619] on button "Next" at bounding box center [728, 626] width 189 height 46
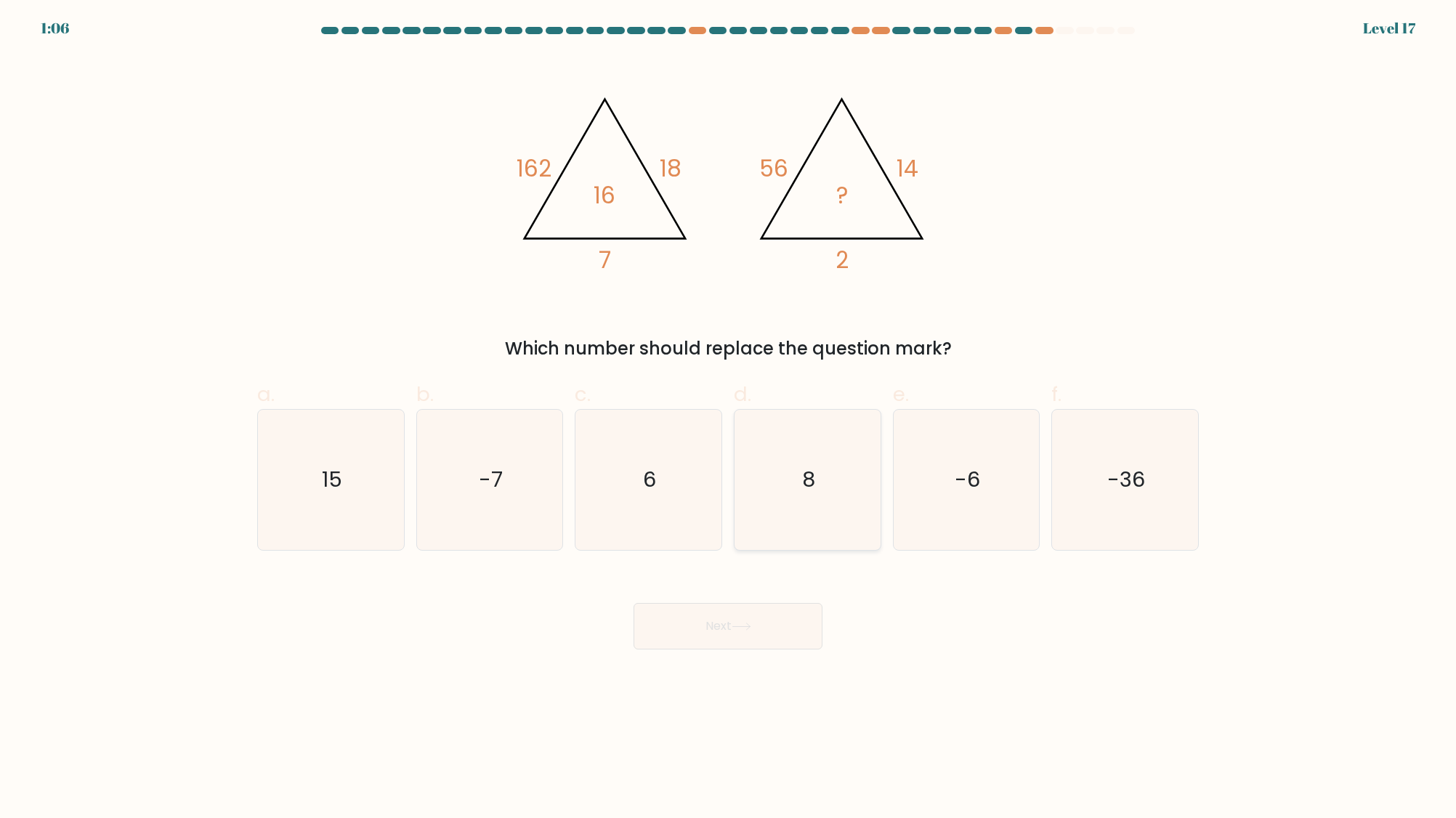
click at [778, 469] on icon "8" at bounding box center [807, 480] width 140 height 141
click at [728, 419] on input "d. 8" at bounding box center [728, 414] width 1 height 10
radio input "true"
click at [686, 625] on button "Next" at bounding box center [728, 626] width 189 height 46
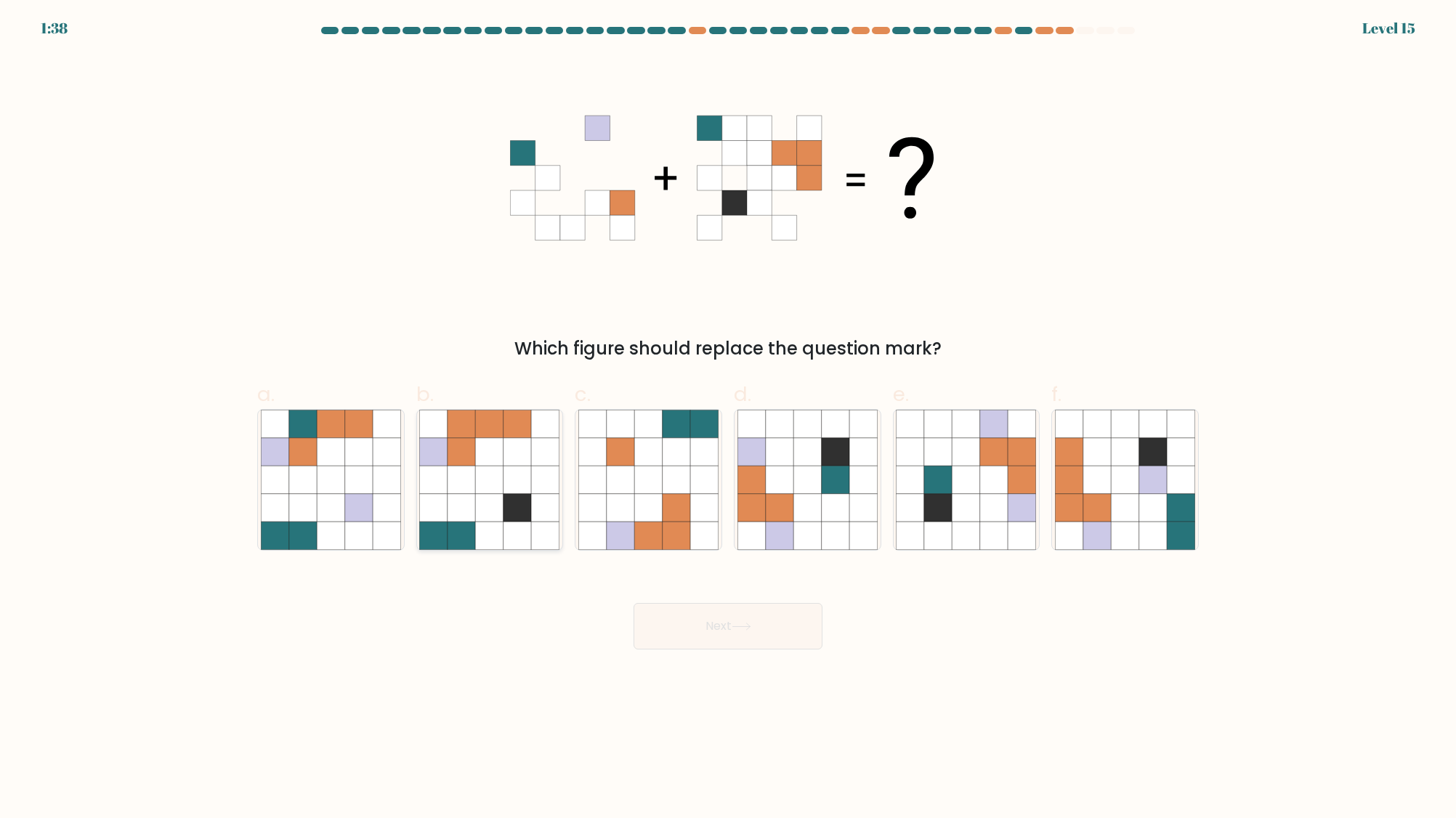
click at [524, 454] on icon at bounding box center [517, 451] width 28 height 28
click at [728, 419] on input "b." at bounding box center [728, 414] width 1 height 10
radio input "true"
click at [682, 636] on button "Next" at bounding box center [728, 626] width 189 height 46
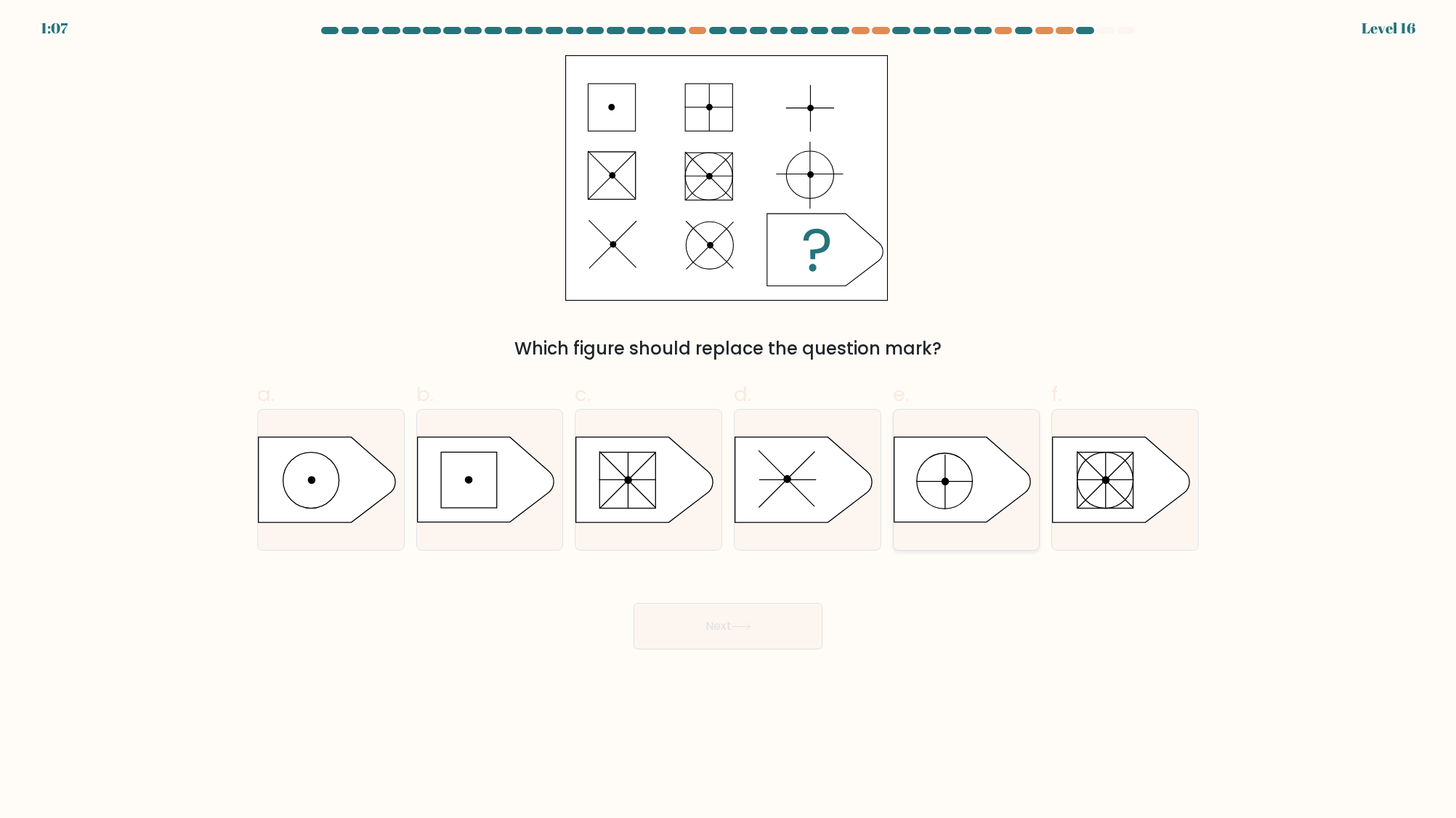
click at [988, 490] on icon at bounding box center [962, 479] width 137 height 85
click at [728, 419] on input "e." at bounding box center [728, 414] width 1 height 10
radio input "true"
click at [753, 509] on icon at bounding box center [804, 479] width 137 height 85
click at [728, 419] on input "d." at bounding box center [728, 414] width 1 height 10
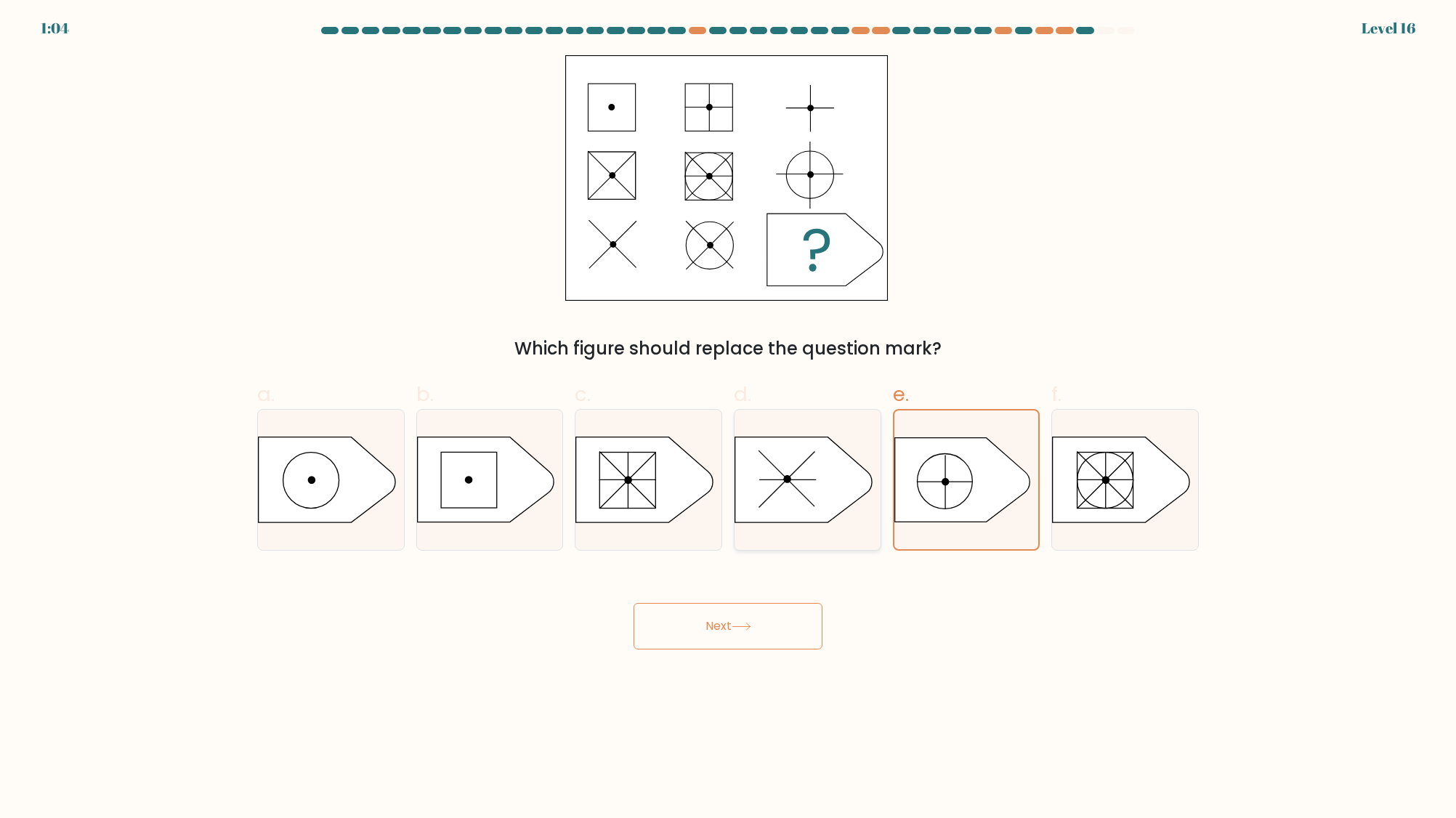
radio input "true"
click at [316, 467] on icon at bounding box center [327, 479] width 137 height 85
click at [728, 419] on input "a." at bounding box center [728, 414] width 1 height 10
radio input "true"
click at [677, 609] on button "Next" at bounding box center [728, 626] width 189 height 46
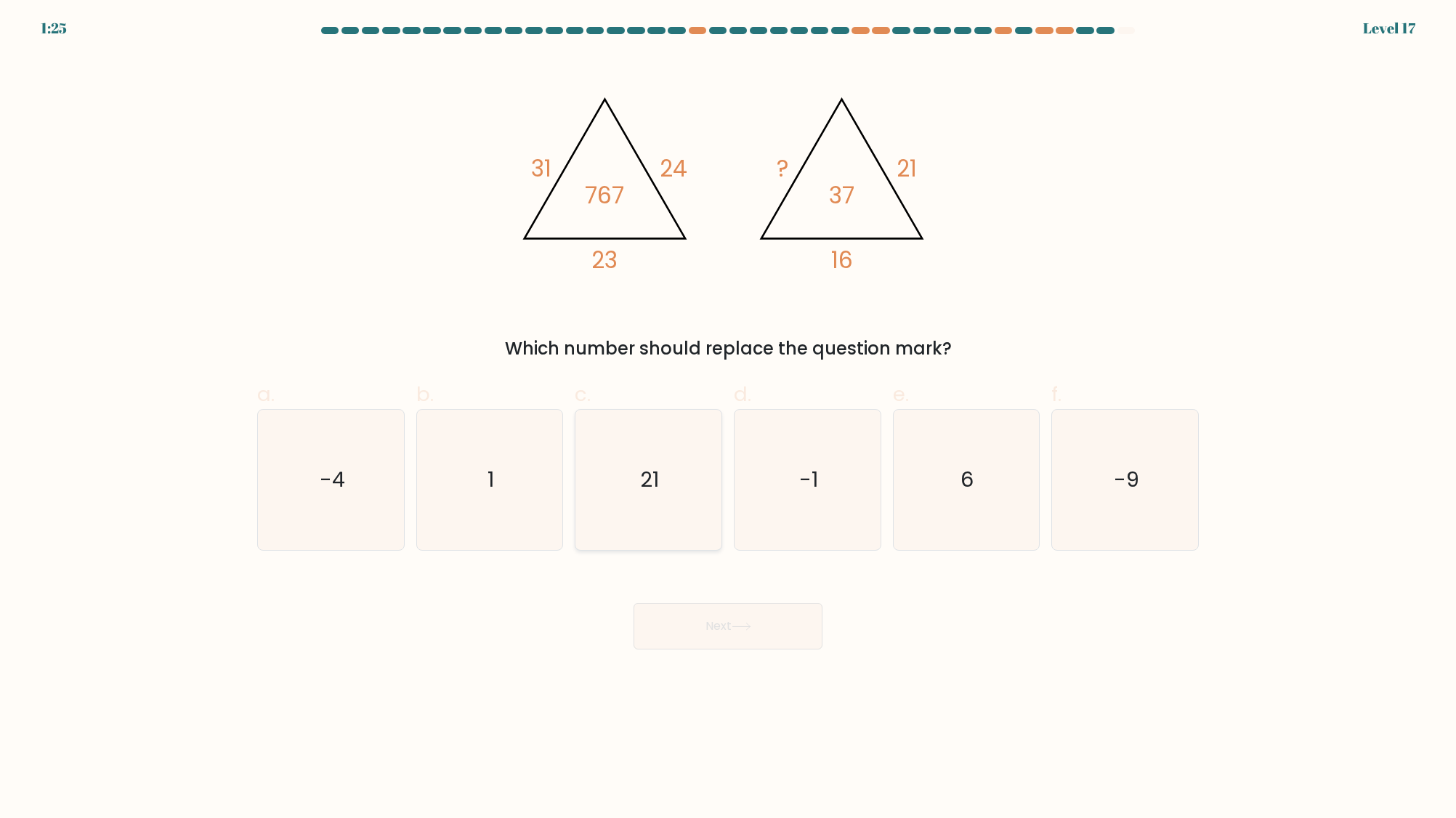
click at [601, 499] on icon "21" at bounding box center [649, 480] width 140 height 141
click at [728, 419] on input "c. 21" at bounding box center [728, 414] width 1 height 10
radio input "true"
click at [677, 615] on button "Next" at bounding box center [728, 626] width 189 height 46
